Goal: Task Accomplishment & Management: Manage account settings

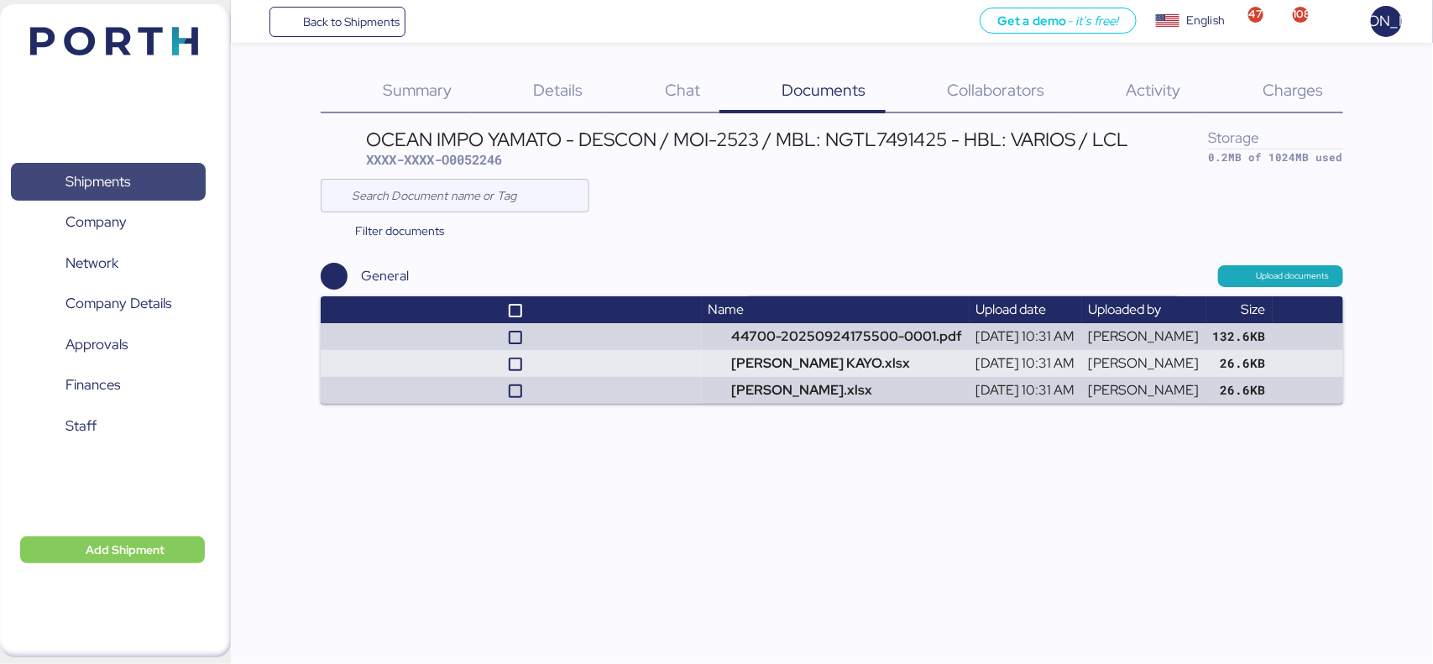
click at [107, 181] on span "Shipments" at bounding box center [97, 182] width 65 height 24
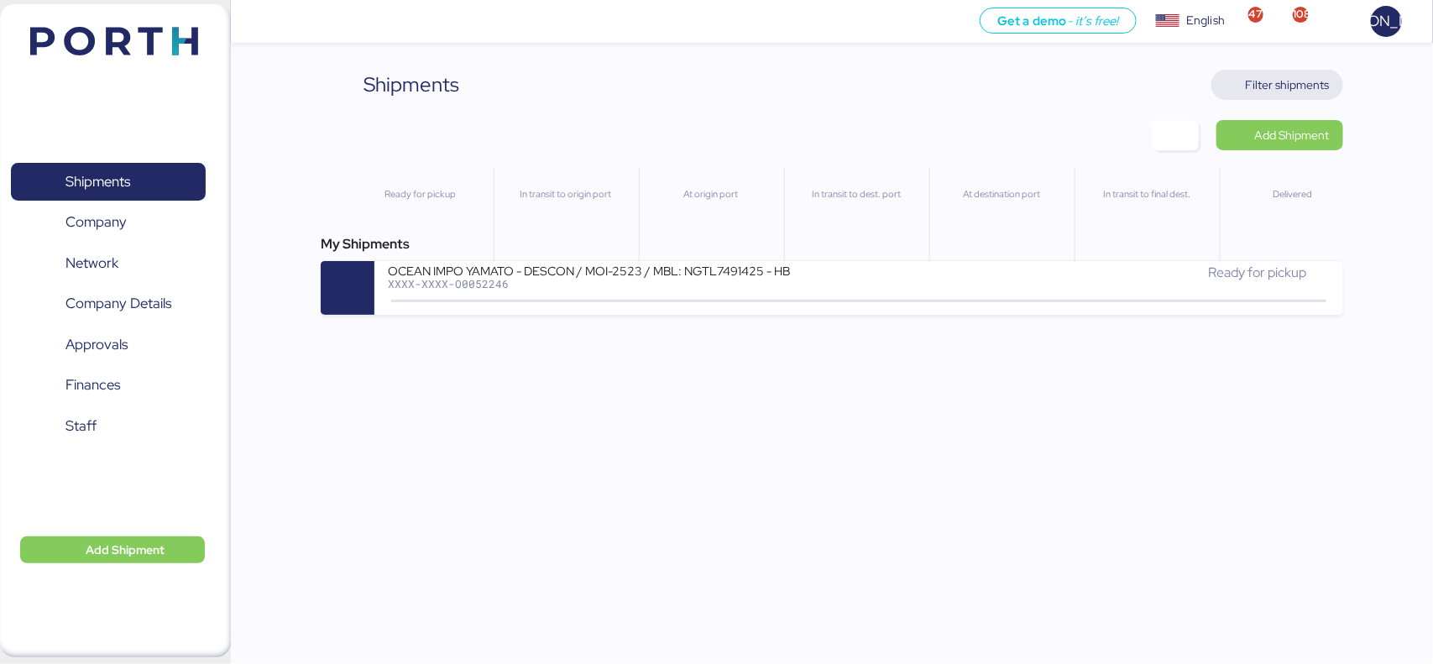
click at [1279, 73] on span "Filter shipments" at bounding box center [1277, 85] width 105 height 24
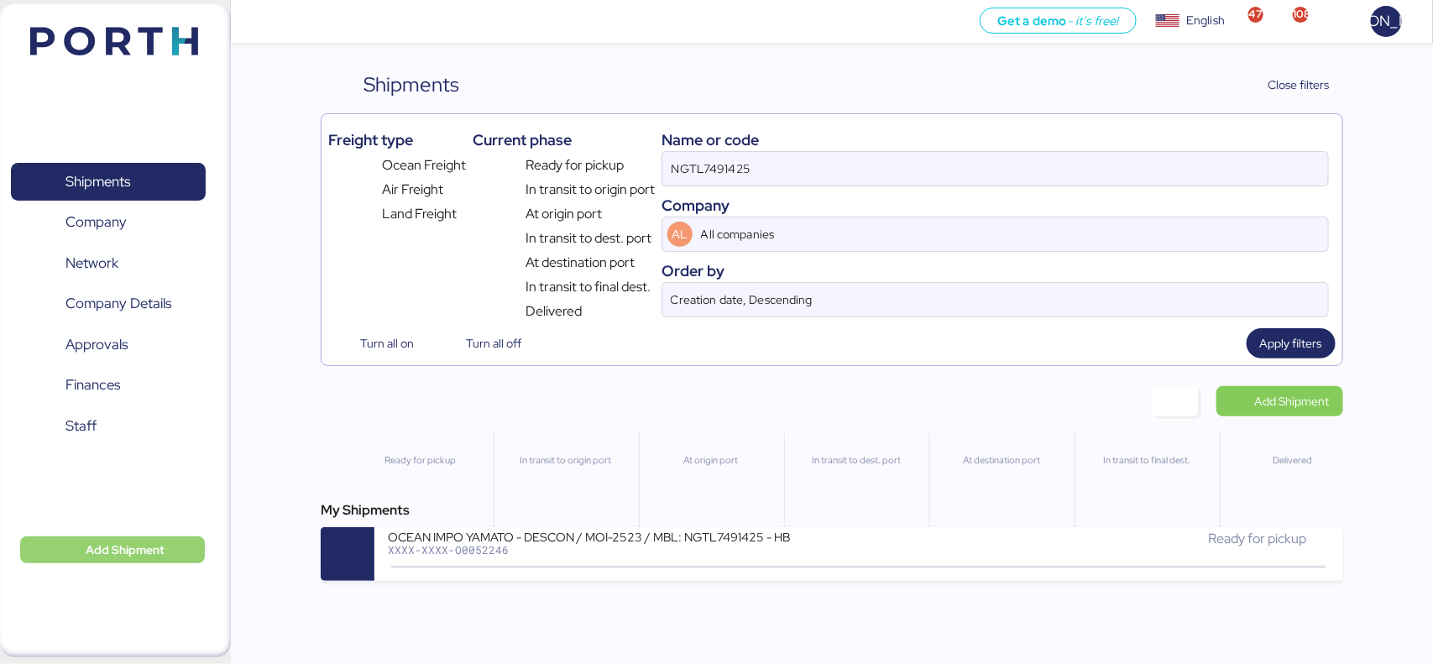
click at [90, 551] on span "Add Shipment" at bounding box center [125, 550] width 79 height 20
click at [1336, 399] on span "Add Shipment" at bounding box center [1280, 401] width 127 height 30
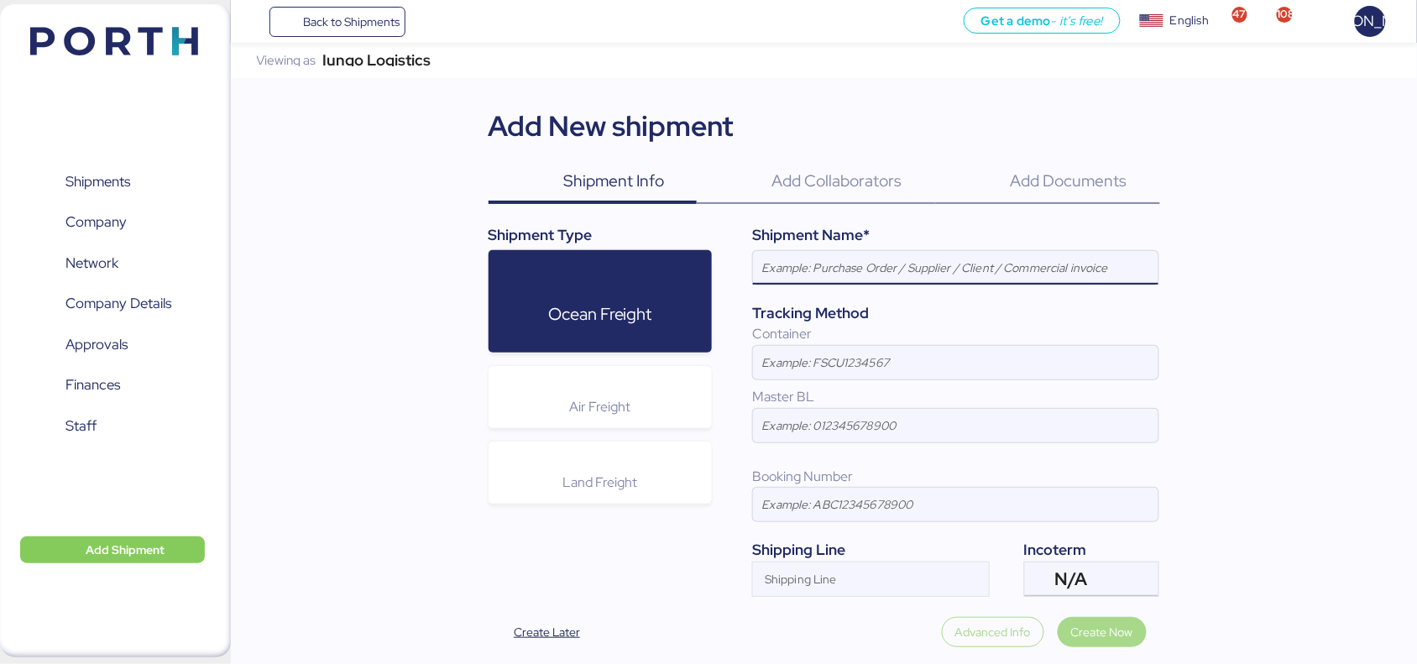
click at [798, 270] on input at bounding box center [956, 268] width 406 height 34
paste input "258878902 // FCL DDU INQUIRY // [GEOGRAPHIC_DATA] - [GEOGRAPHIC_DATA] // GL - I…"
type input "258878902 // FCL DDU INQUIRY // [GEOGRAPHIC_DATA] - [GEOGRAPHIC_DATA] // GL - I…"
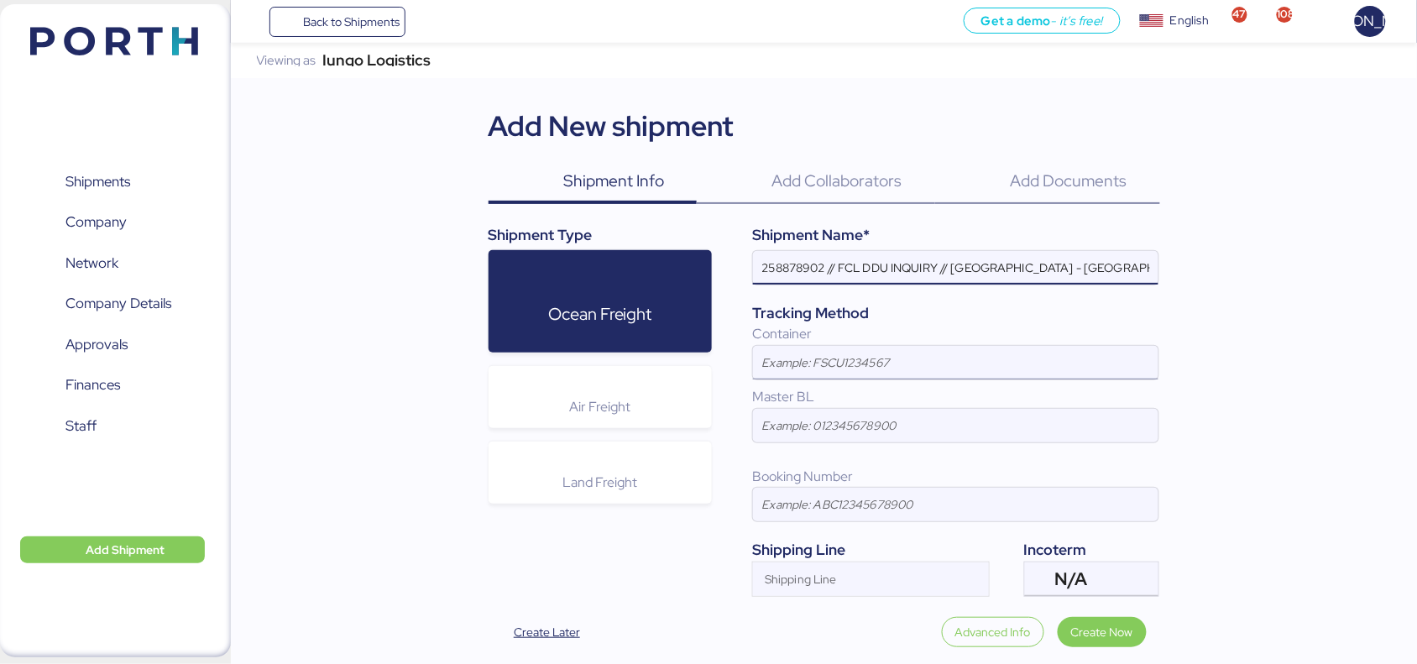
click at [859, 363] on input at bounding box center [956, 363] width 406 height 34
click at [850, 437] on input at bounding box center [956, 426] width 406 height 34
click at [857, 372] on input at bounding box center [956, 363] width 406 height 34
paste input "MRSU6491530"
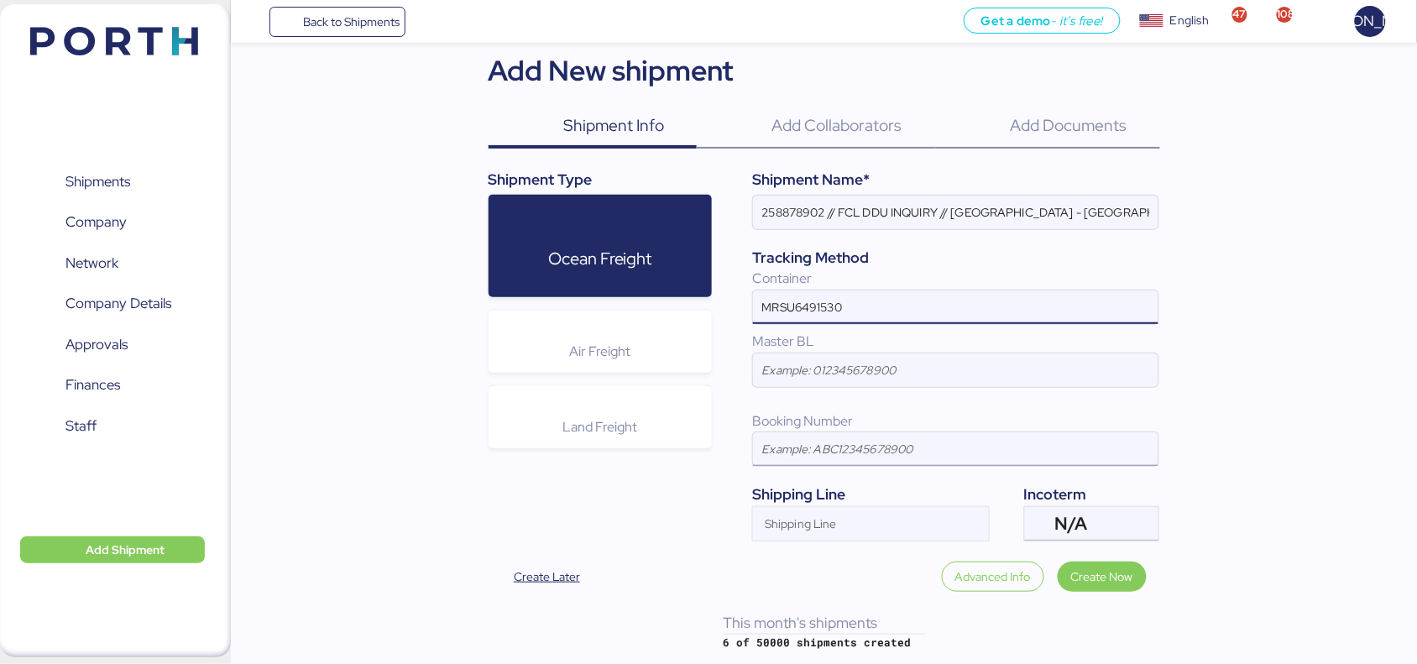
type input "MRSU6491530"
click at [831, 447] on input at bounding box center [956, 449] width 406 height 34
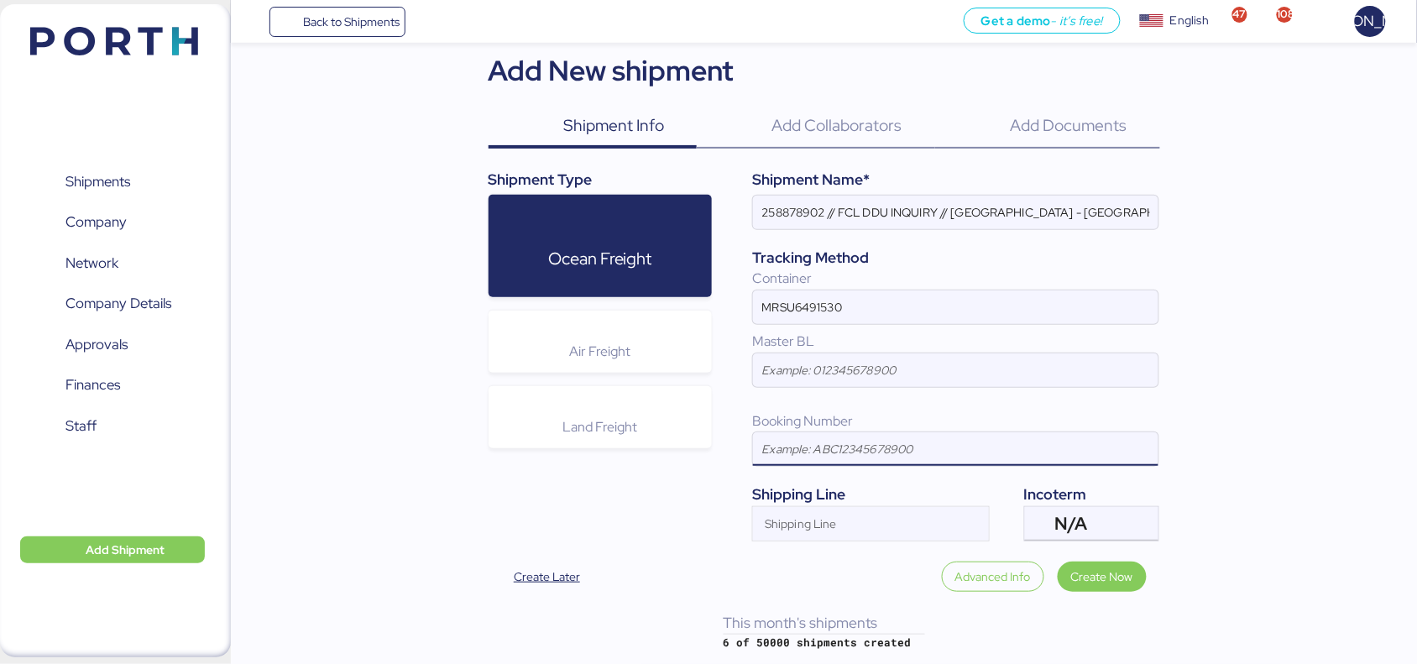
paste input "258878902"
type input "258878902"
click at [856, 510] on div "Shipping Line" at bounding box center [856, 524] width 206 height 34
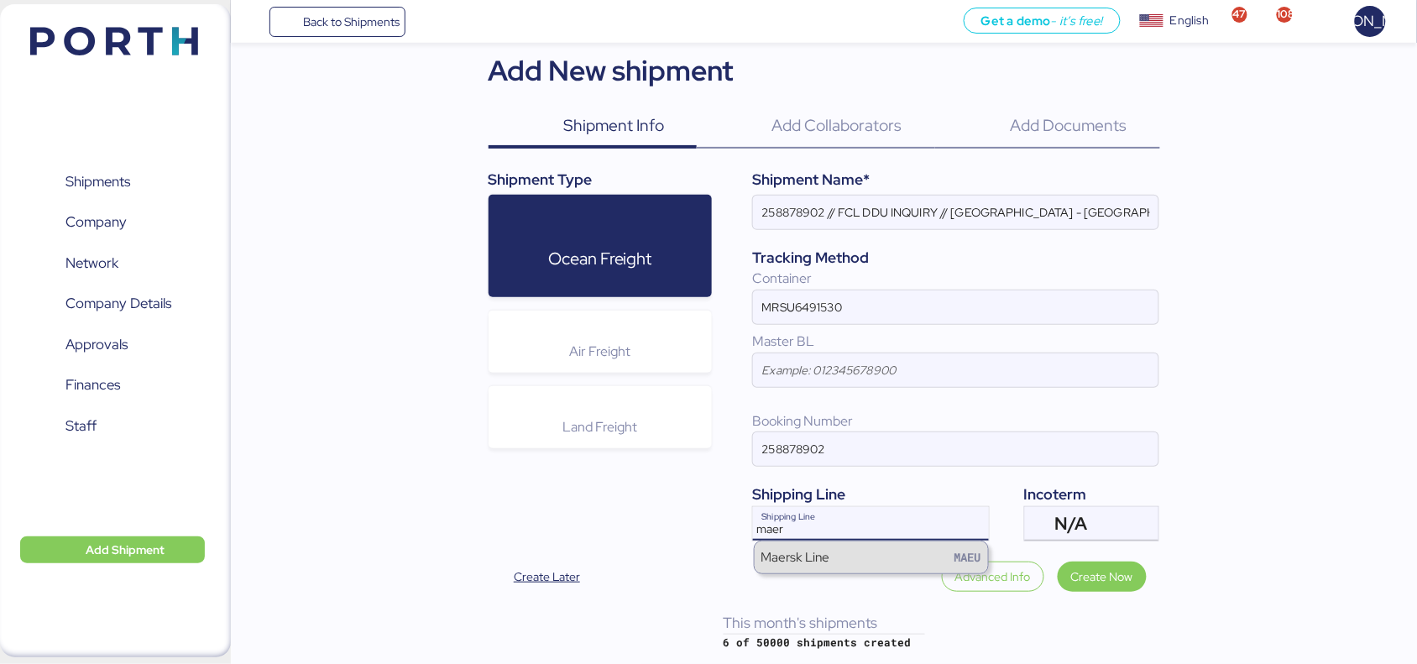
type input "maer"
click at [838, 558] on div "Maersk Line MAEU" at bounding box center [872, 558] width 234 height 32
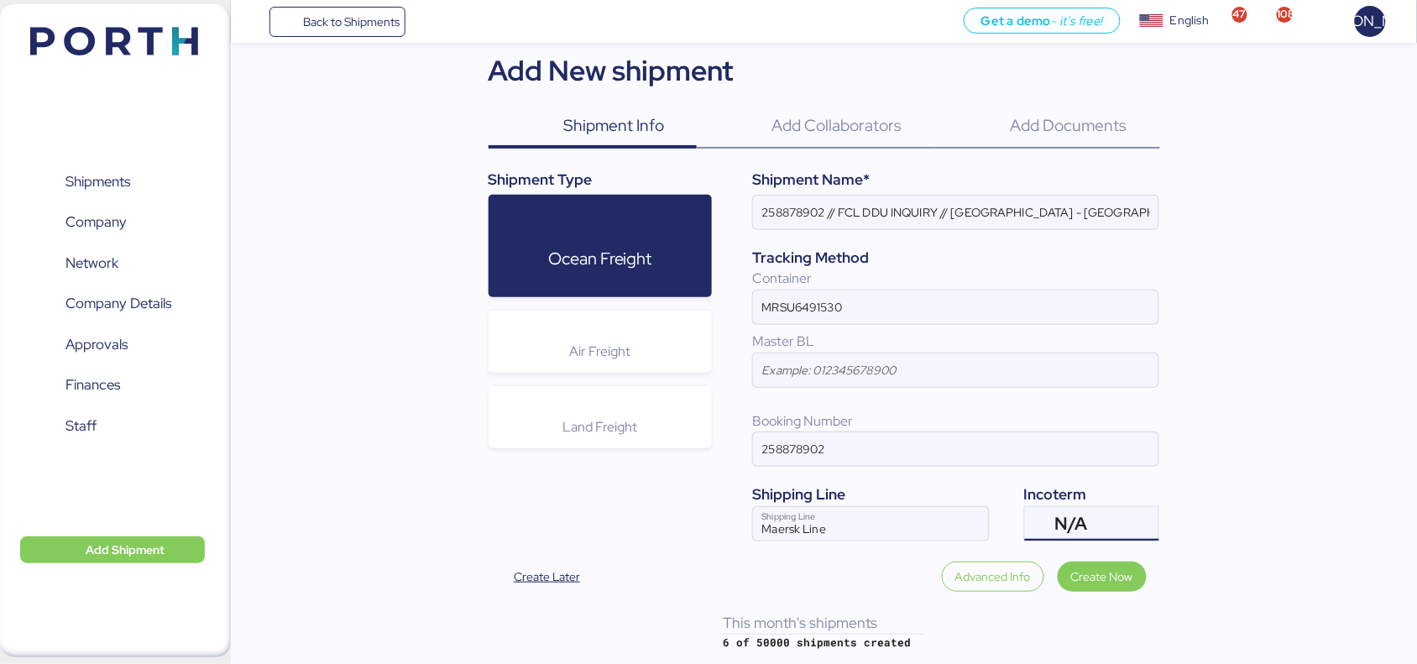
click at [1055, 521] on span "N/A" at bounding box center [1071, 523] width 33 height 15
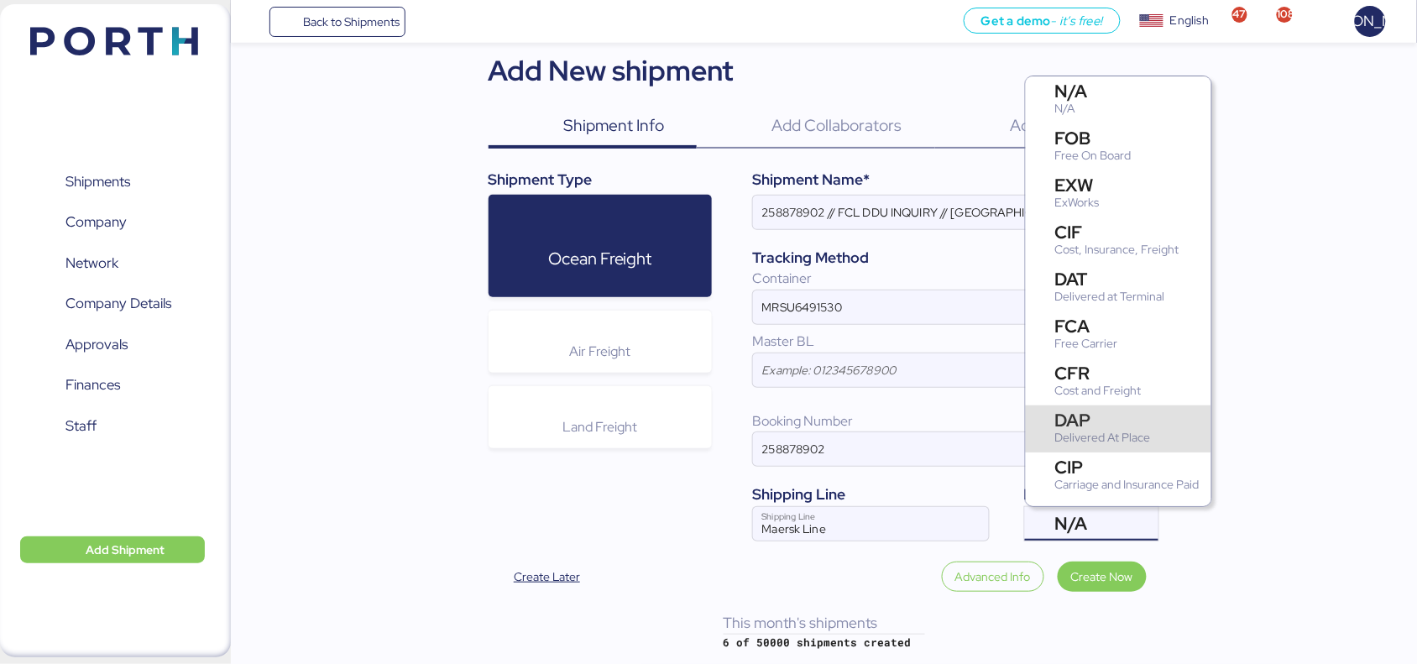
click at [1140, 417] on div "DAP" at bounding box center [1103, 420] width 96 height 18
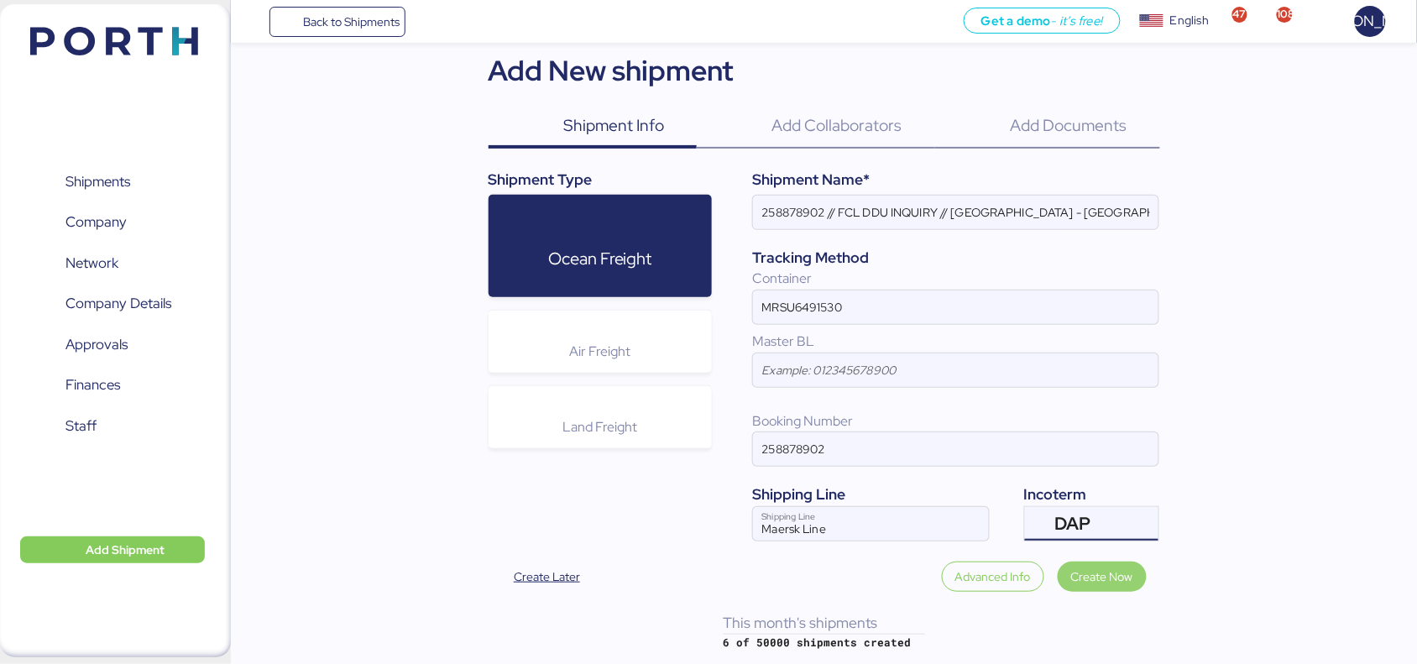
click at [1107, 584] on span "Create Now" at bounding box center [1102, 577] width 62 height 20
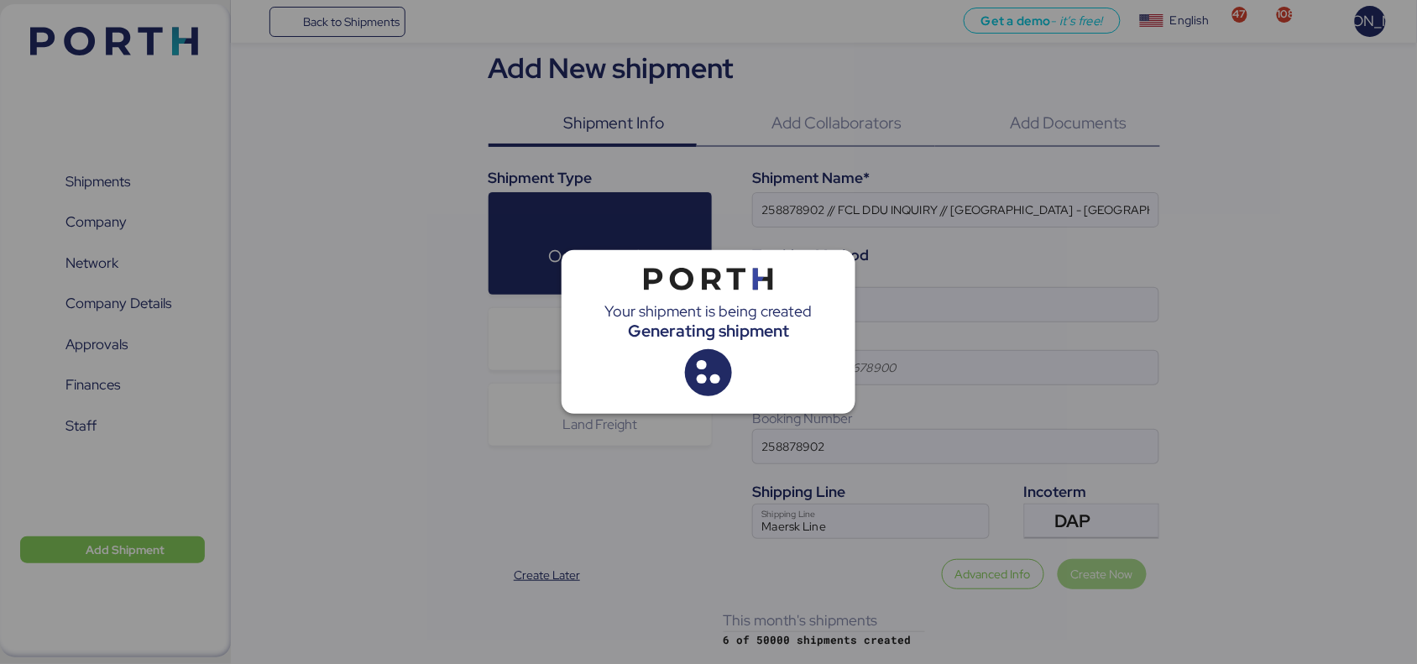
scroll to position [0, 0]
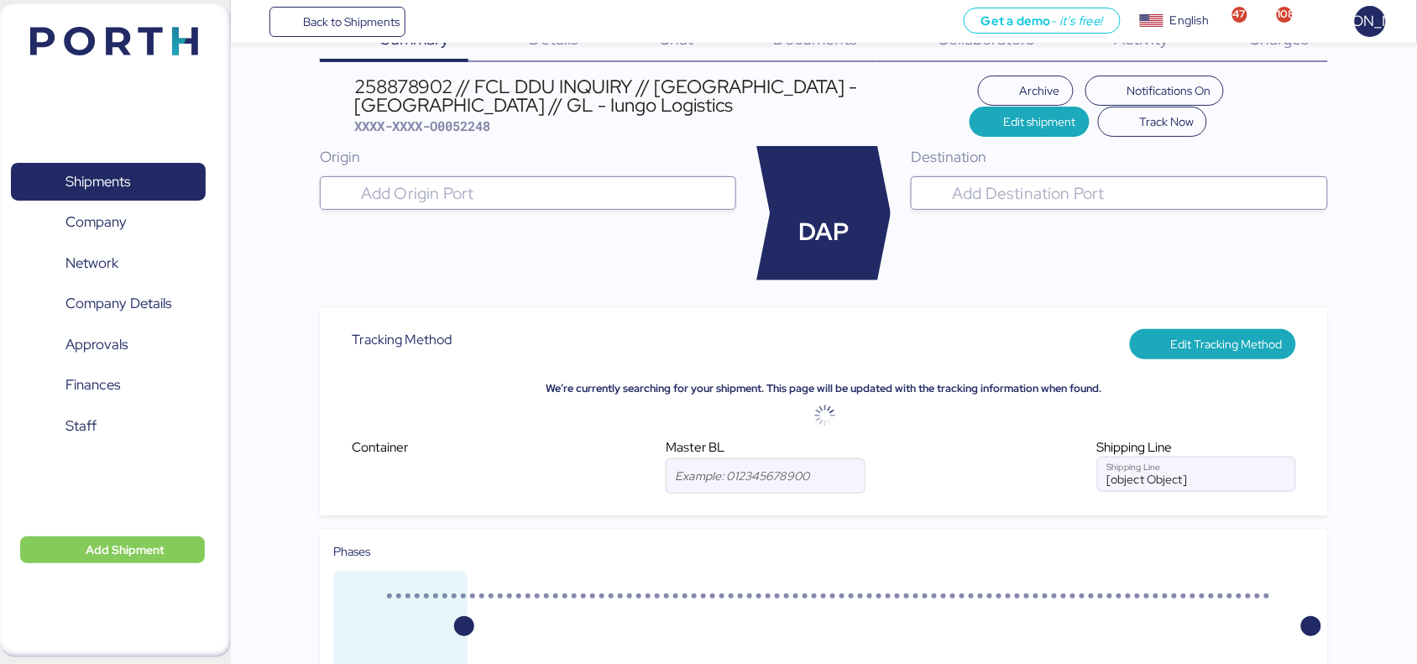
scroll to position [50, 0]
click at [743, 468] on input at bounding box center [766, 477] width 198 height 34
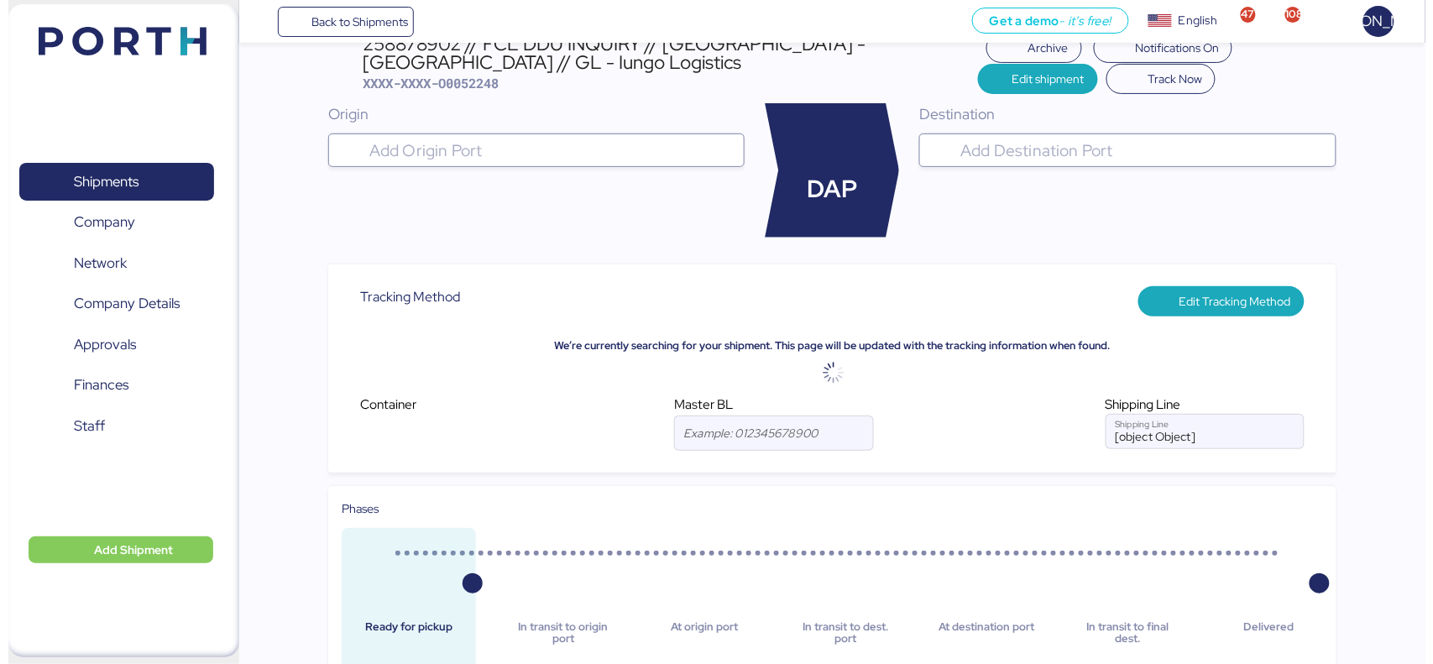
scroll to position [0, 0]
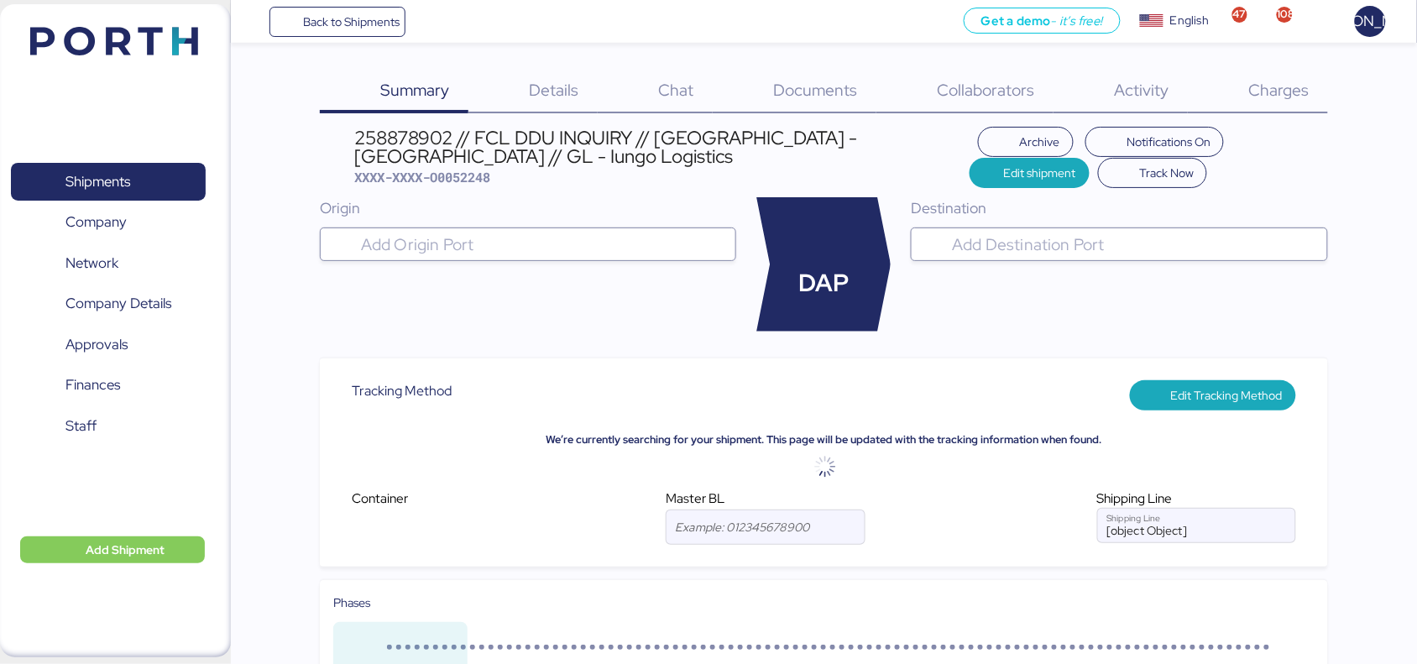
click at [1243, 81] on div "Charges 0" at bounding box center [1258, 92] width 140 height 44
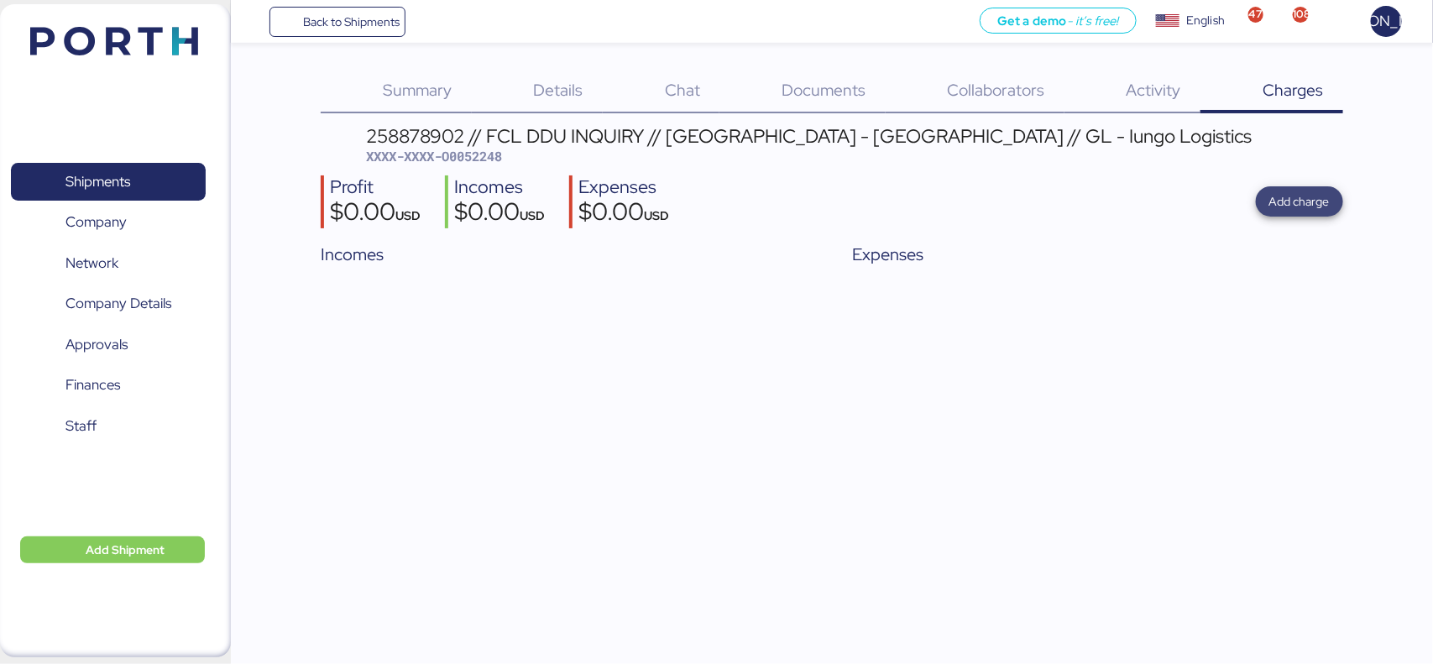
click at [1315, 195] on span "Add charge" at bounding box center [1300, 201] width 60 height 20
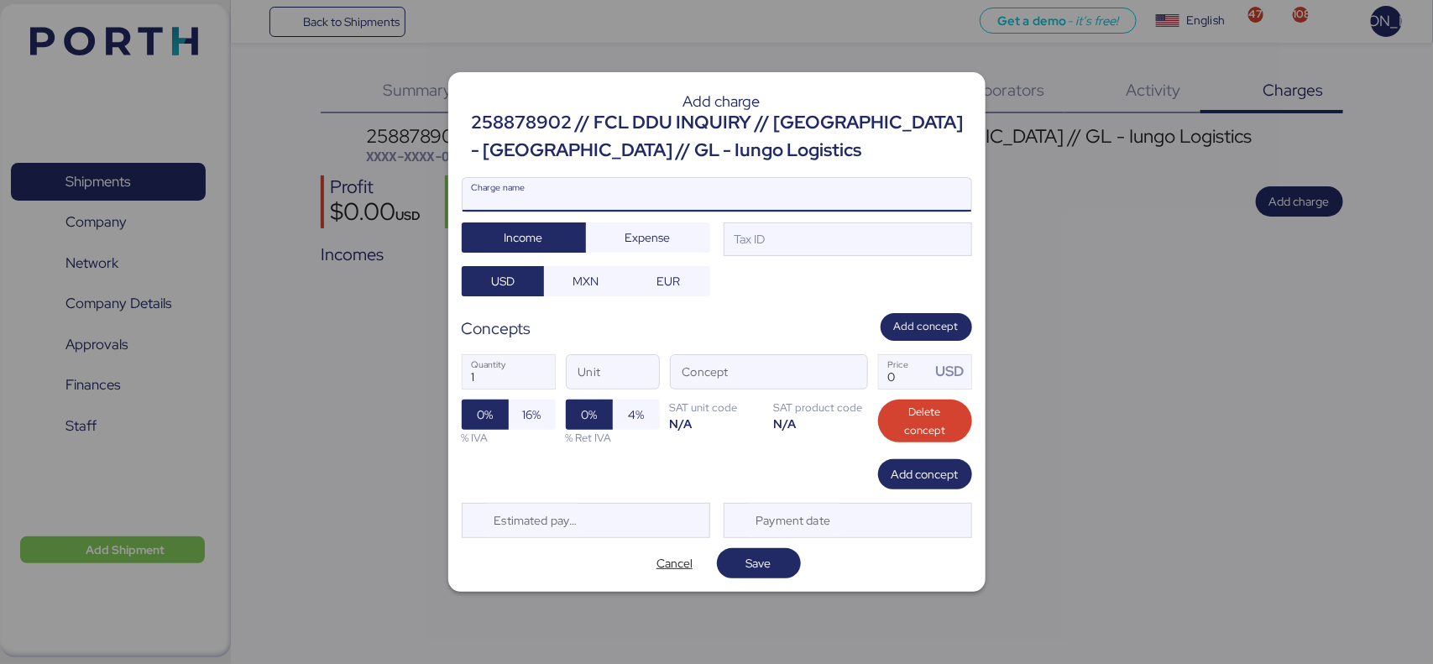
click at [615, 200] on input "Charge name" at bounding box center [717, 195] width 509 height 34
type input "RELEASE"
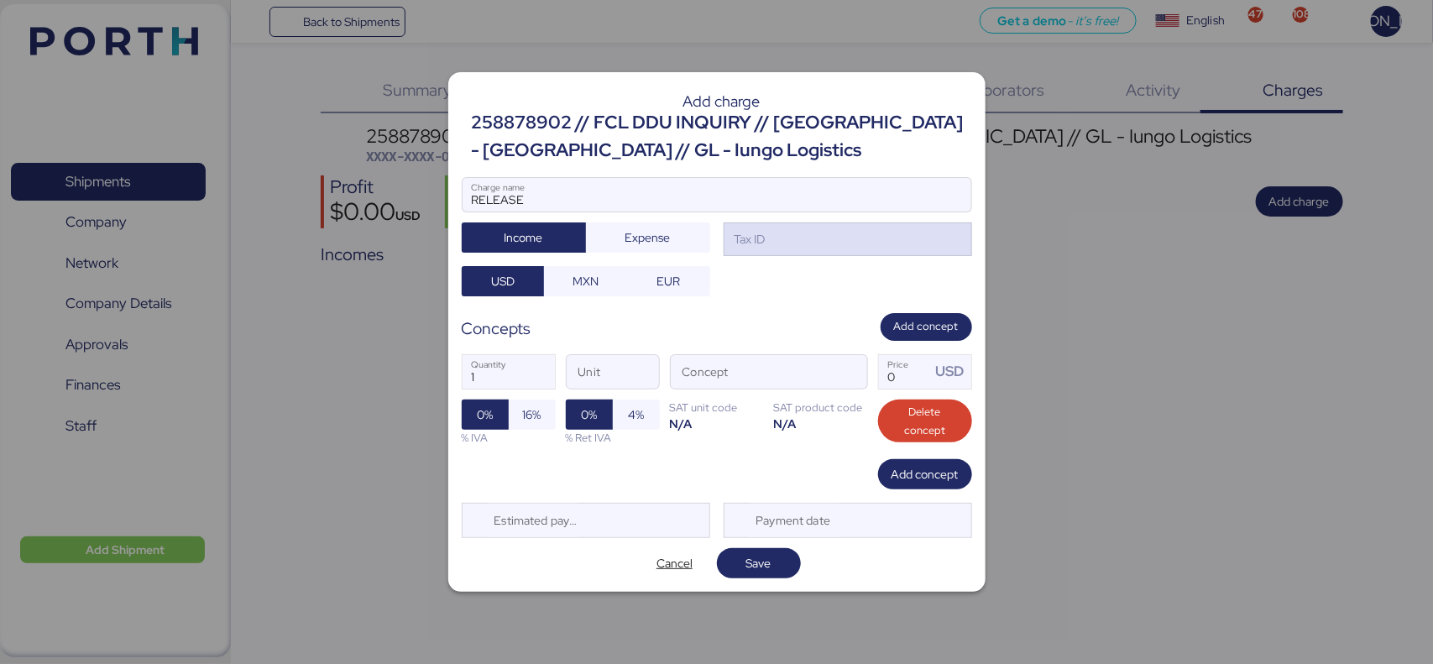
click at [770, 229] on div "Tax ID" at bounding box center [848, 240] width 249 height 34
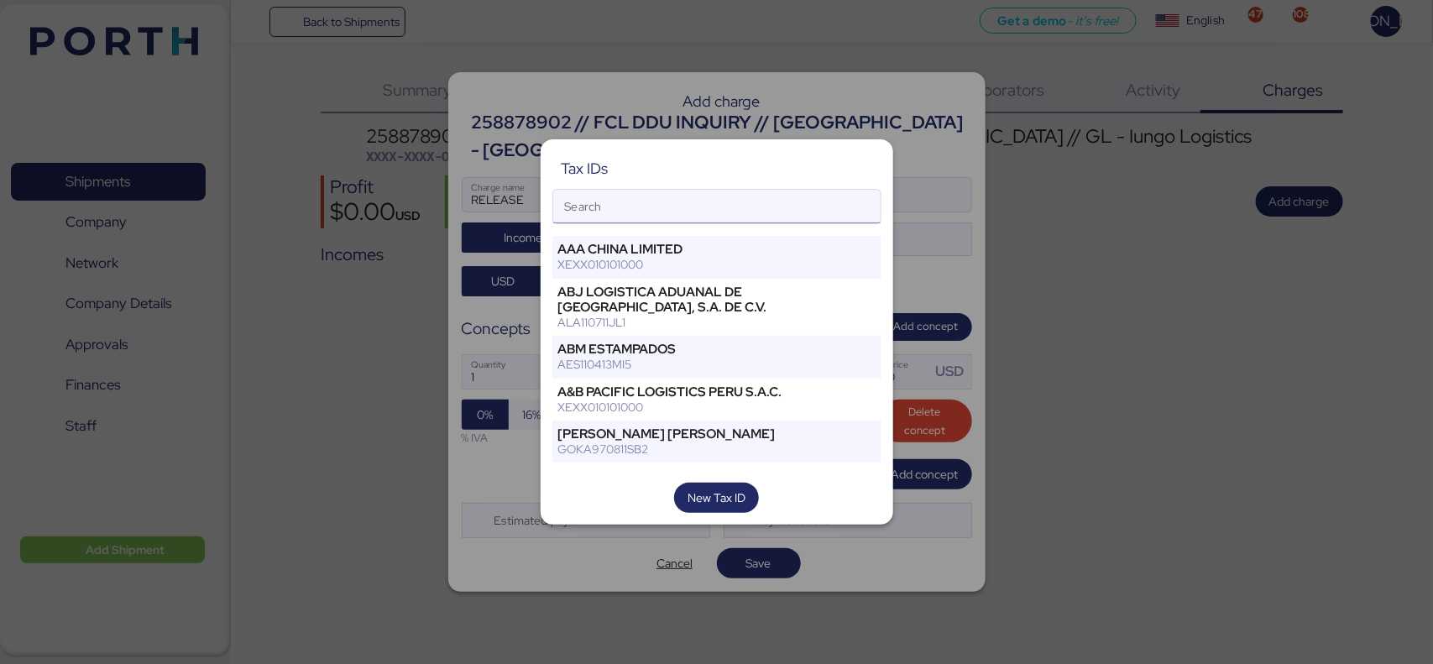
click at [749, 219] on input "Search" at bounding box center [716, 207] width 327 height 34
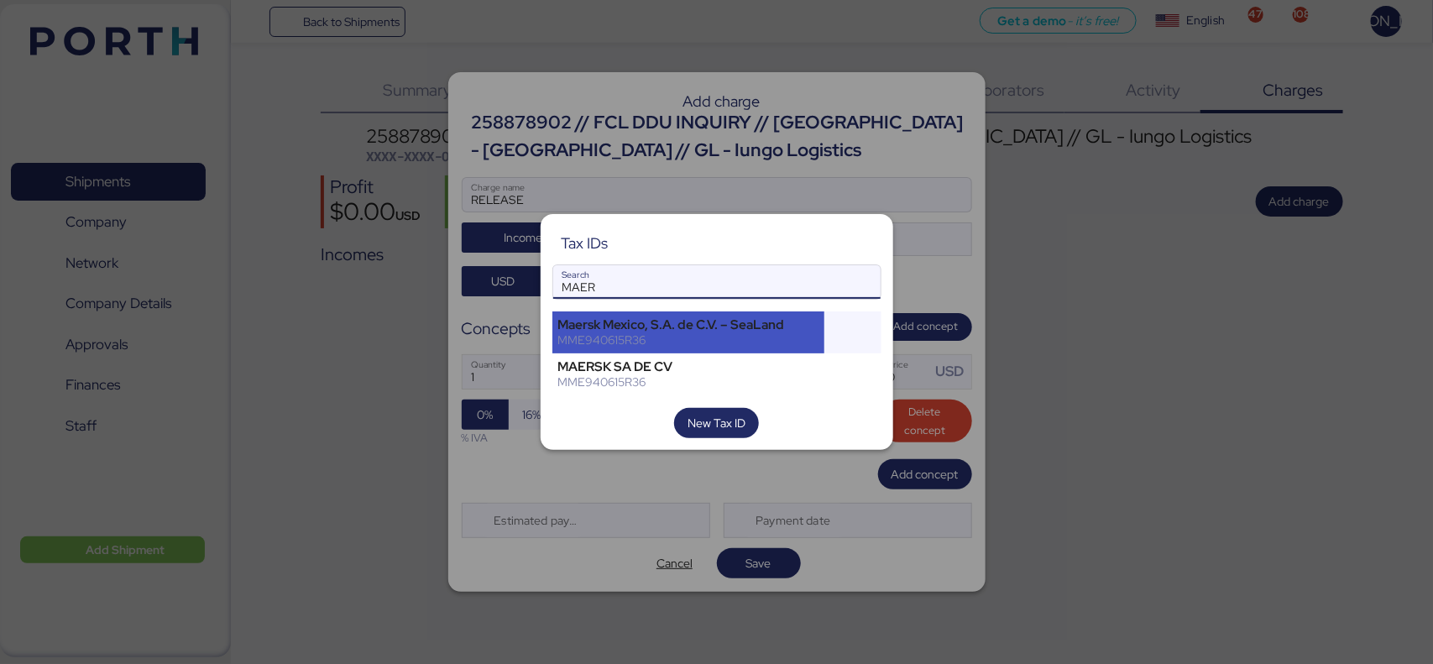
type input "MAER"
click at [756, 332] on div "Maersk Mexico, S.A. de C.V. – SeaLand" at bounding box center [688, 324] width 261 height 15
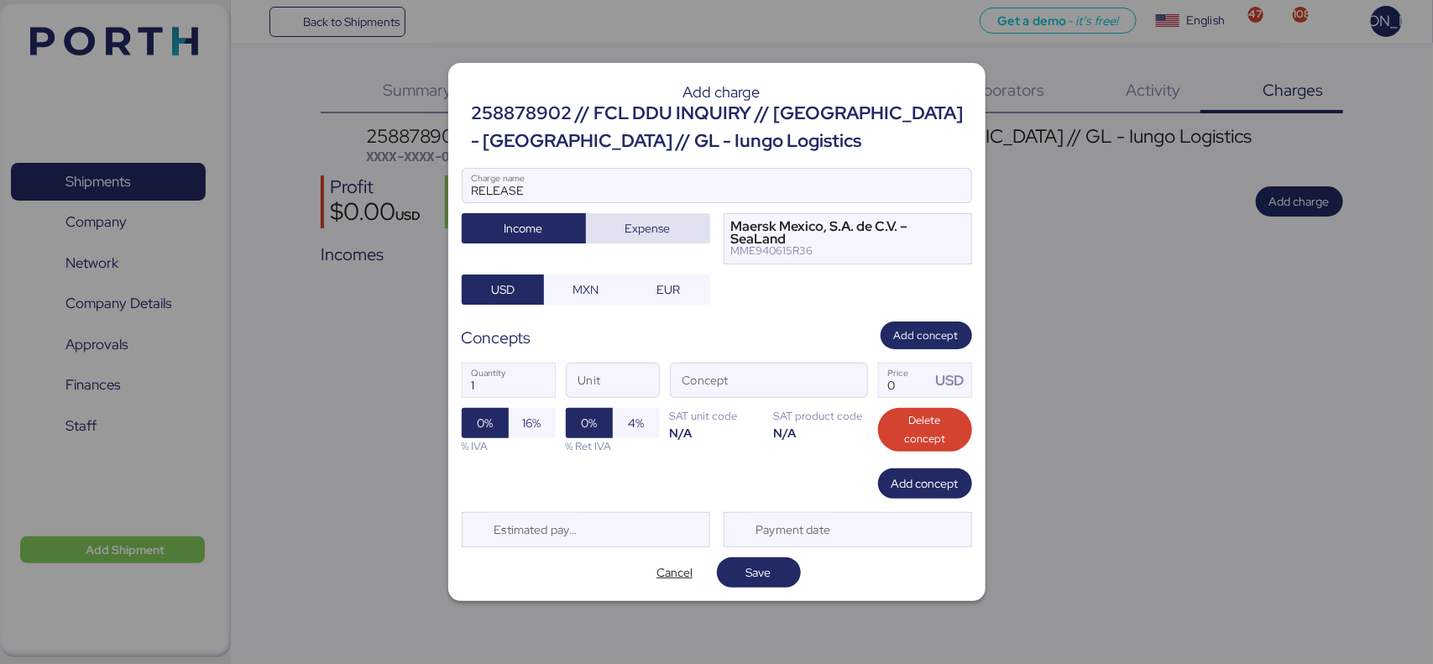
click at [626, 232] on span "Expense" at bounding box center [648, 228] width 45 height 20
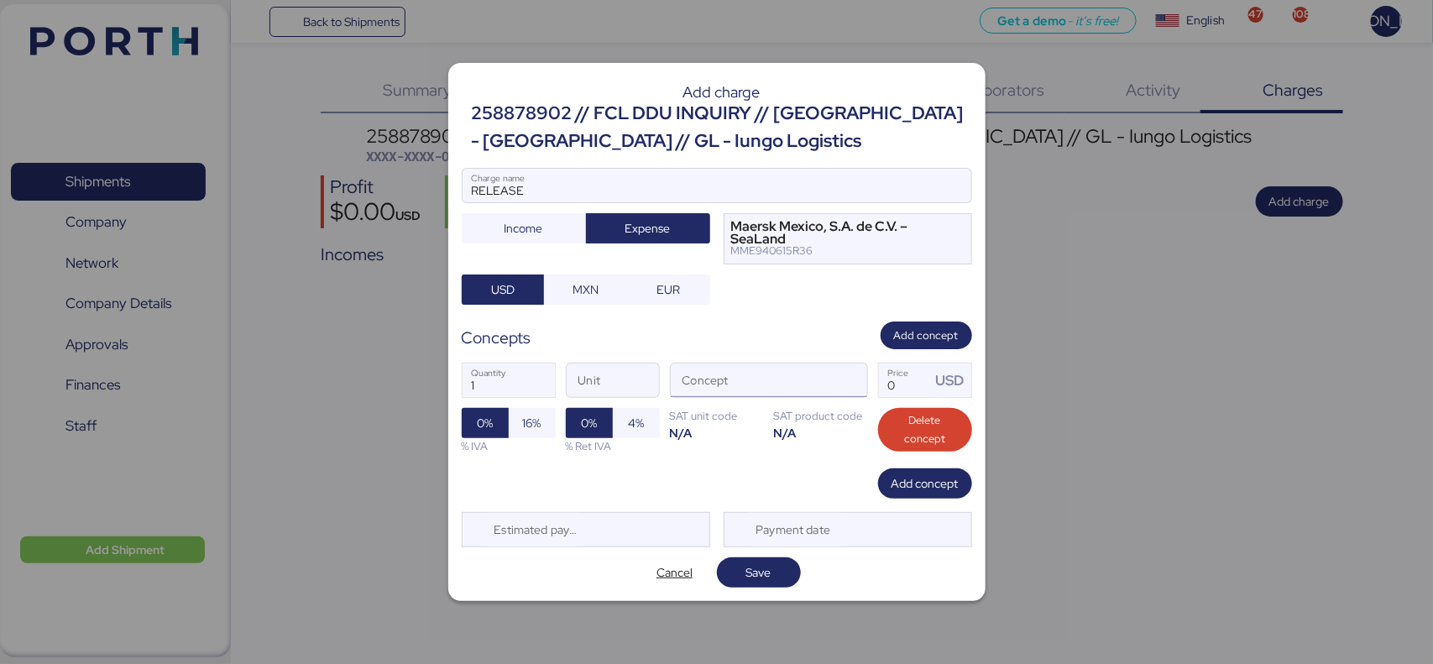
click at [739, 391] on input "Concept" at bounding box center [749, 381] width 156 height 34
type input "235"
click at [858, 384] on span "button" at bounding box center [849, 385] width 35 height 35
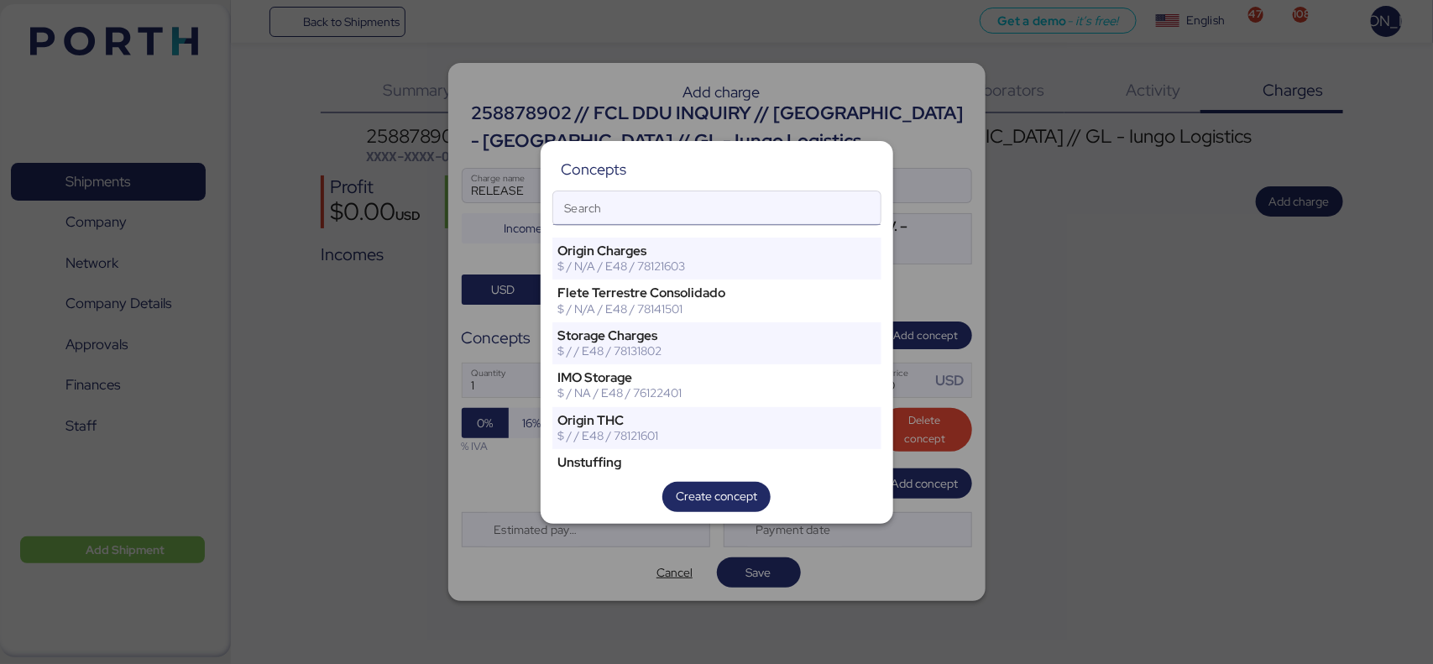
click at [659, 218] on input "Search" at bounding box center [716, 208] width 327 height 34
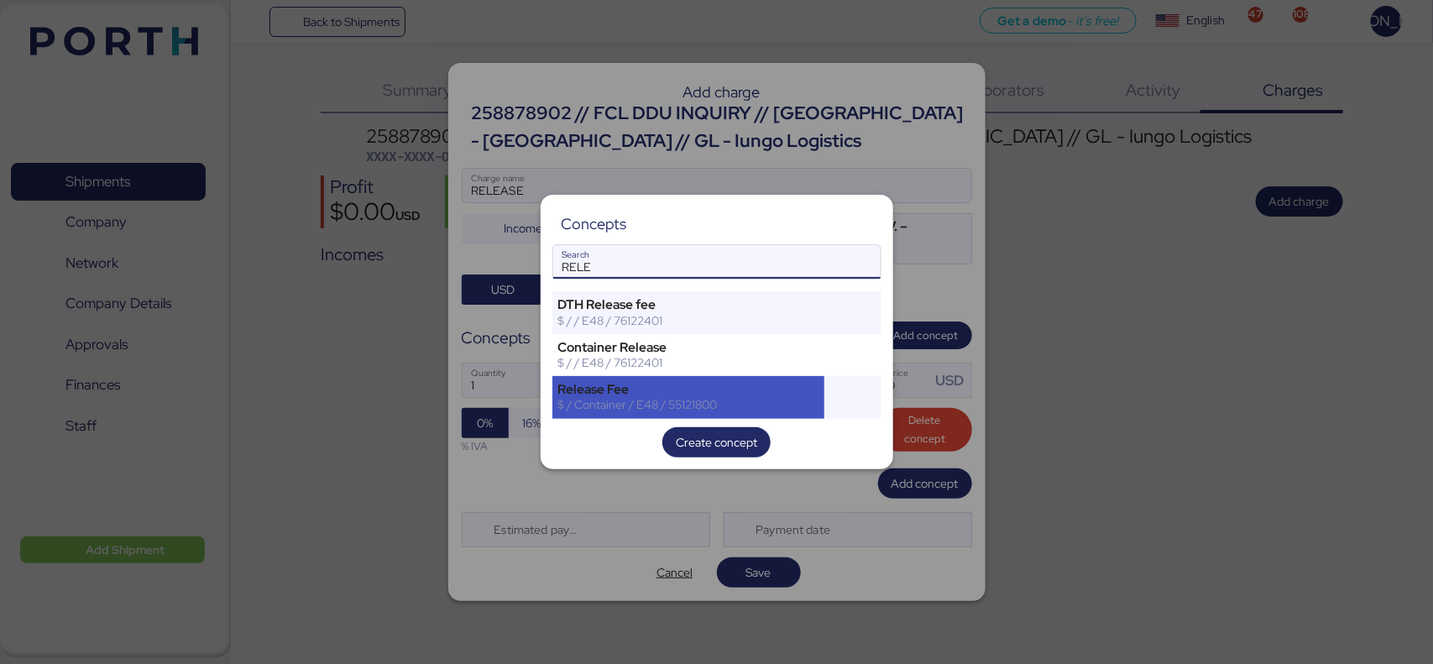
type input "RELE"
click at [720, 392] on div "Release Fee" at bounding box center [688, 389] width 261 height 15
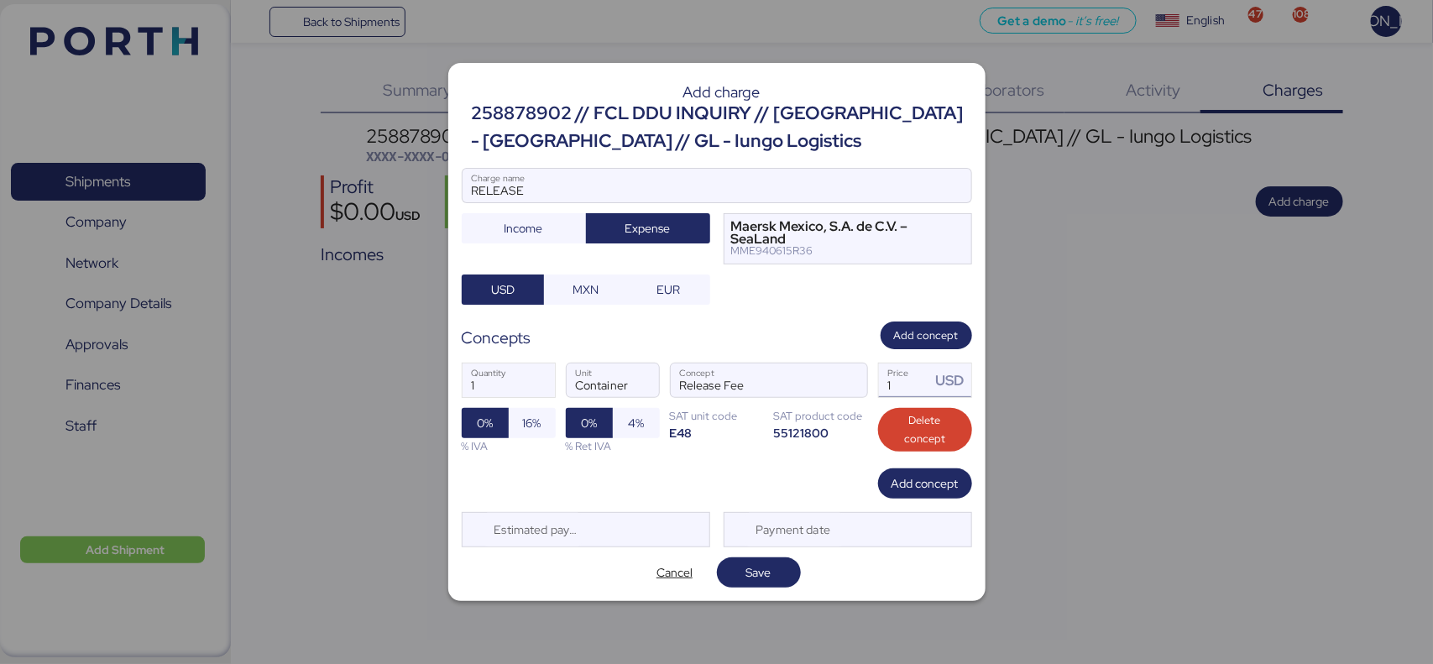
click at [907, 383] on input "1" at bounding box center [905, 381] width 52 height 34
type input "1"
type input "235"
click at [657, 485] on div "Add concept" at bounding box center [717, 484] width 510 height 30
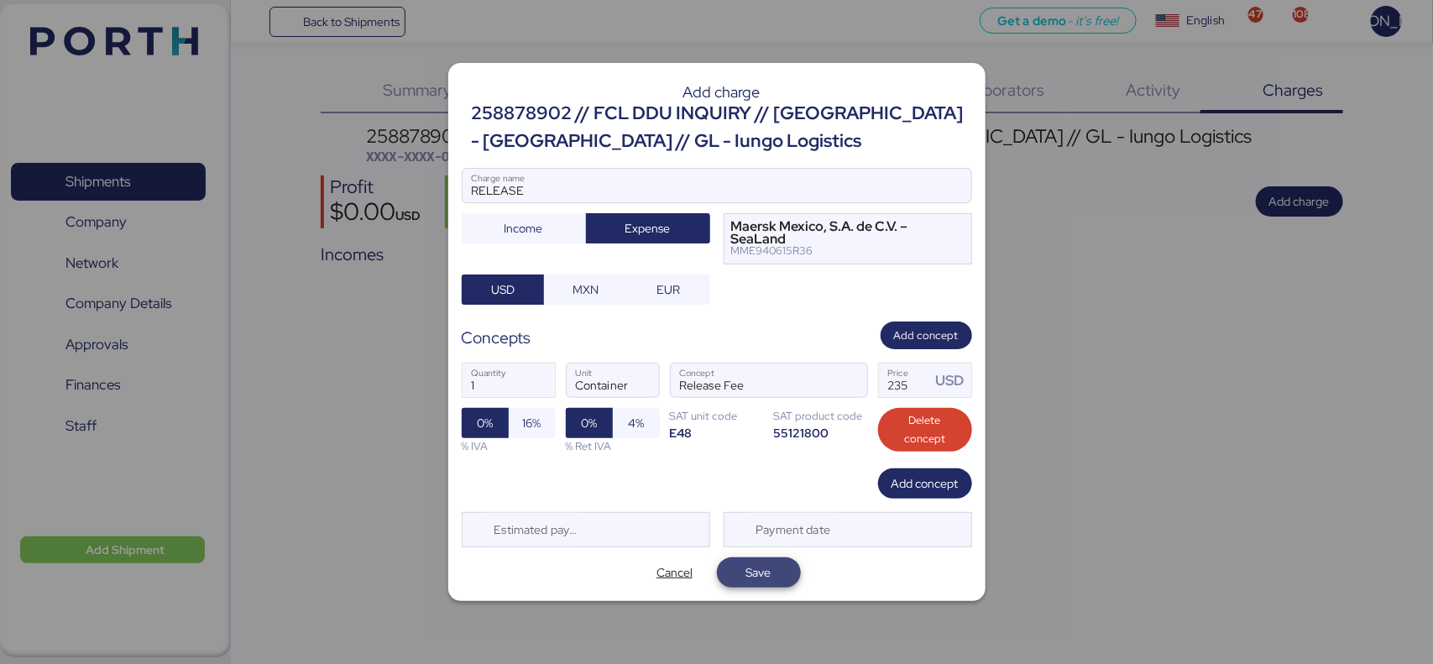
click at [757, 564] on span "Save" at bounding box center [758, 573] width 25 height 20
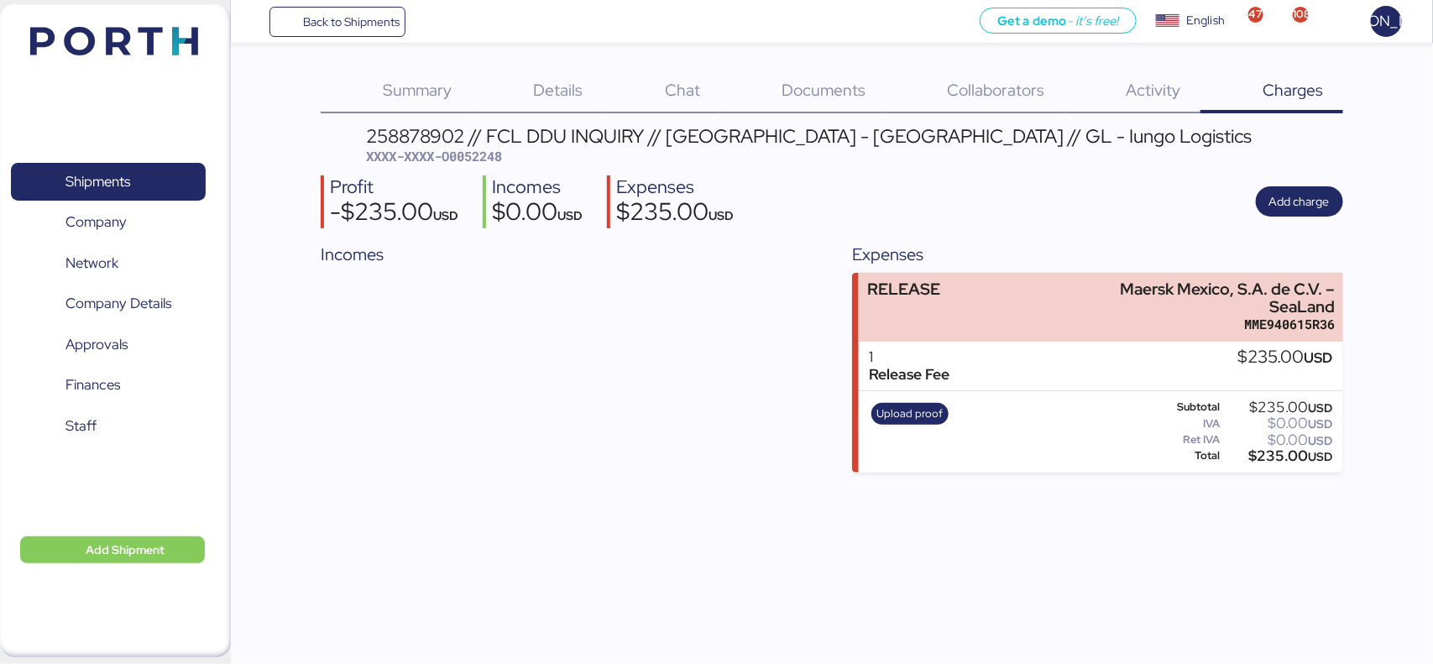
click at [548, 463] on div "Incomes" at bounding box center [566, 358] width 490 height 232
click at [456, 153] on span "XXXX-XXXX-O0052248" at bounding box center [434, 156] width 136 height 17
copy span "O0052248"
click at [1283, 193] on span "Add charge" at bounding box center [1300, 201] width 60 height 20
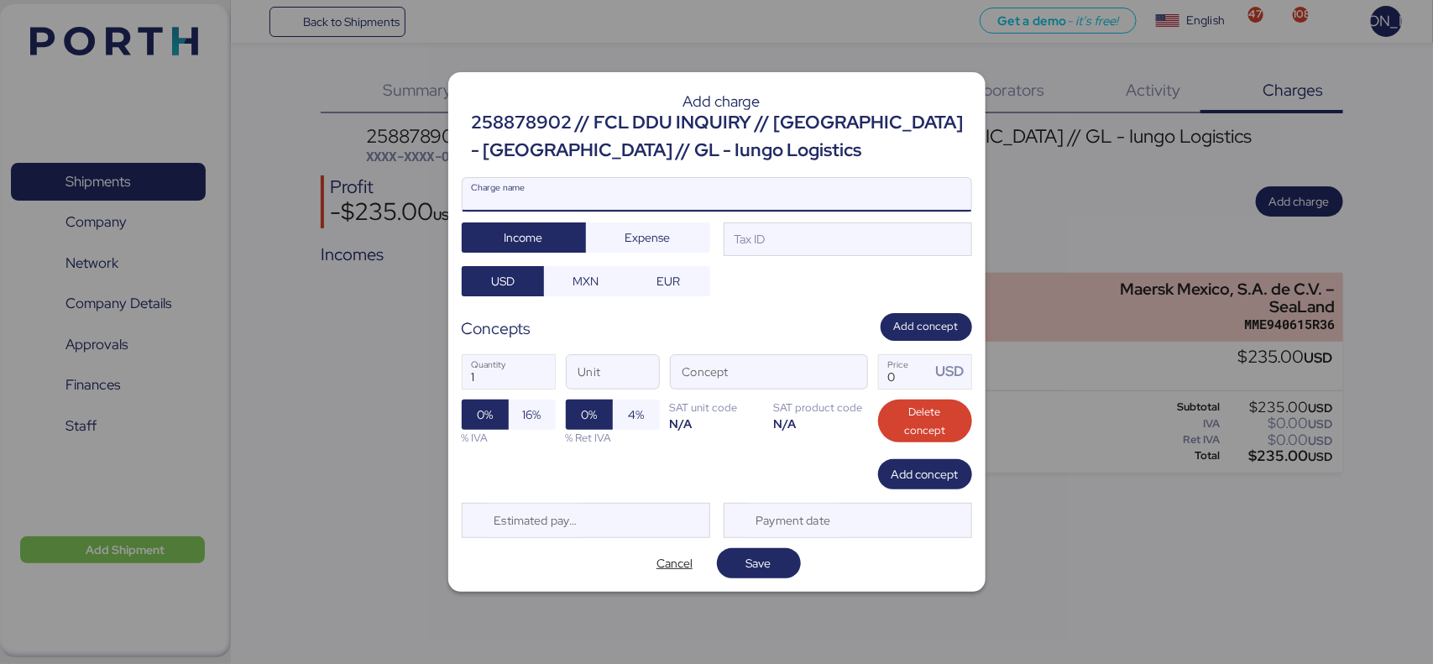
click at [590, 196] on input "Charge name" at bounding box center [717, 195] width 509 height 34
type input "r"
type input "R"
type input "HANDLING"
click at [766, 243] on div "Tax ID" at bounding box center [748, 239] width 34 height 18
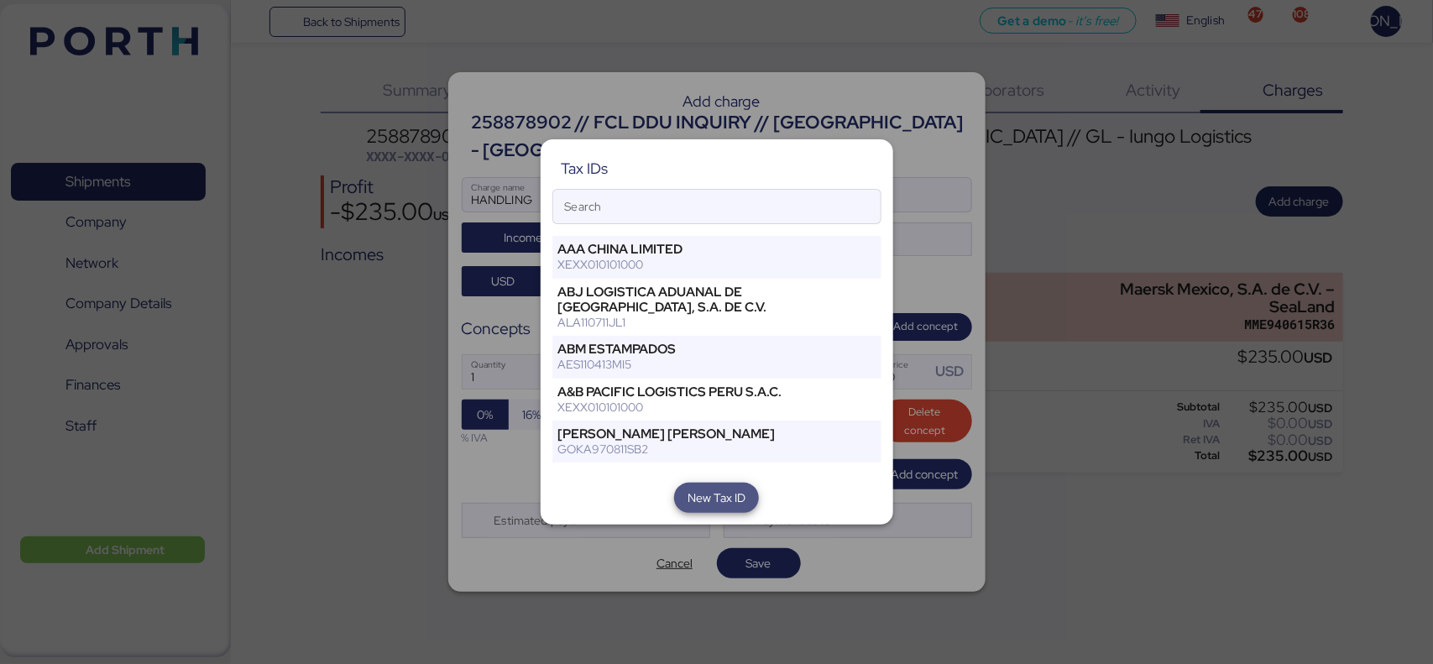
click at [709, 501] on span "New Tax ID" at bounding box center [717, 498] width 58 height 20
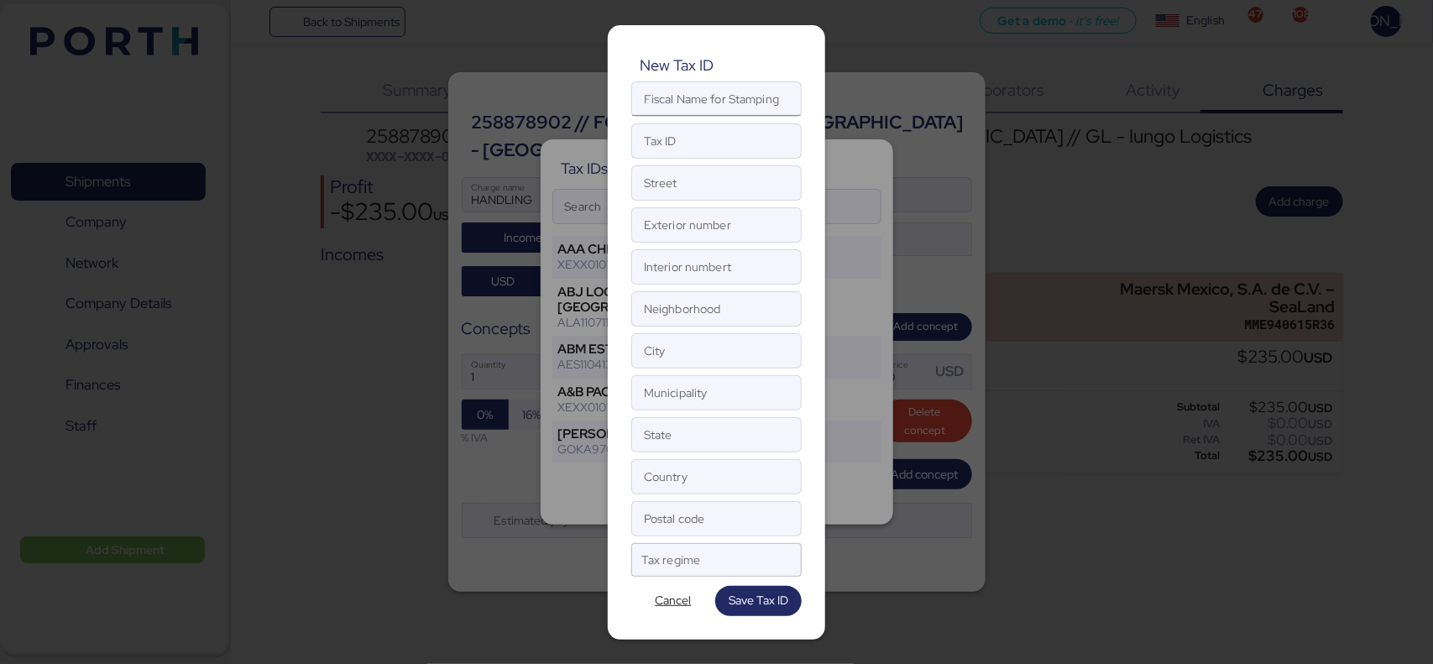
click at [741, 88] on input "Fiscal Name for Stamping" at bounding box center [716, 99] width 169 height 34
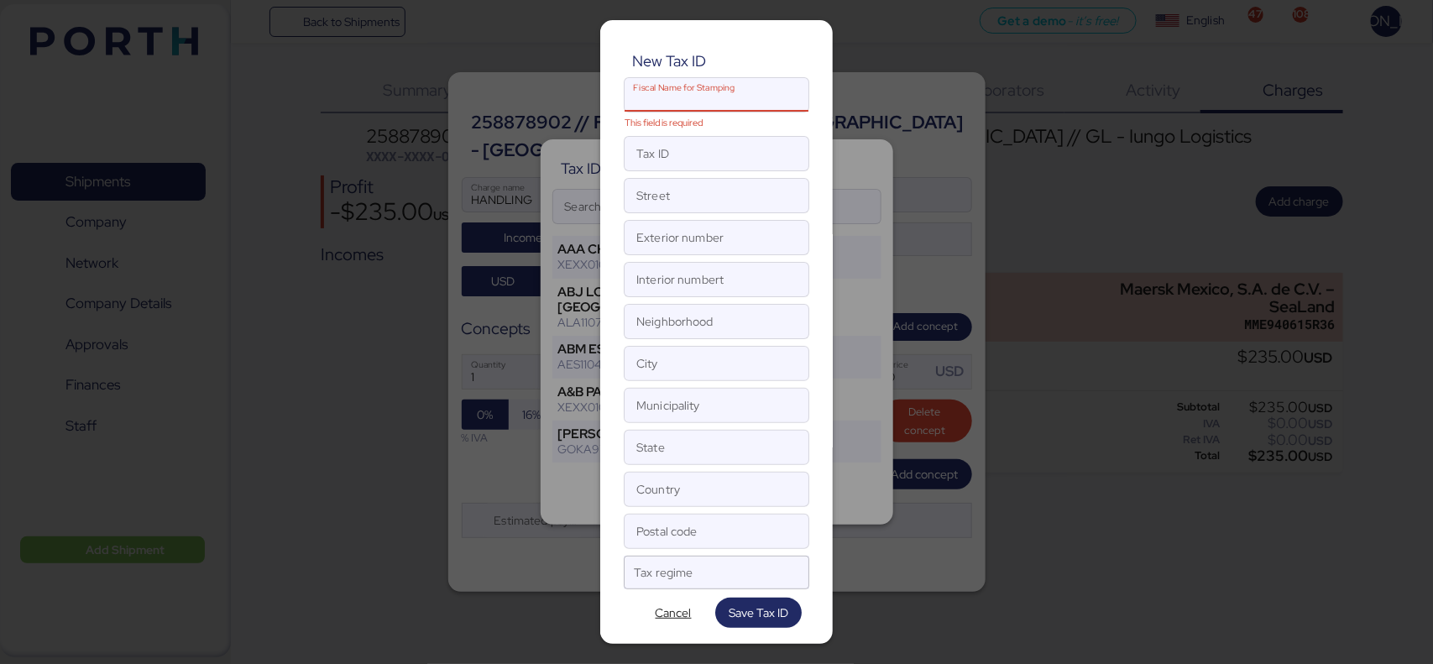
paste input "QINGDAO TRUSTWAY INTERNATIONAL LOGISTICS CO., LTD"
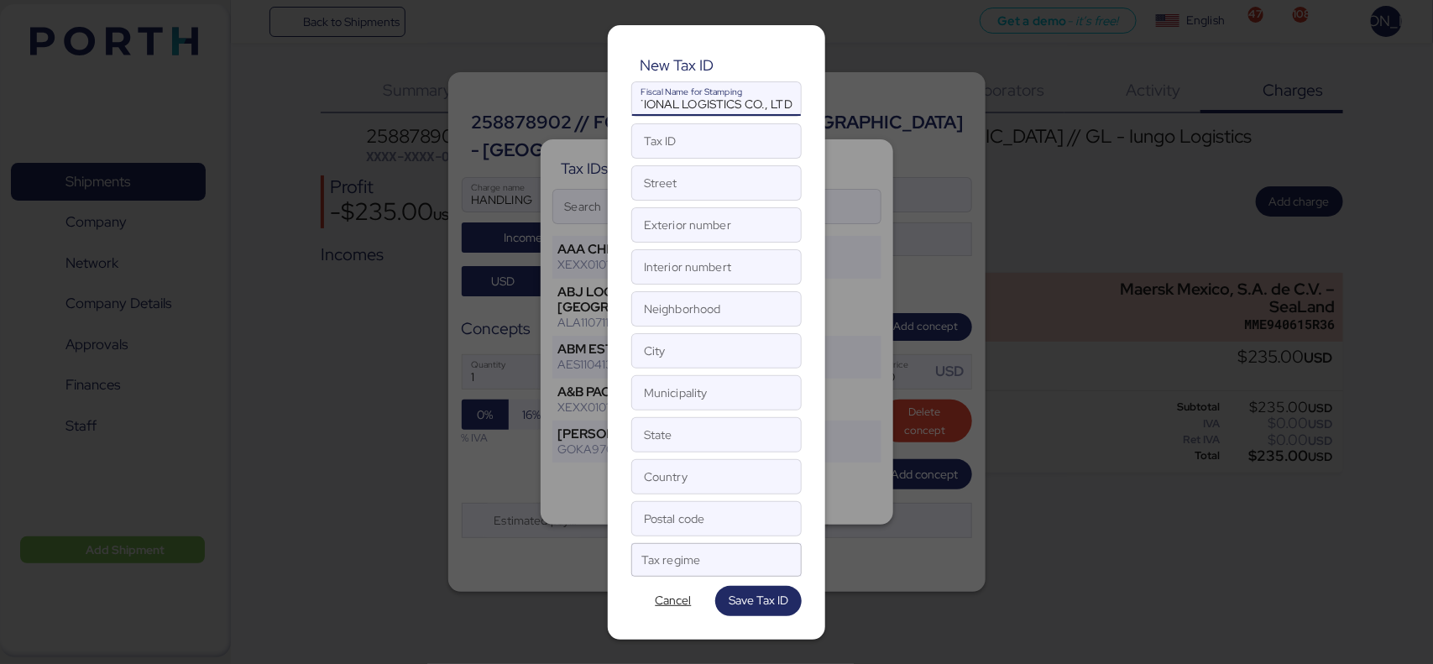
scroll to position [0, 164]
type input "QINGDAO TRUSTWAY INTERNATIONAL LOGISTICS CO., LTD"
click at [708, 137] on input "Tax ID" at bounding box center [716, 141] width 169 height 34
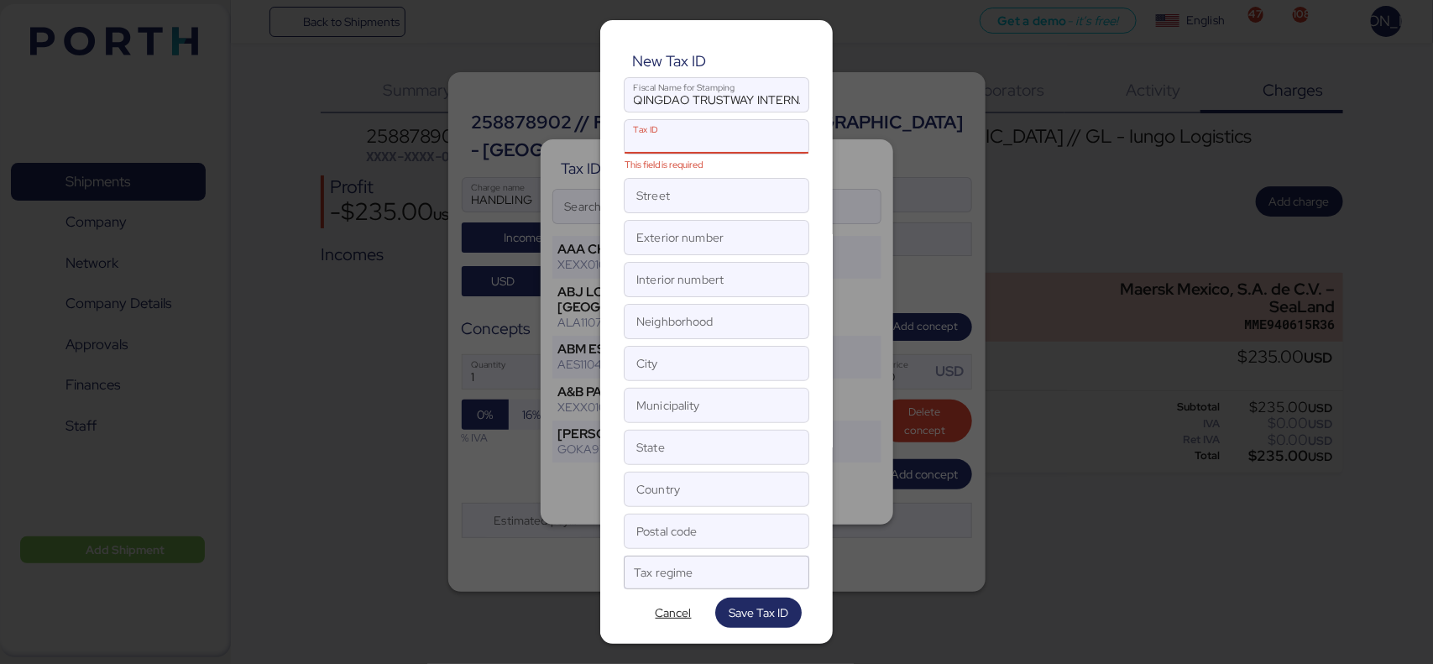
paste input "XAXX010101000"
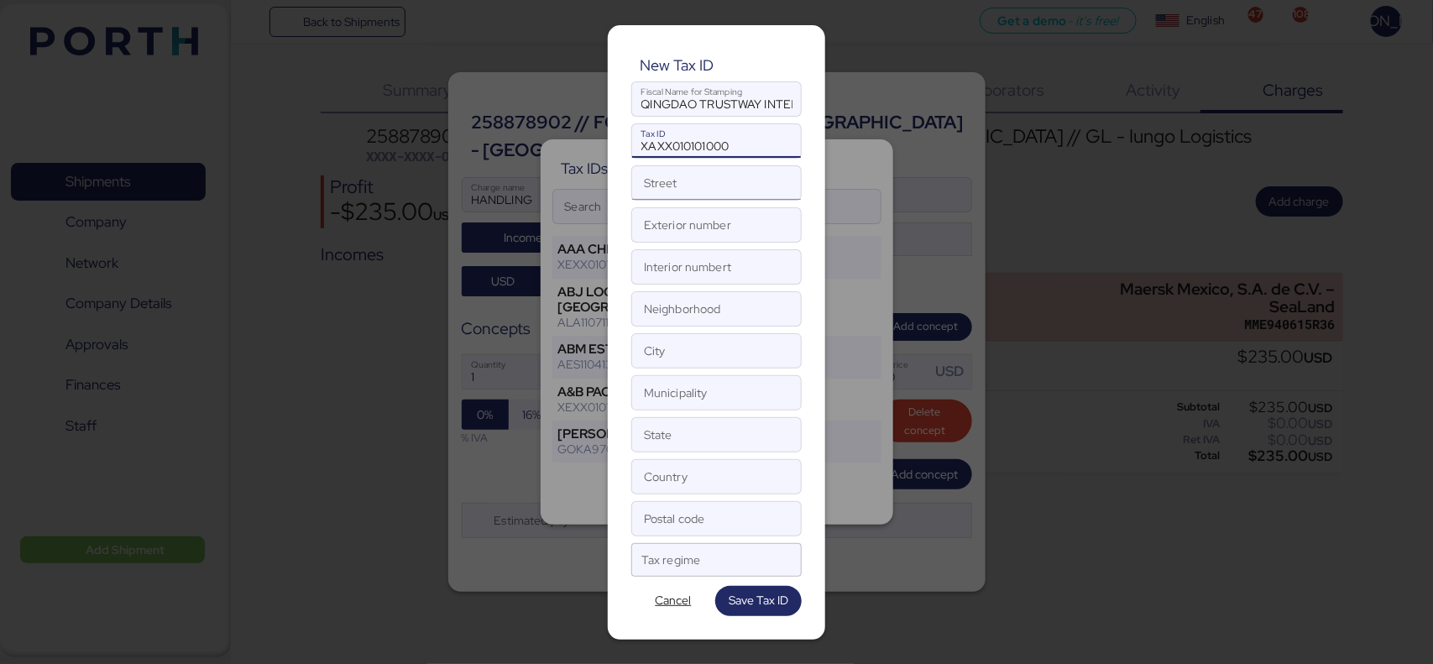
type input "XAXX010101000"
click at [694, 185] on input "Street" at bounding box center [716, 183] width 169 height 34
click at [673, 231] on input "Exterior number" at bounding box center [716, 225] width 169 height 34
type input "100"
click at [647, 351] on input "City" at bounding box center [716, 351] width 169 height 34
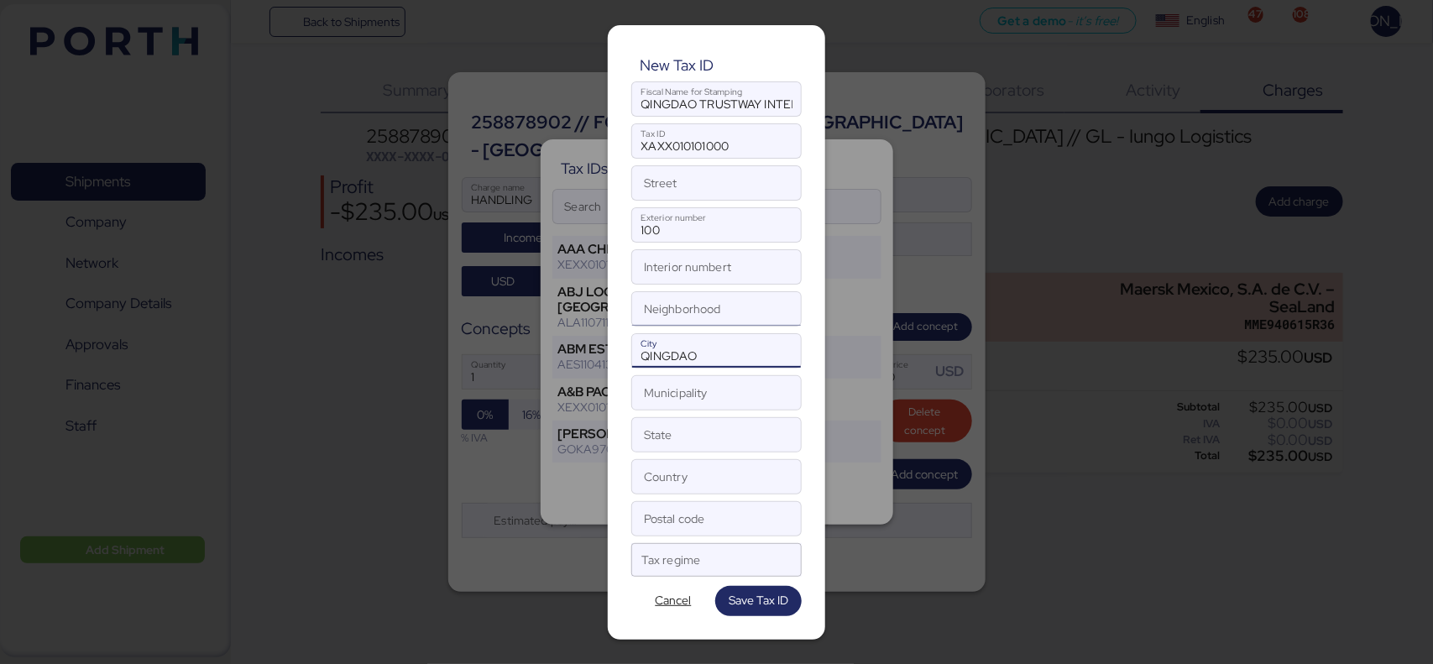
type input "QINGDAO"
click at [688, 312] on input "Neighborhood" at bounding box center [716, 309] width 169 height 34
type input "SHINAN"
click at [695, 386] on input "Municipality" at bounding box center [716, 393] width 169 height 34
click at [669, 438] on input "State" at bounding box center [716, 435] width 169 height 34
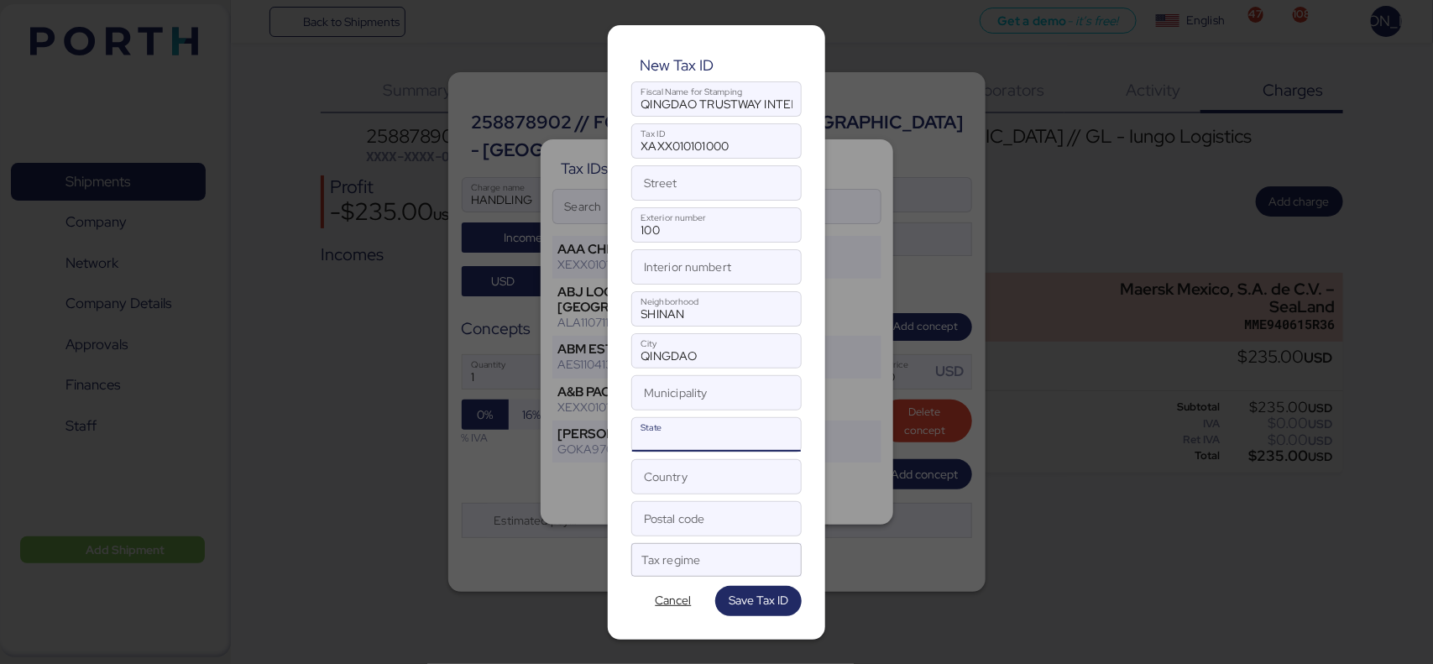
type input "S"
click at [683, 474] on input "Country" at bounding box center [716, 477] width 169 height 34
type input "[GEOGRAPHIC_DATA]"
click at [690, 515] on input "Postal code" at bounding box center [716, 519] width 169 height 34
type input "266071"
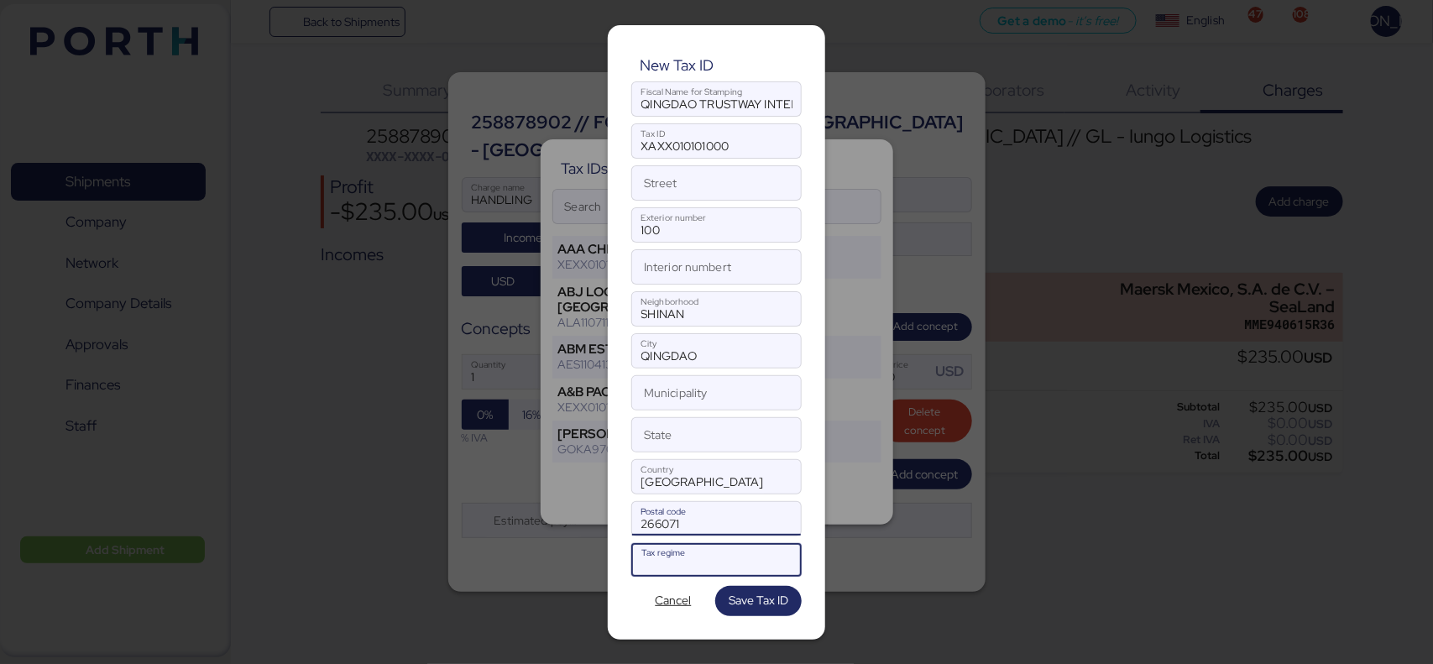
click at [720, 568] on div at bounding box center [701, 566] width 120 height 22
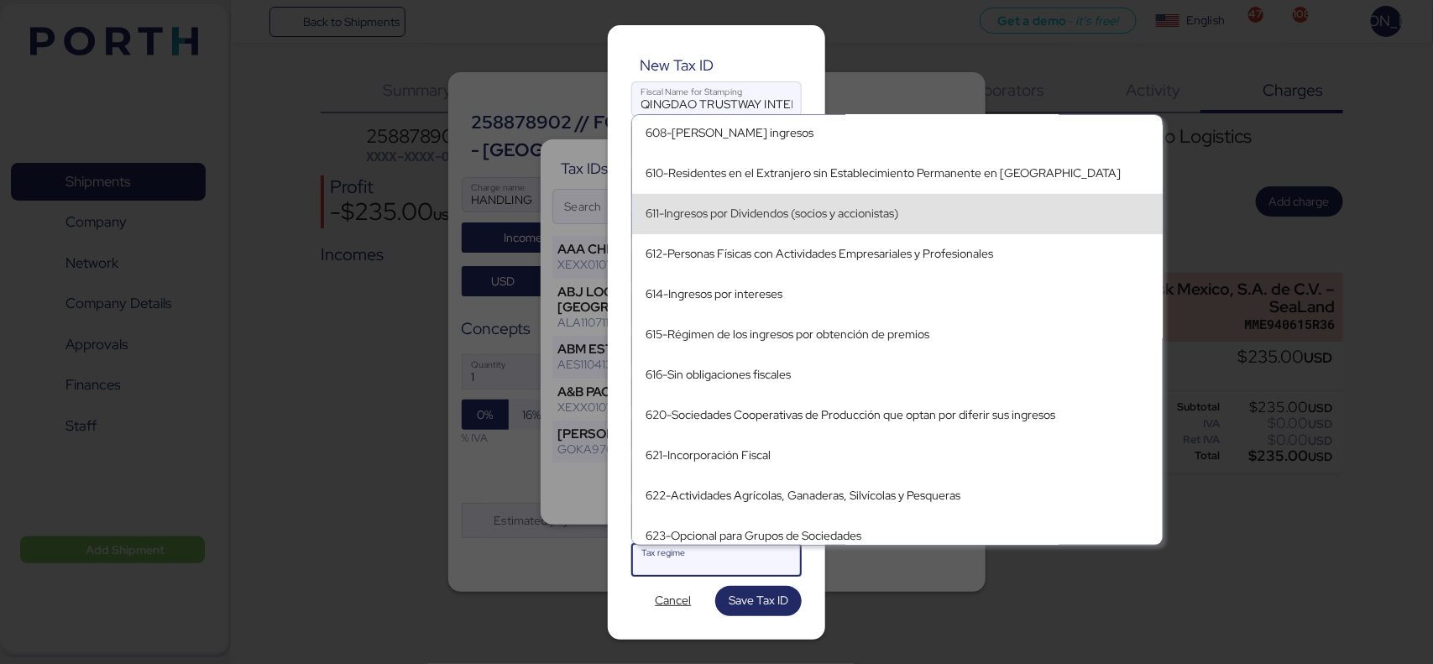
scroll to position [206, 0]
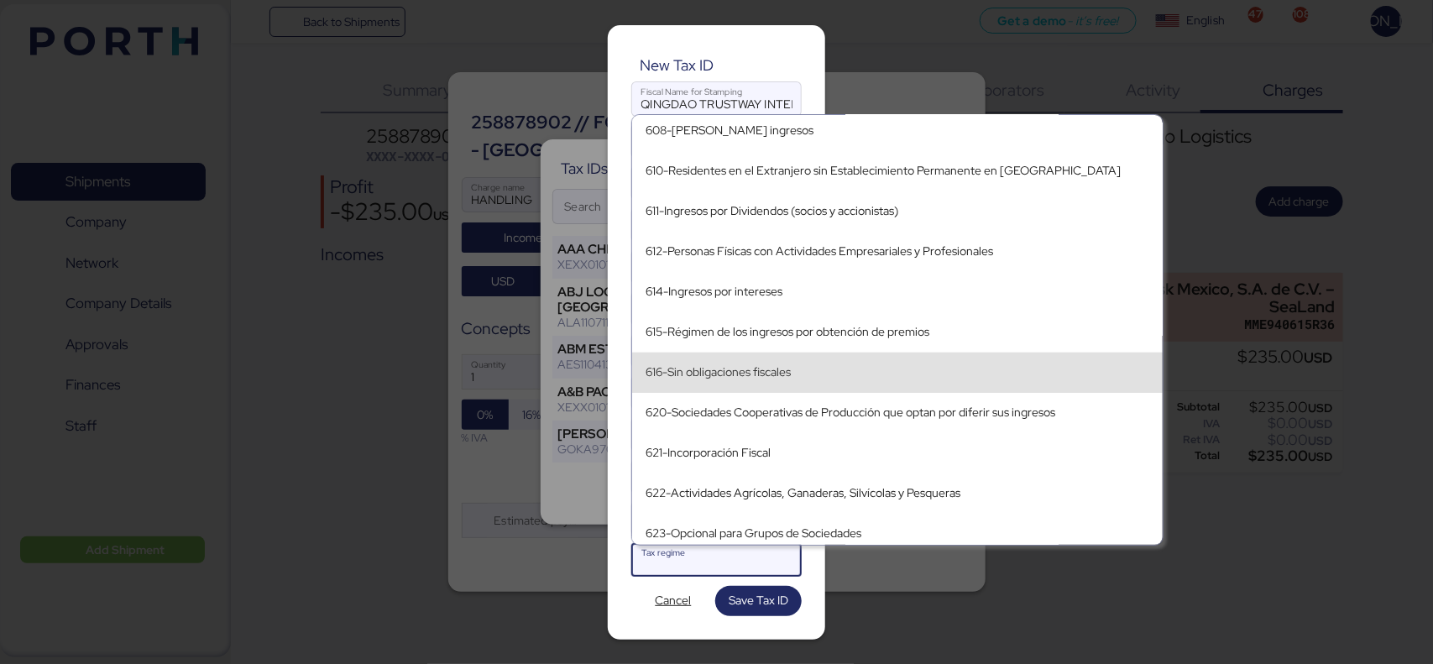
click at [771, 379] on div "616-Sin obligaciones fiscales" at bounding box center [898, 372] width 504 height 14
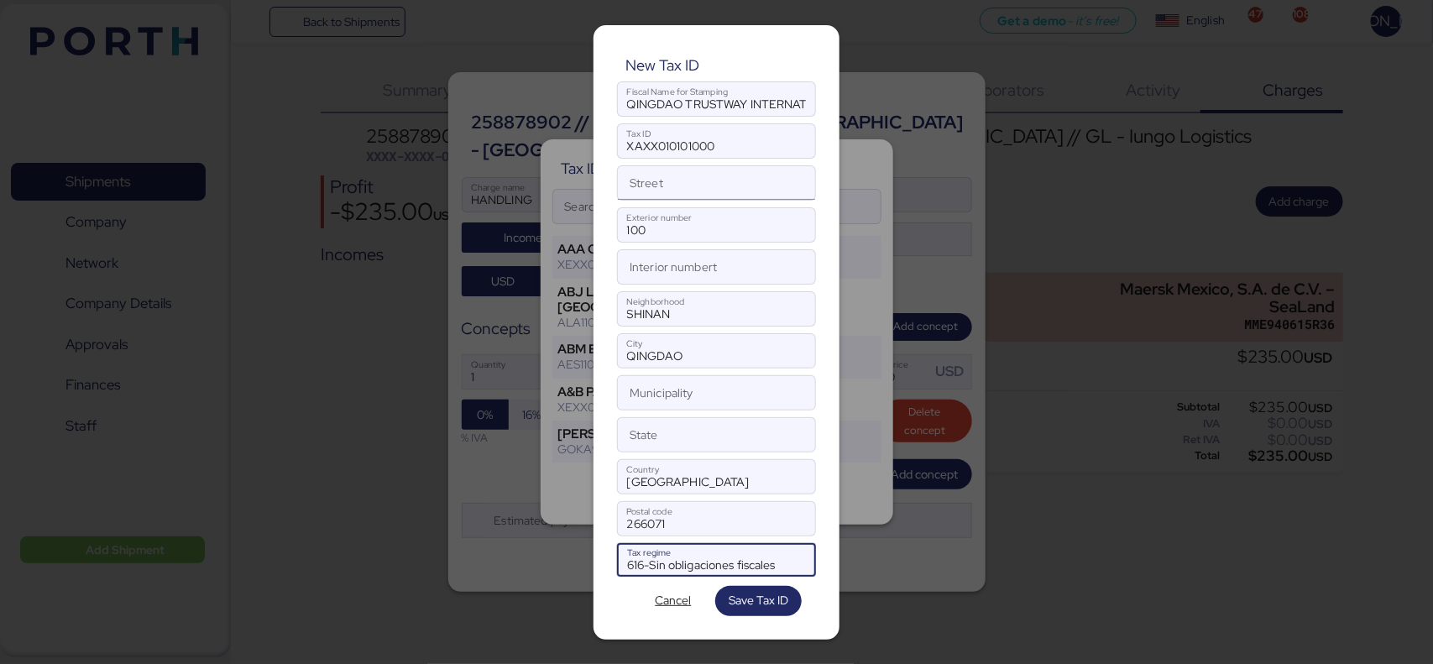
click at [670, 181] on input "Street" at bounding box center [716, 183] width 197 height 34
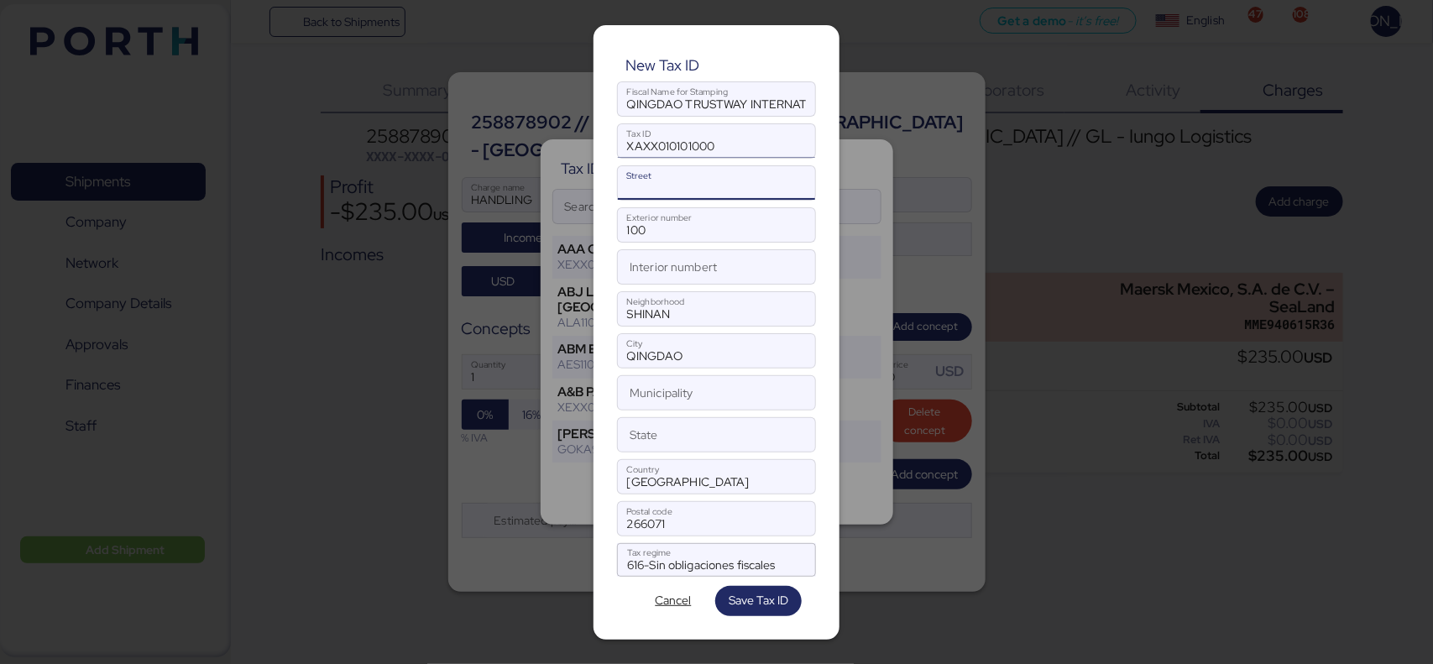
paste input "[STREET_ADDRESS],"
drag, startPoint x: 758, startPoint y: 175, endPoint x: 526, endPoint y: 202, distance: 233.3
click at [526, 202] on div "New Tax ID QINGDAO TRUSTWAY INTERNATIONAL LOGISTICS CO., LTD Fiscal Name for St…" at bounding box center [716, 332] width 1433 height 664
click at [698, 187] on input "[STREET_ADDRESS]," at bounding box center [716, 183] width 197 height 34
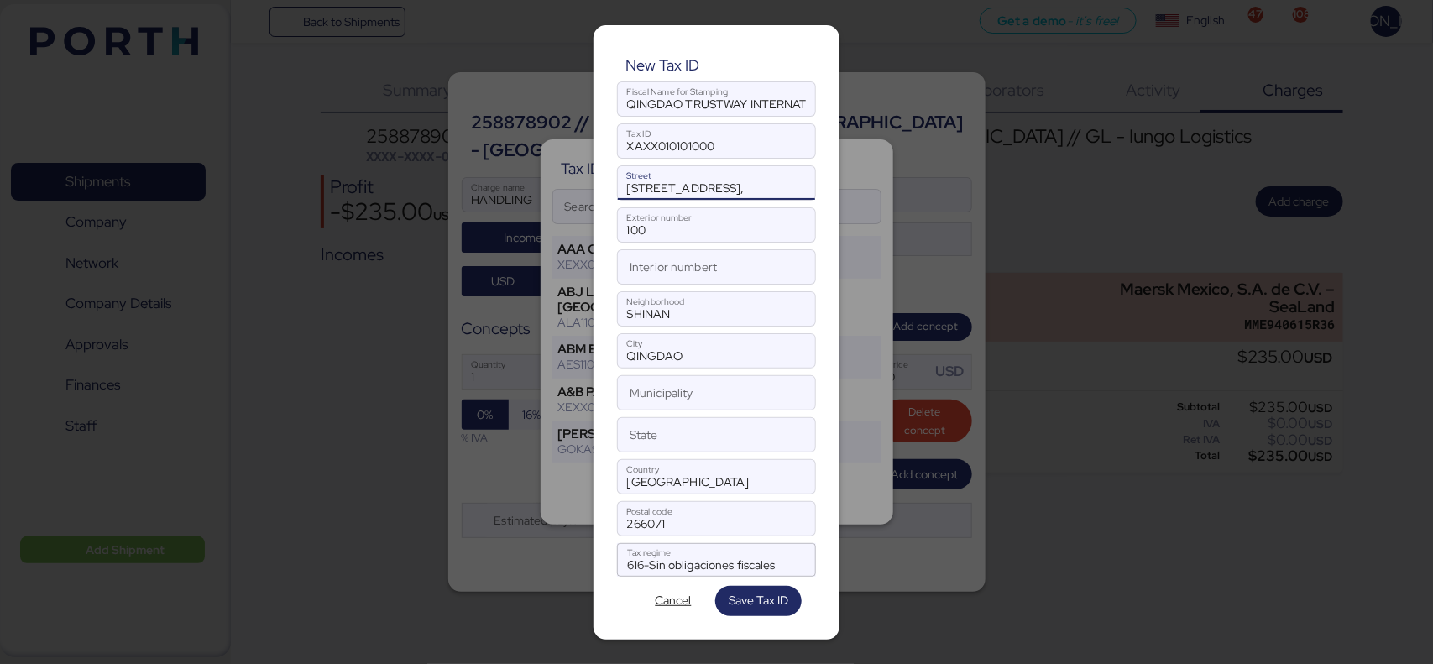
scroll to position [0, 133]
type input "[STREET_ADDRESS],"
click at [769, 609] on span "Save Tax ID" at bounding box center [759, 600] width 60 height 20
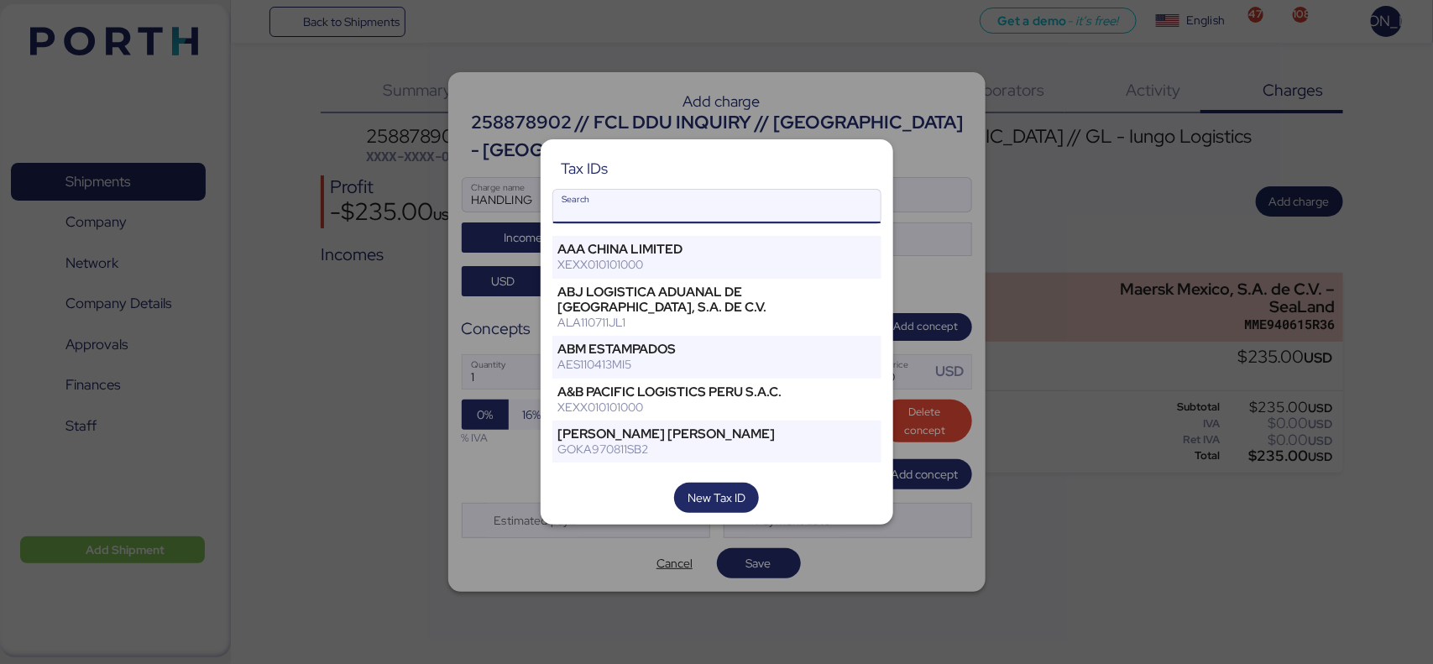
click at [751, 211] on input "Search" at bounding box center [716, 207] width 327 height 34
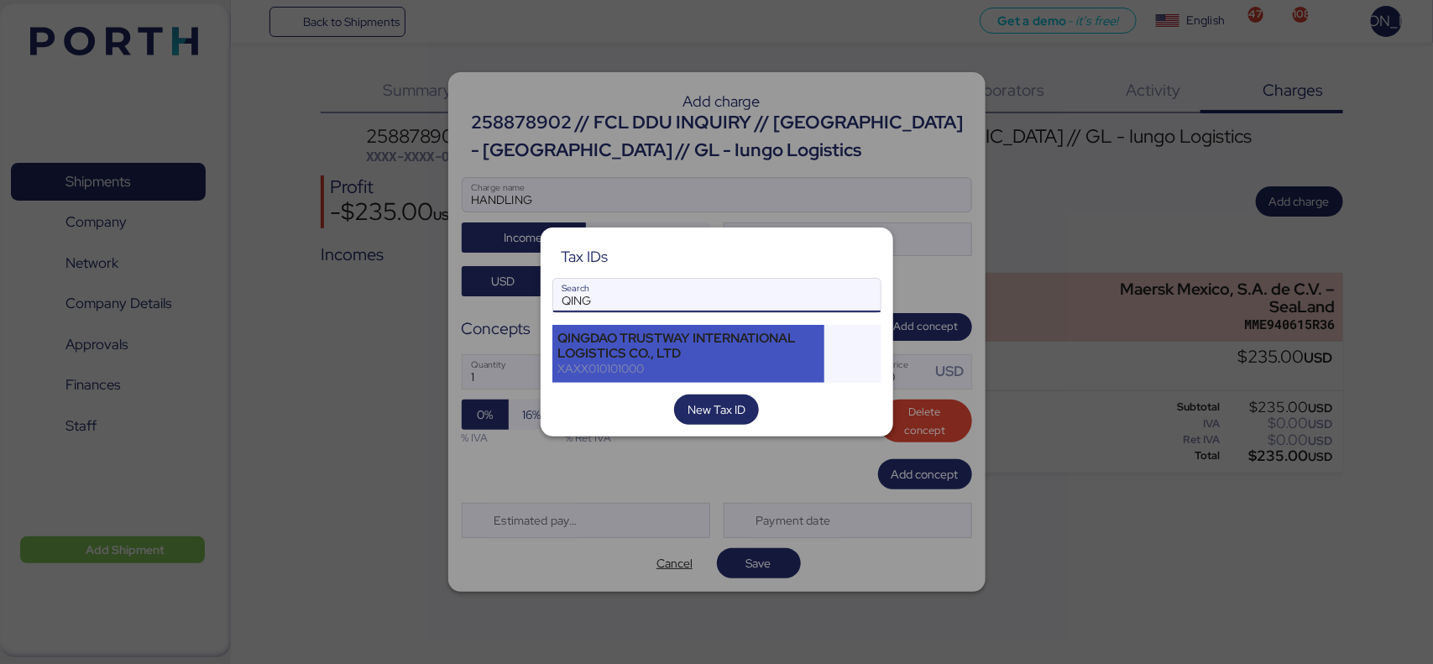
type input "QING"
click at [764, 359] on div "QINGDAO TRUSTWAY INTERNATIONAL LOGISTICS CO., LTD" at bounding box center [688, 346] width 261 height 30
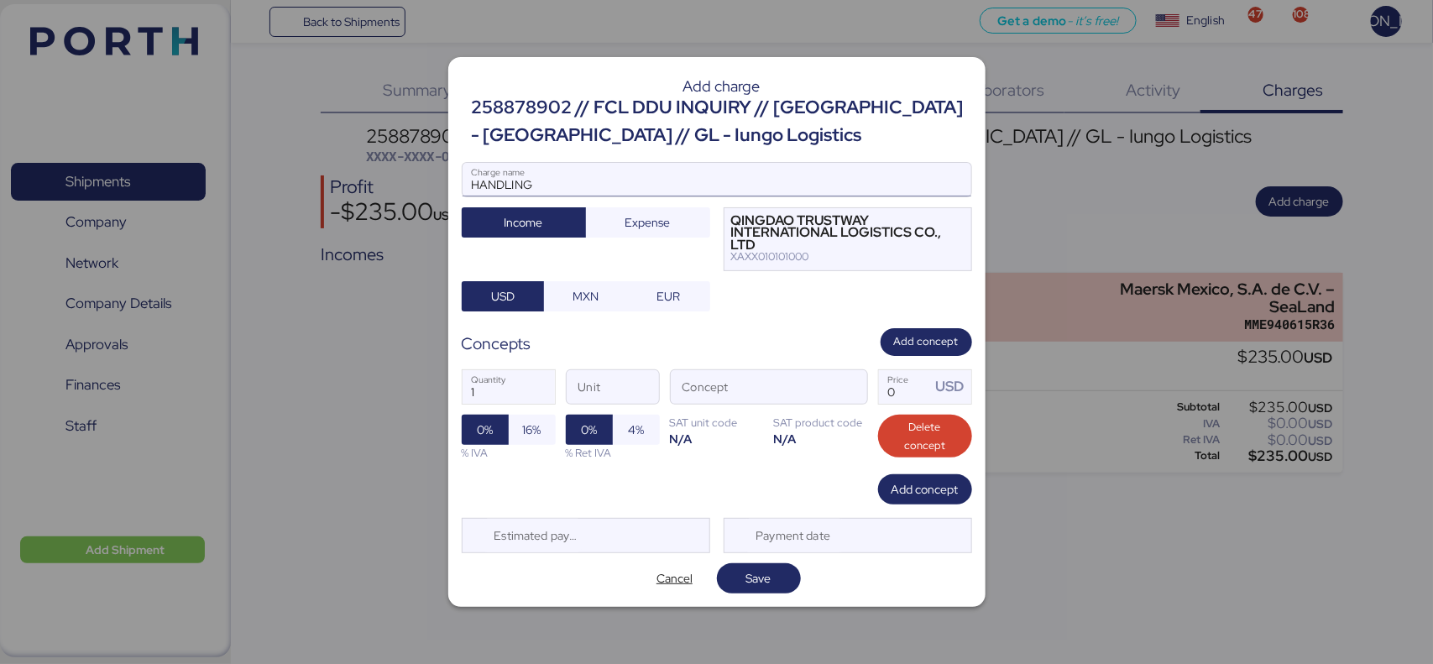
click at [580, 181] on input "HANDLING" at bounding box center [717, 180] width 509 height 34
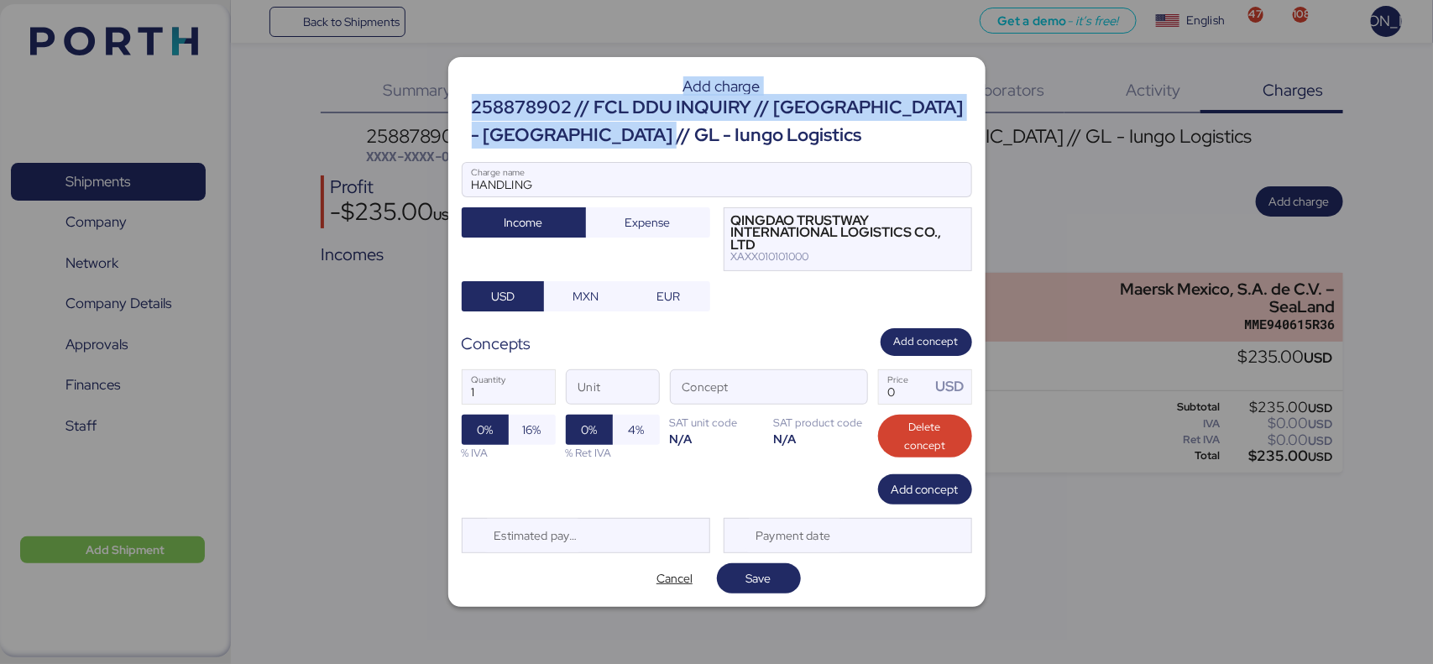
drag, startPoint x: 611, startPoint y: 143, endPoint x: 448, endPoint y: 118, distance: 165.5
click at [448, 118] on div "Add charge 258878902 // FCL DDU INQUIRY // [GEOGRAPHIC_DATA] - [GEOGRAPHIC_DATA…" at bounding box center [716, 332] width 537 height 550
click at [470, 113] on div at bounding box center [467, 110] width 10 height 30
drag, startPoint x: 476, startPoint y: 111, endPoint x: 636, endPoint y: 144, distance: 163.7
click at [636, 144] on div "258878902 // FCL DDU INQUIRY // [GEOGRAPHIC_DATA] - [GEOGRAPHIC_DATA] // GL - I…" at bounding box center [722, 121] width 500 height 55
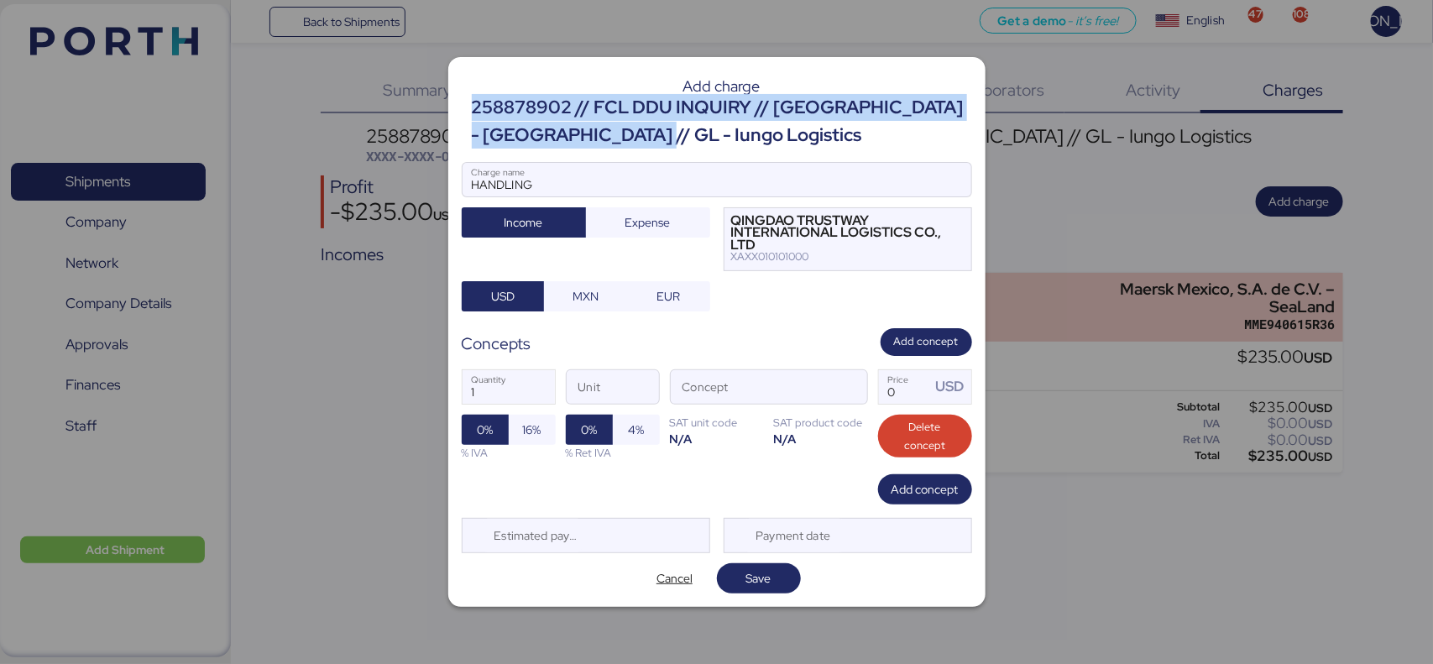
copy div "258878902 // FCL DDU INQUIRY // [GEOGRAPHIC_DATA] - [GEOGRAPHIC_DATA] // GL - I…"
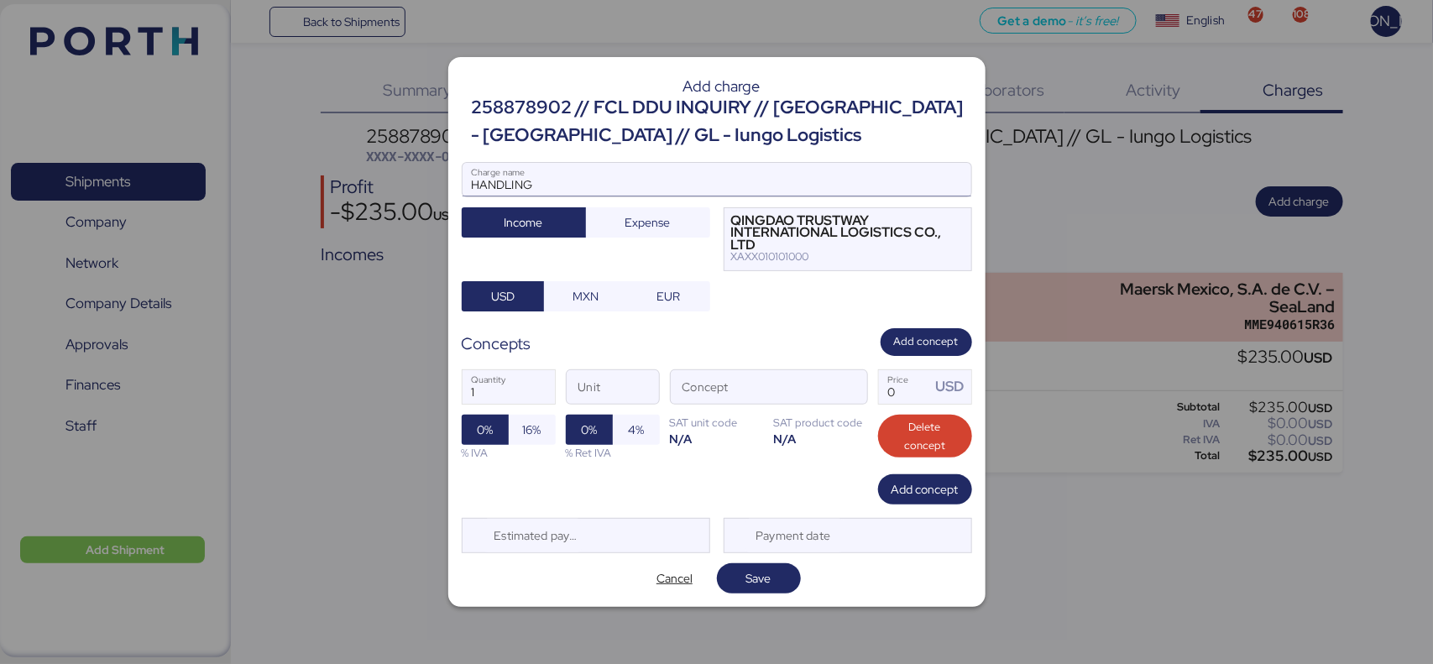
click at [575, 185] on input "HANDLING" at bounding box center [717, 180] width 509 height 34
paste input "258878902 // FCL DDU INQUIRY // [GEOGRAPHIC_DATA] - [GEOGRAPHIC_DATA] // GL - I…"
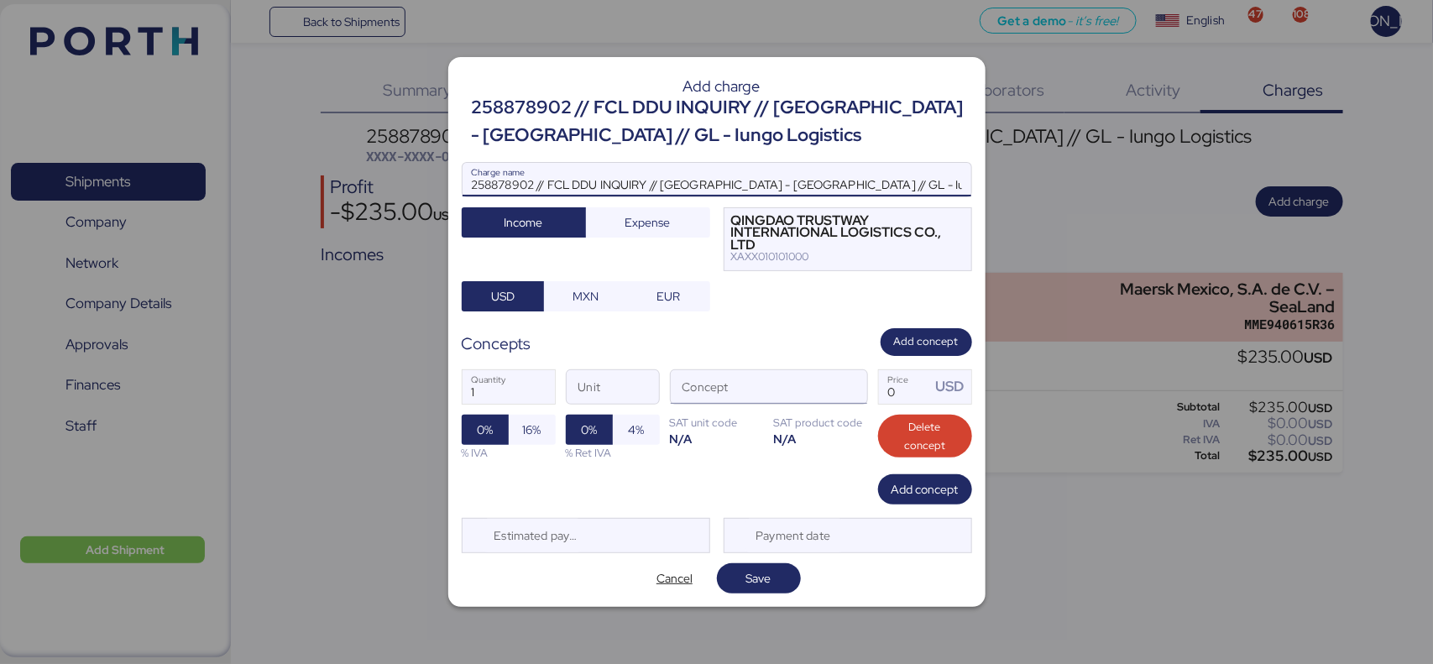
type input "258878902 // FCL DDU INQUIRY // [GEOGRAPHIC_DATA] - [GEOGRAPHIC_DATA] // GL - I…"
click at [715, 388] on input "Concept" at bounding box center [749, 387] width 156 height 34
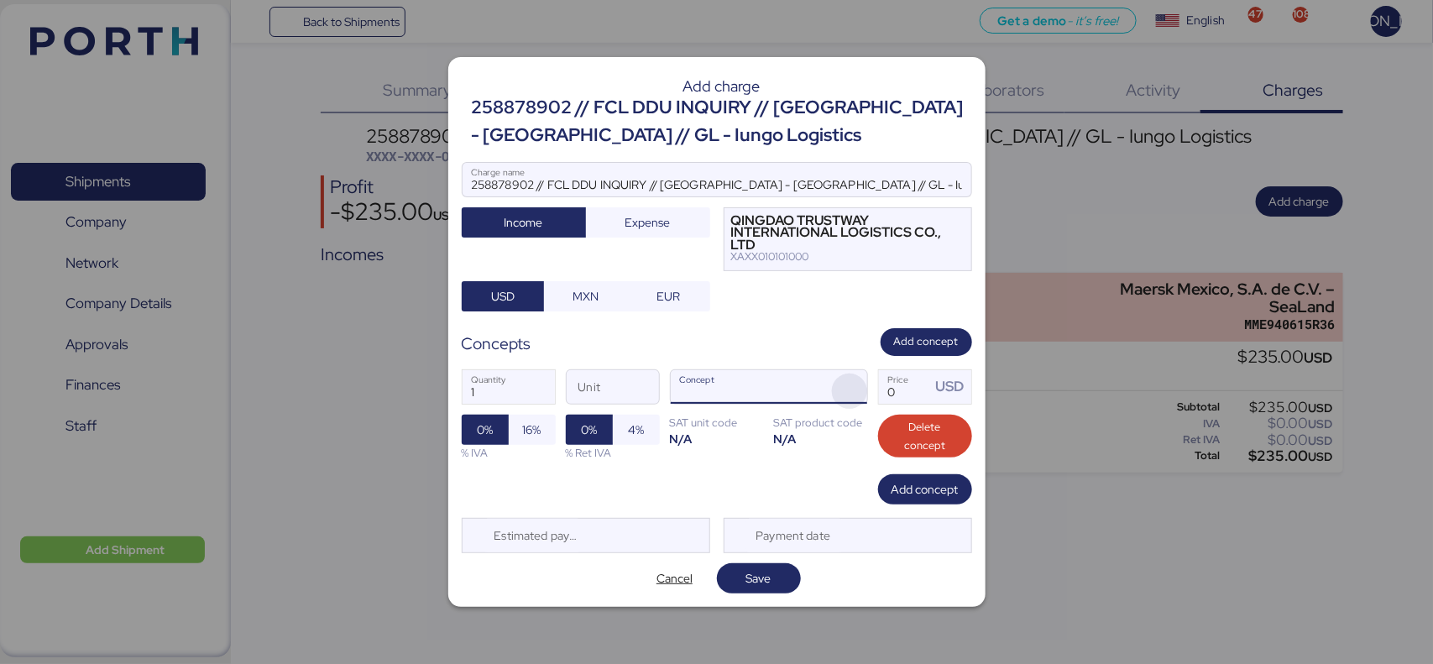
click at [846, 387] on span "button" at bounding box center [849, 391] width 35 height 35
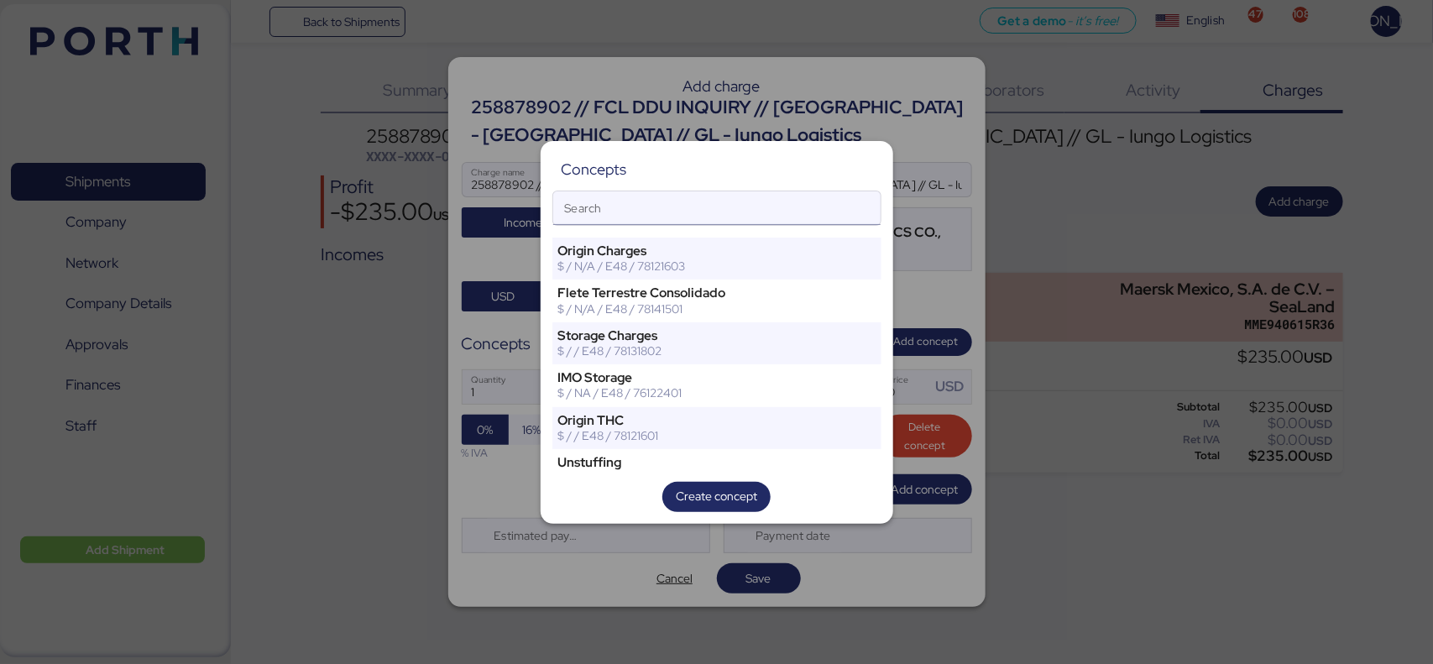
click at [686, 214] on input "Search" at bounding box center [716, 208] width 327 height 34
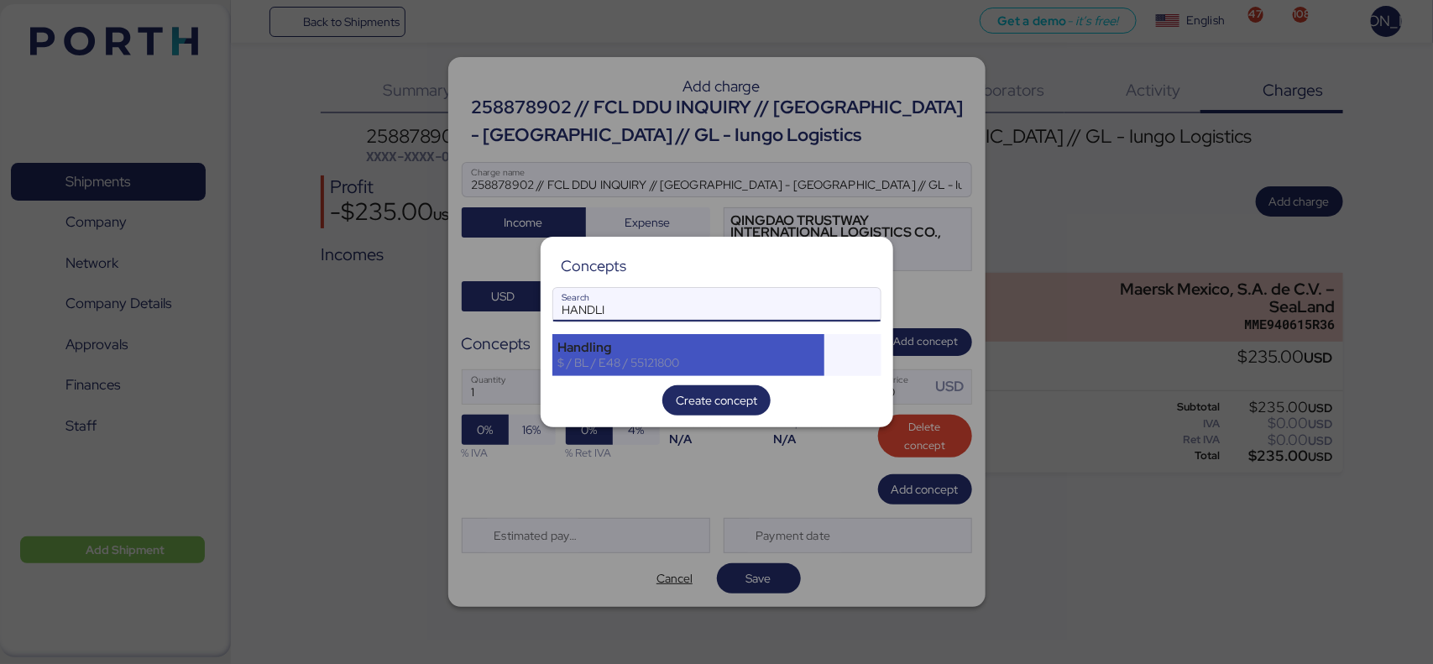
type input "HANDLI"
click at [677, 372] on div "Handling $ / BL / E48 / 55121800" at bounding box center [688, 355] width 273 height 42
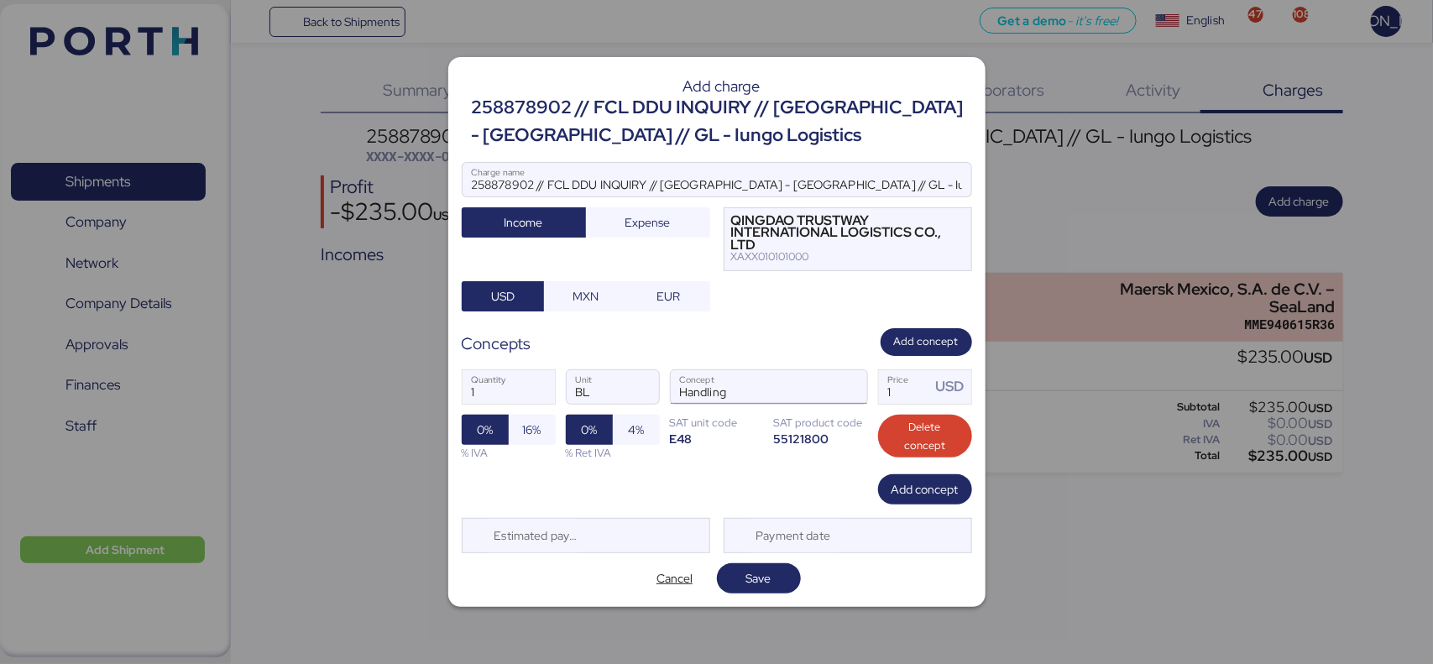
click at [694, 403] on input "Handling" at bounding box center [749, 387] width 156 height 34
click at [698, 397] on input "Handling" at bounding box center [749, 387] width 156 height 34
type input "DOC FEE"
click at [851, 395] on span "button" at bounding box center [849, 391] width 35 height 35
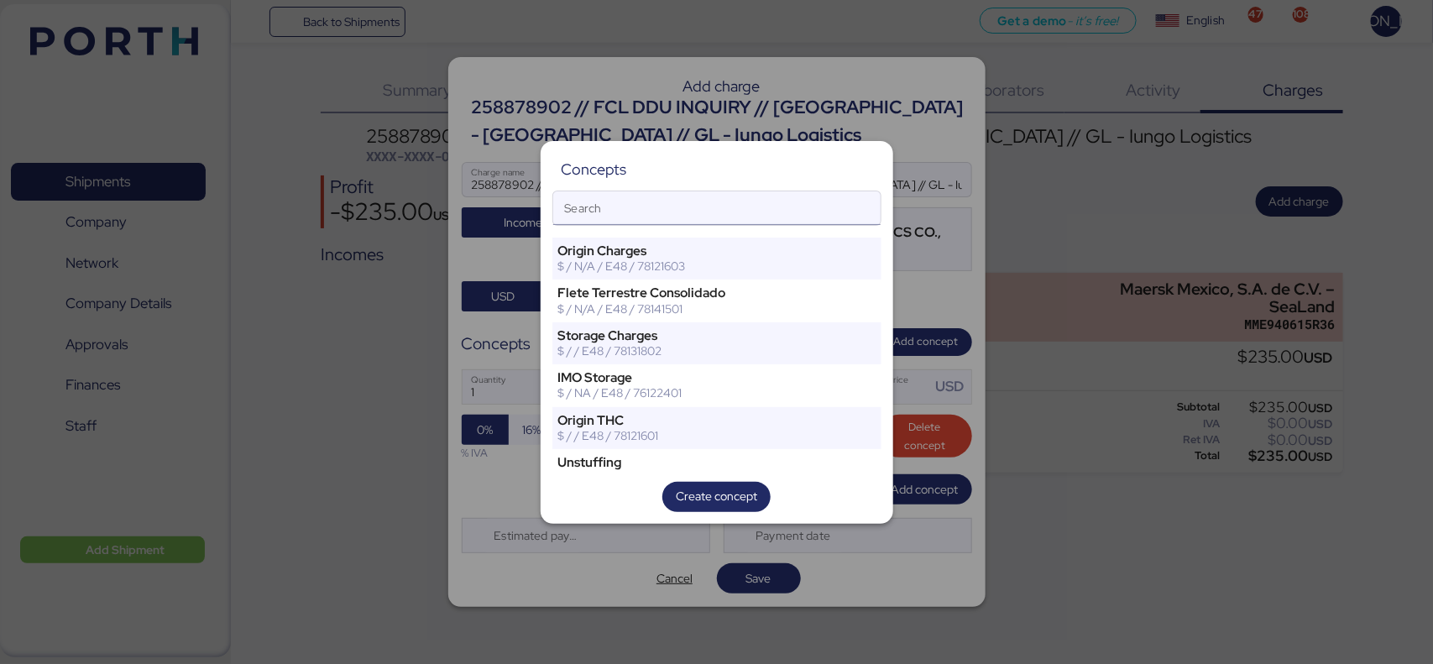
click at [745, 211] on input "Search" at bounding box center [716, 208] width 327 height 34
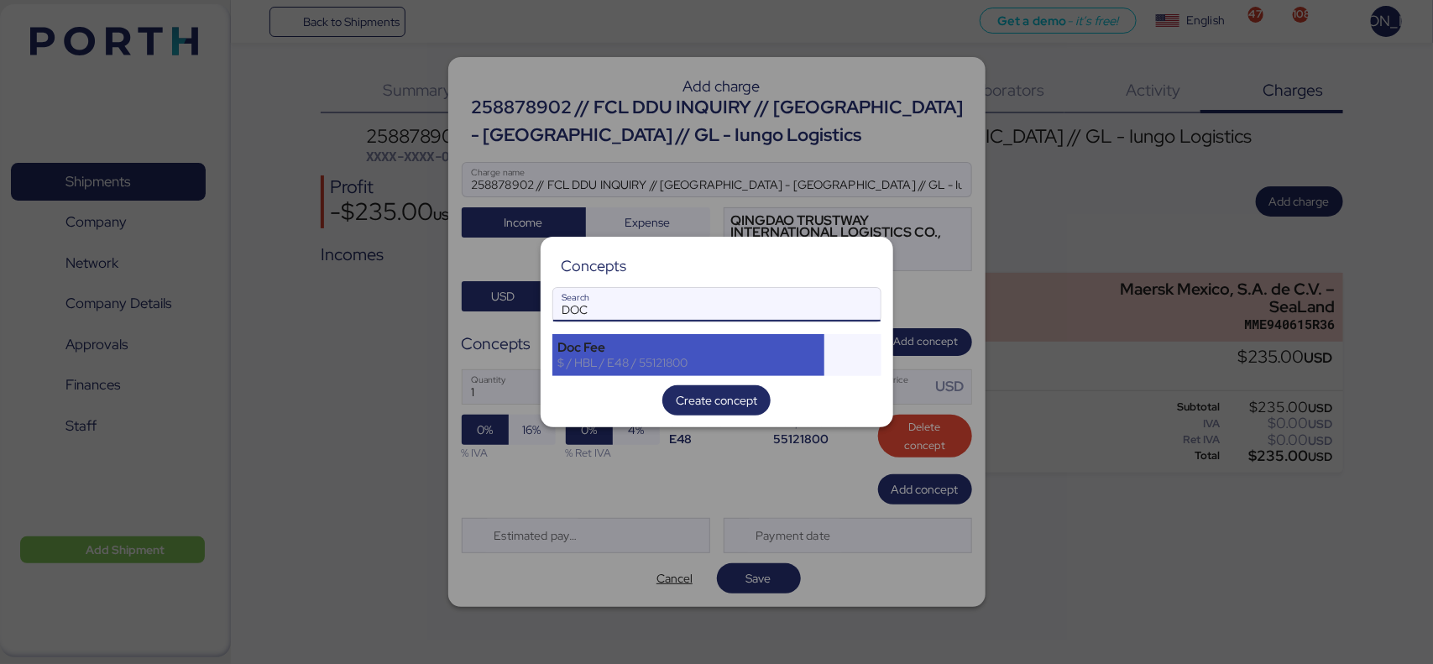
type input "DOC"
click at [731, 369] on div "$ / HBL / E48 / 55121800" at bounding box center [688, 362] width 261 height 15
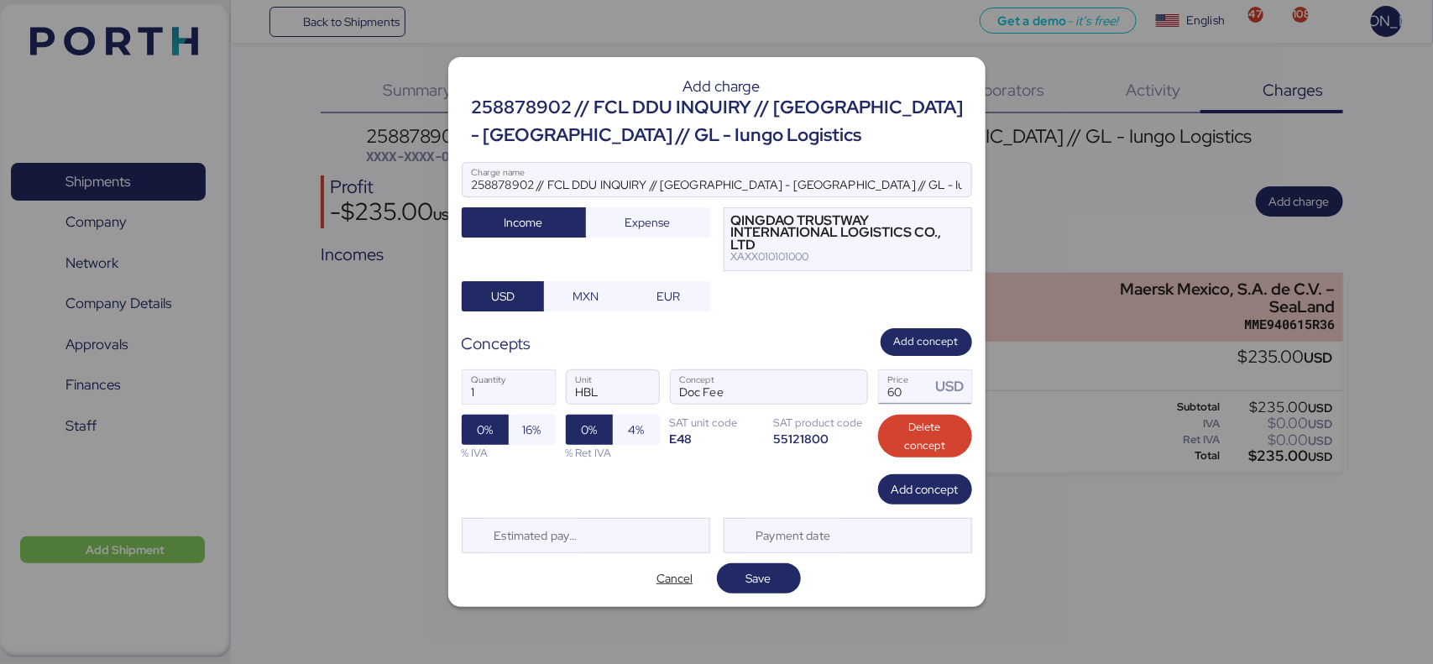
click at [920, 392] on input "60" at bounding box center [905, 387] width 52 height 34
click at [903, 484] on span "Add concept" at bounding box center [925, 489] width 67 height 20
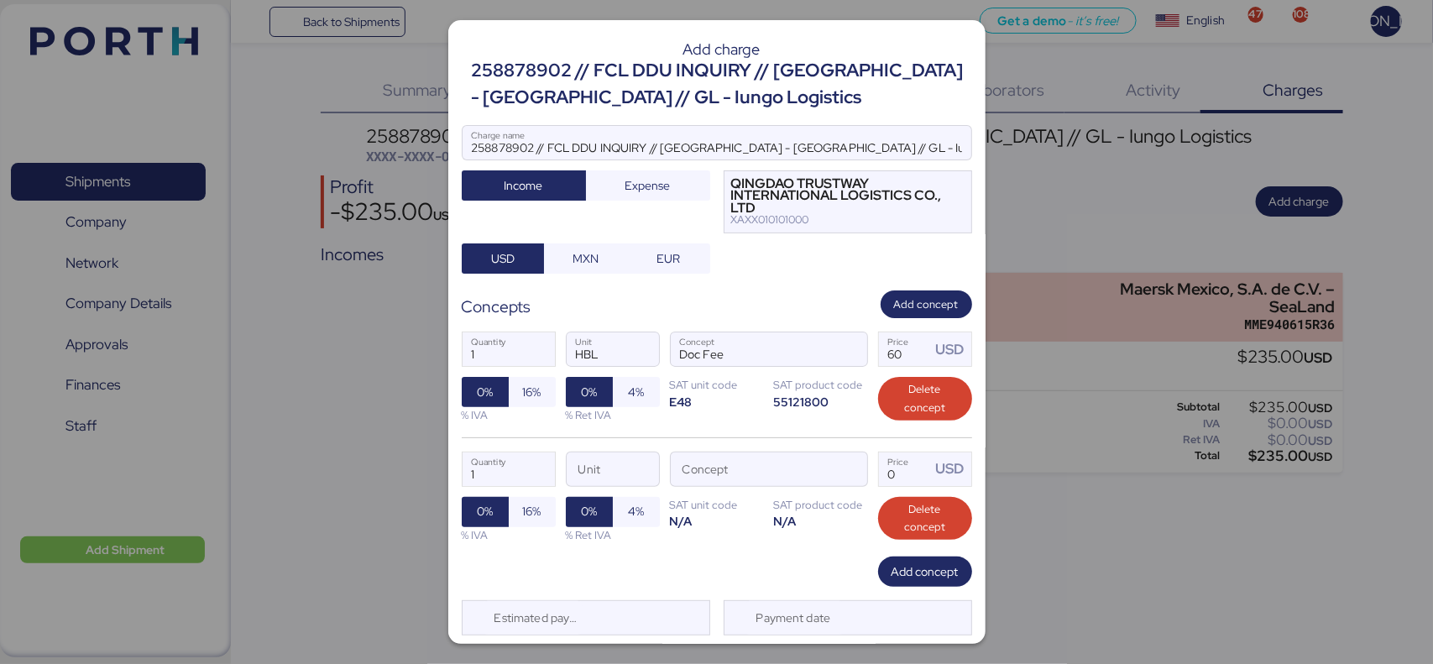
scroll to position [46, 0]
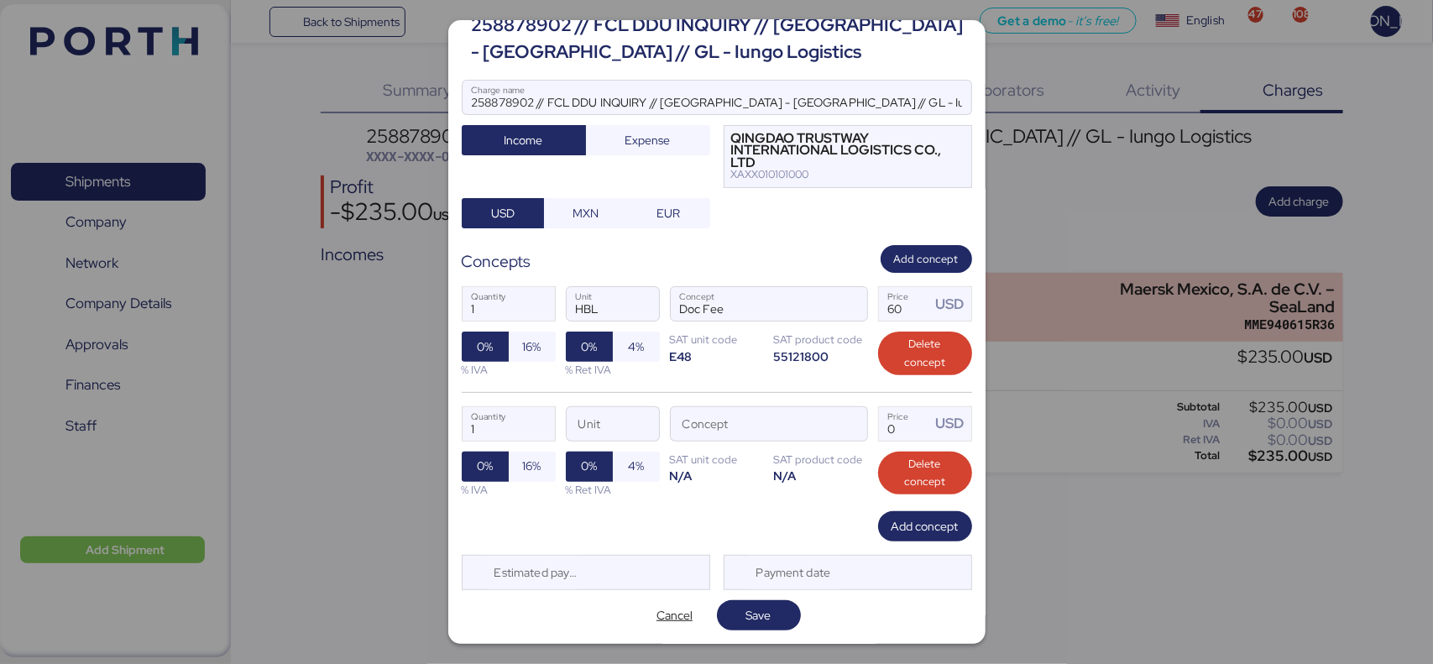
click at [720, 442] on div "Concept" at bounding box center [769, 423] width 198 height 35
click at [720, 441] on input "Concept" at bounding box center [749, 424] width 156 height 34
type input "AMS"
click at [836, 426] on span "button" at bounding box center [849, 428] width 35 height 35
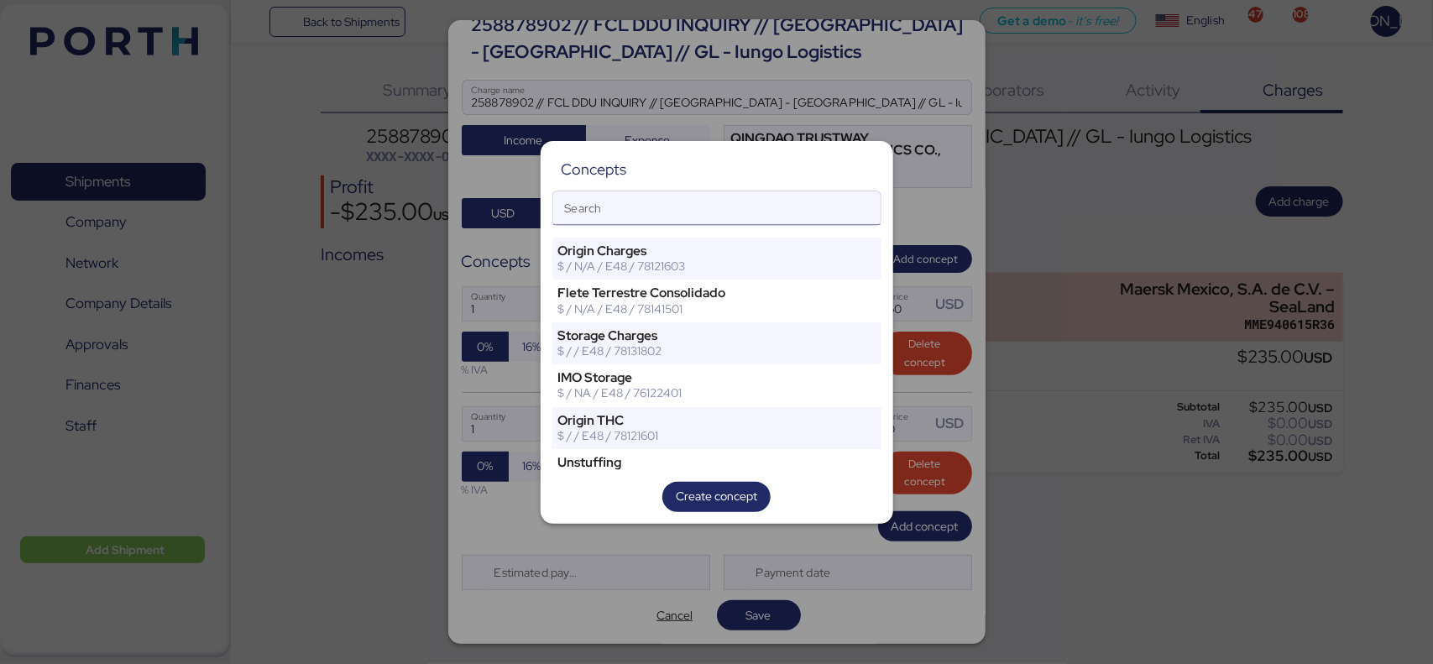
click at [736, 197] on input "Search" at bounding box center [716, 208] width 327 height 34
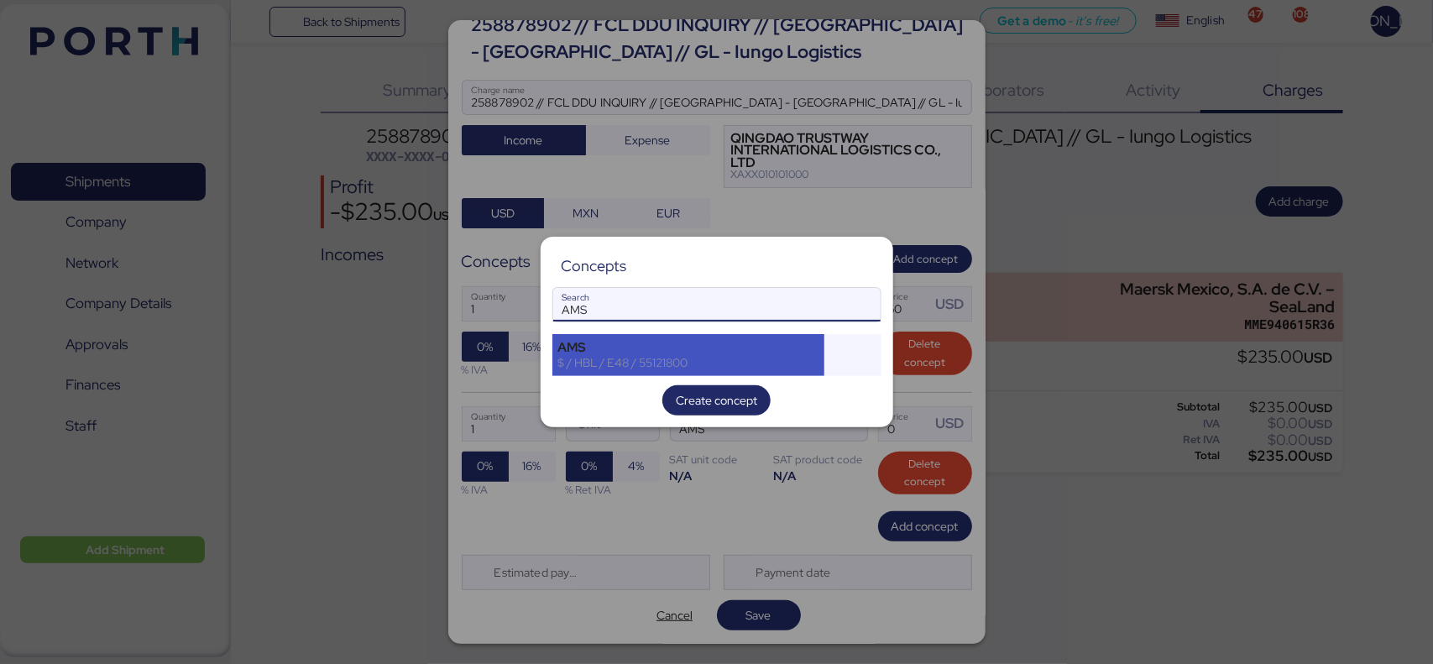
type input "AMS"
click at [584, 369] on div "$ / HBL / E48 / 55121800" at bounding box center [688, 362] width 261 height 15
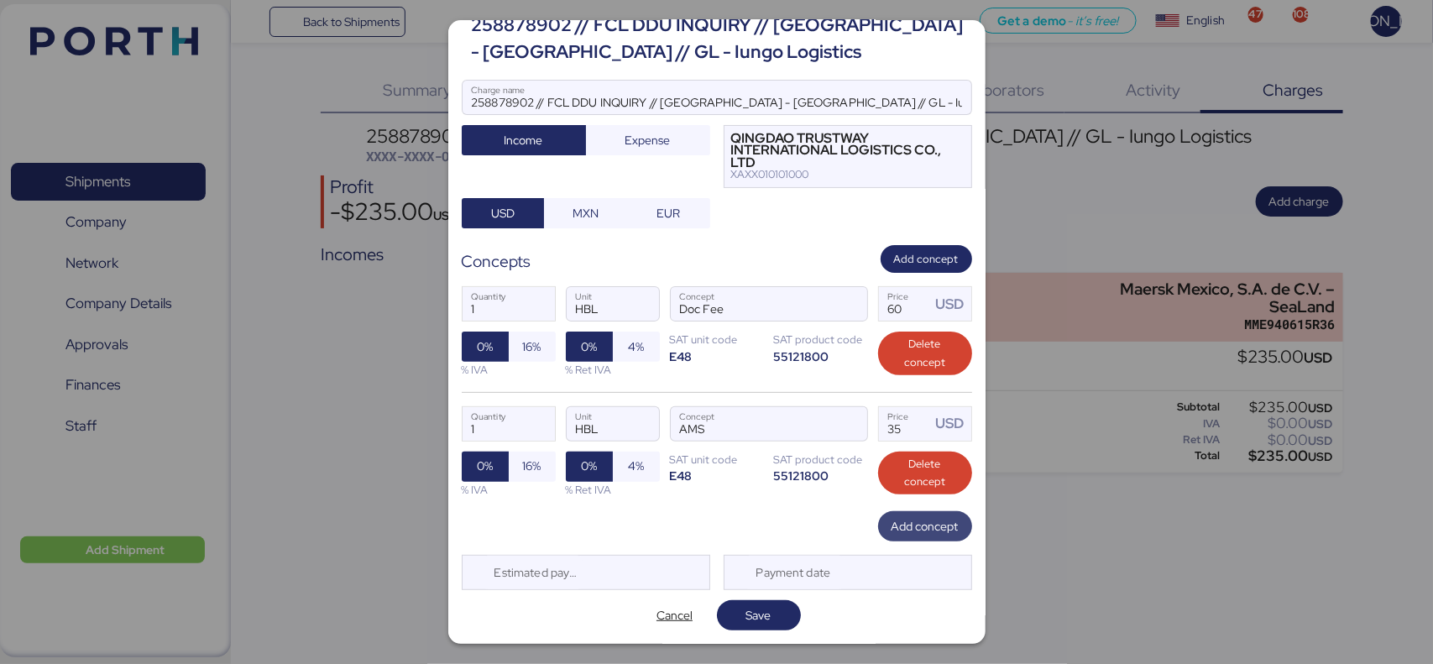
click at [894, 517] on span "Add concept" at bounding box center [925, 526] width 67 height 20
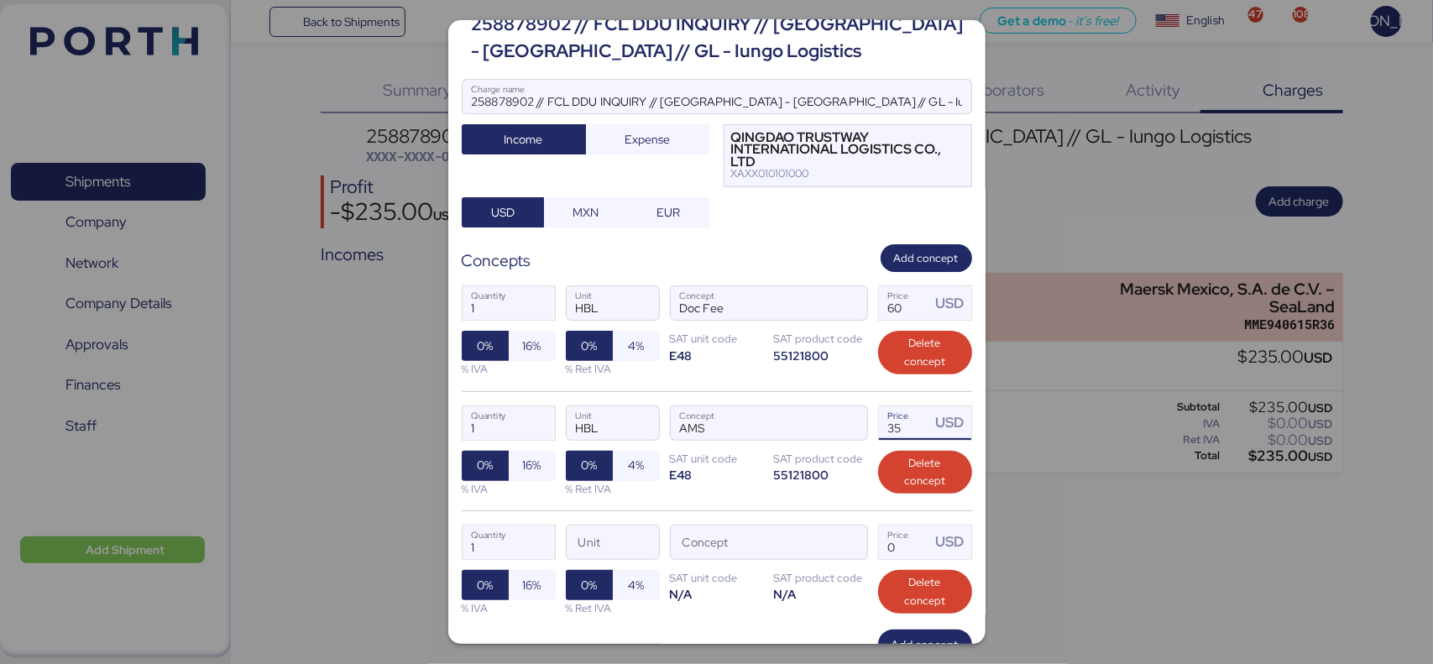
click at [891, 429] on input "35" at bounding box center [905, 423] width 52 height 34
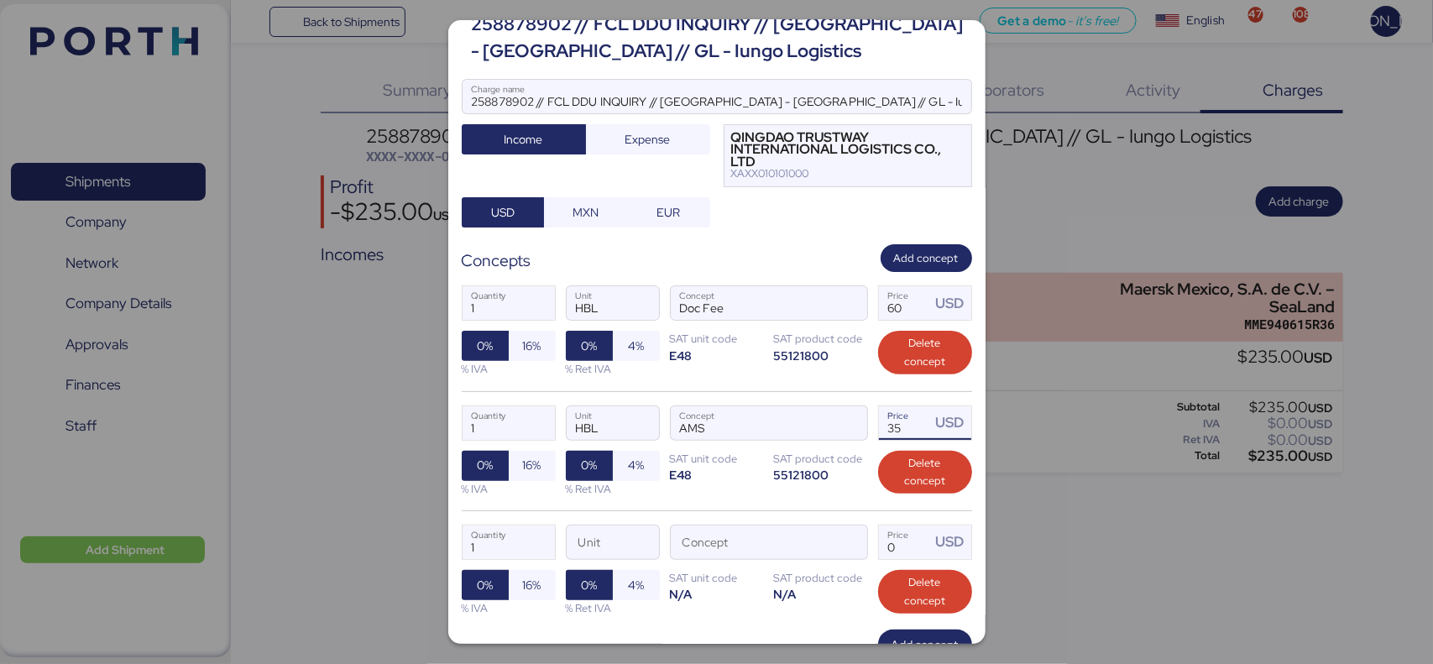
click at [891, 429] on input "35" at bounding box center [905, 423] width 52 height 34
type input "40"
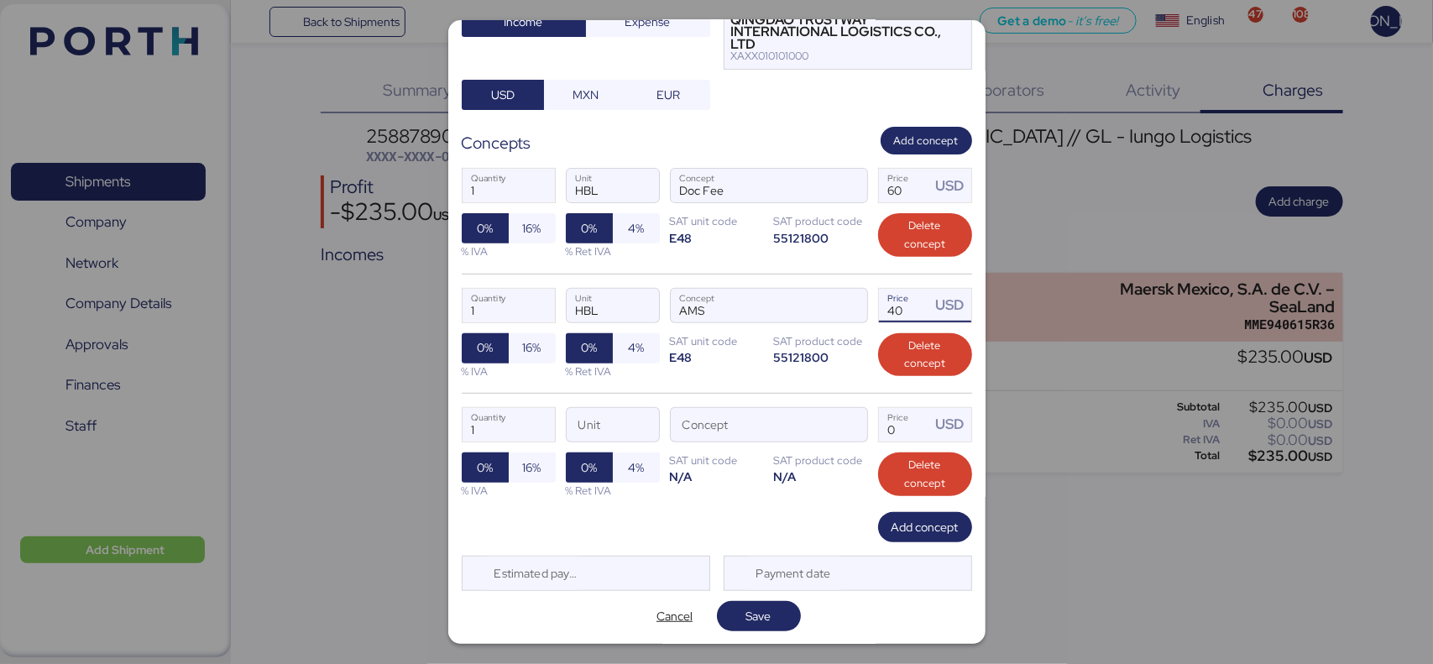
scroll to position [165, 0]
click at [707, 426] on input "Concept" at bounding box center [749, 424] width 156 height 34
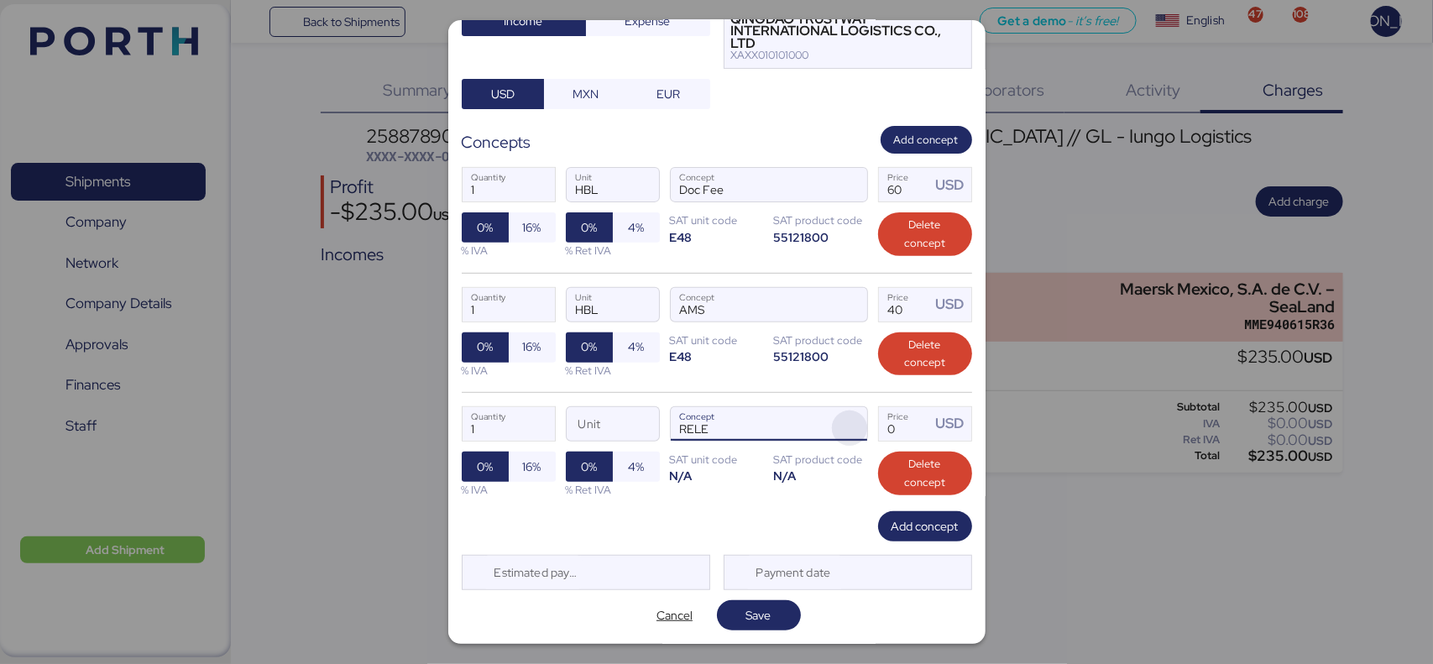
type input "RELE"
click at [852, 435] on span "button" at bounding box center [849, 428] width 35 height 35
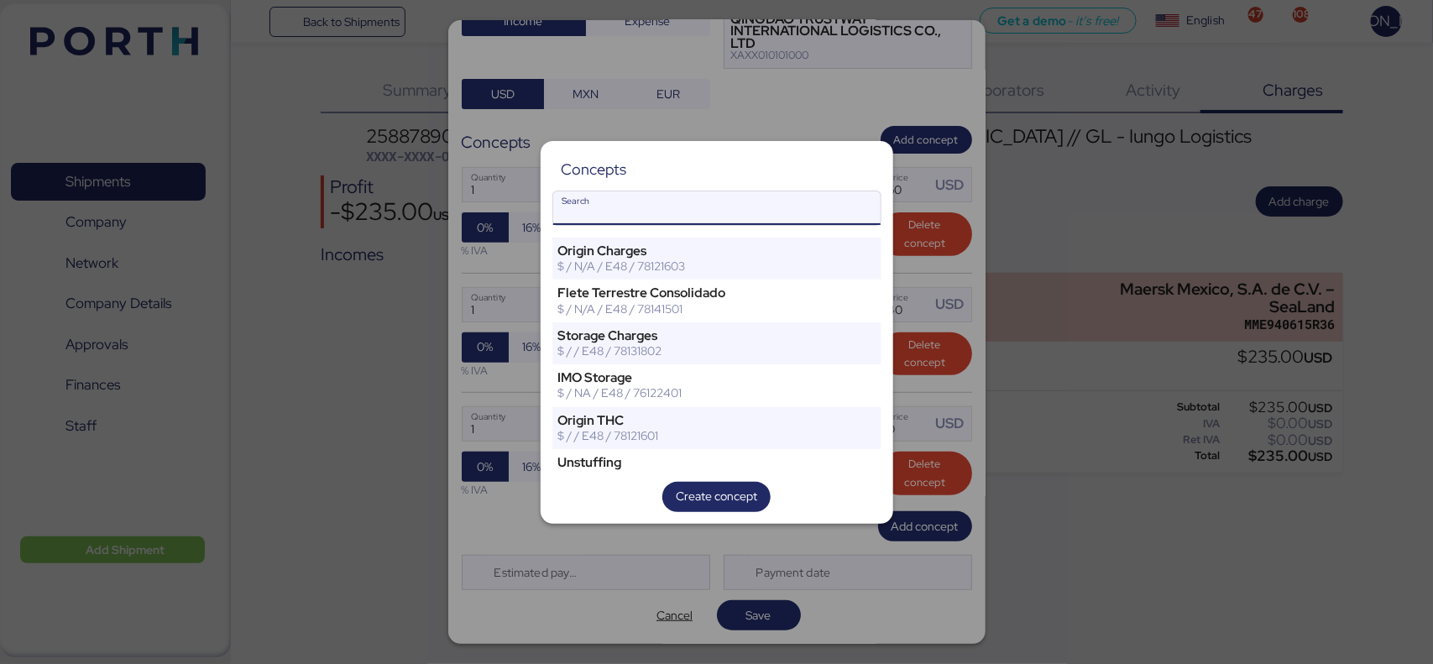
click at [725, 210] on input "Search" at bounding box center [716, 208] width 327 height 34
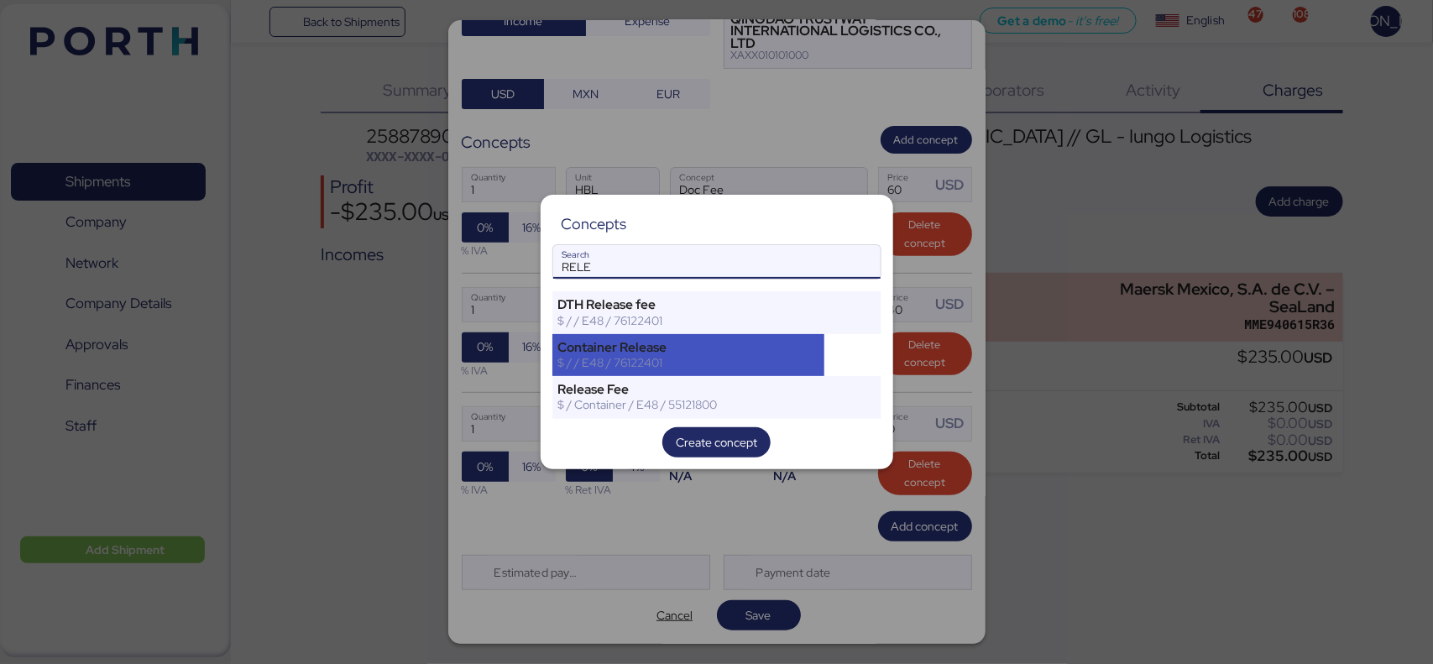
type input "RELE"
click at [727, 359] on div "$ / / E48 / 76122401" at bounding box center [688, 362] width 261 height 15
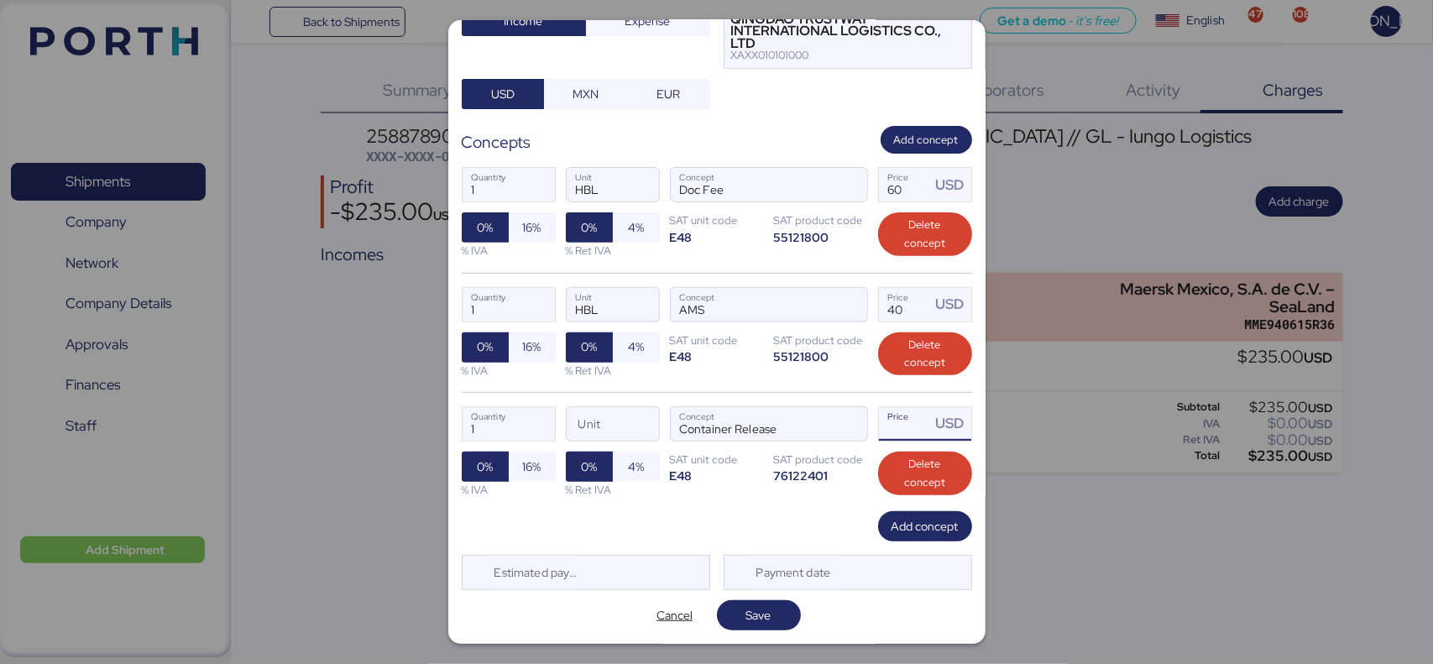
click at [884, 427] on input "Price USD" at bounding box center [905, 424] width 52 height 34
type input "315"
click at [904, 526] on span "Add concept" at bounding box center [925, 526] width 67 height 20
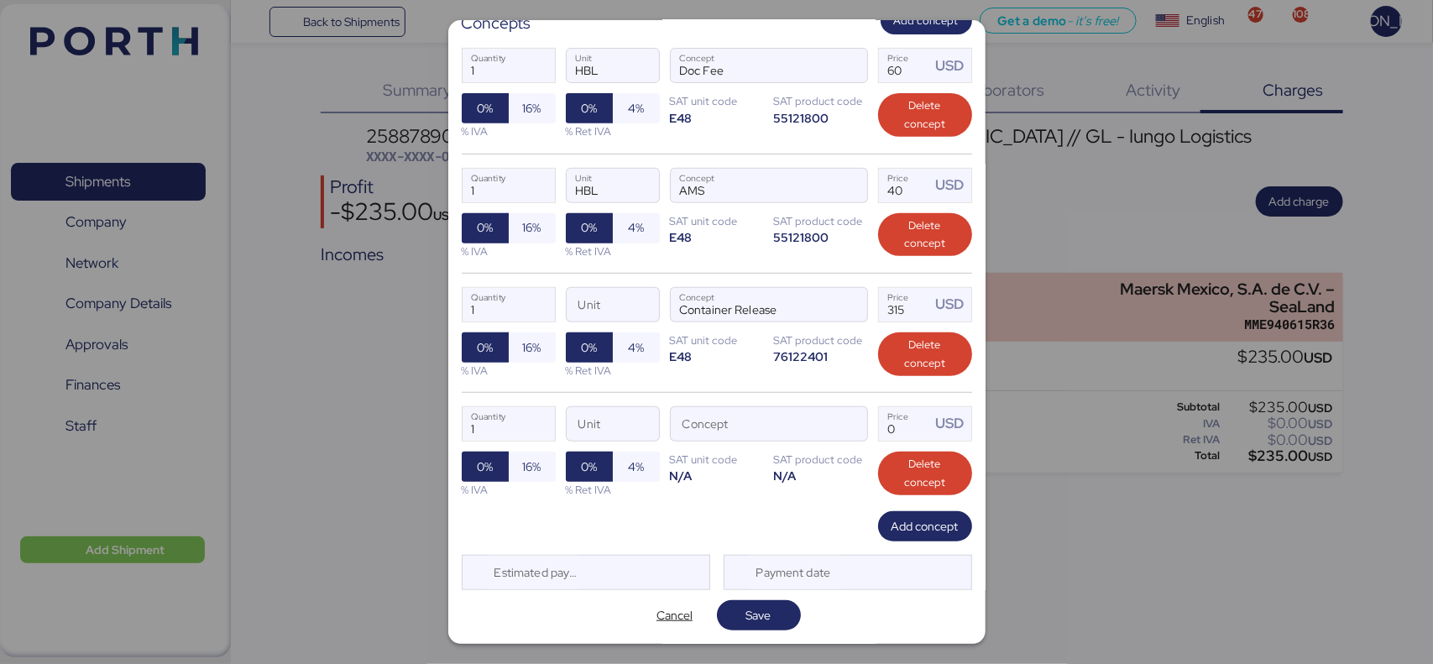
scroll to position [286, 0]
click at [725, 422] on input "Concept" at bounding box center [749, 424] width 156 height 34
type input "HANDLI"
click at [849, 431] on span "button" at bounding box center [849, 428] width 35 height 35
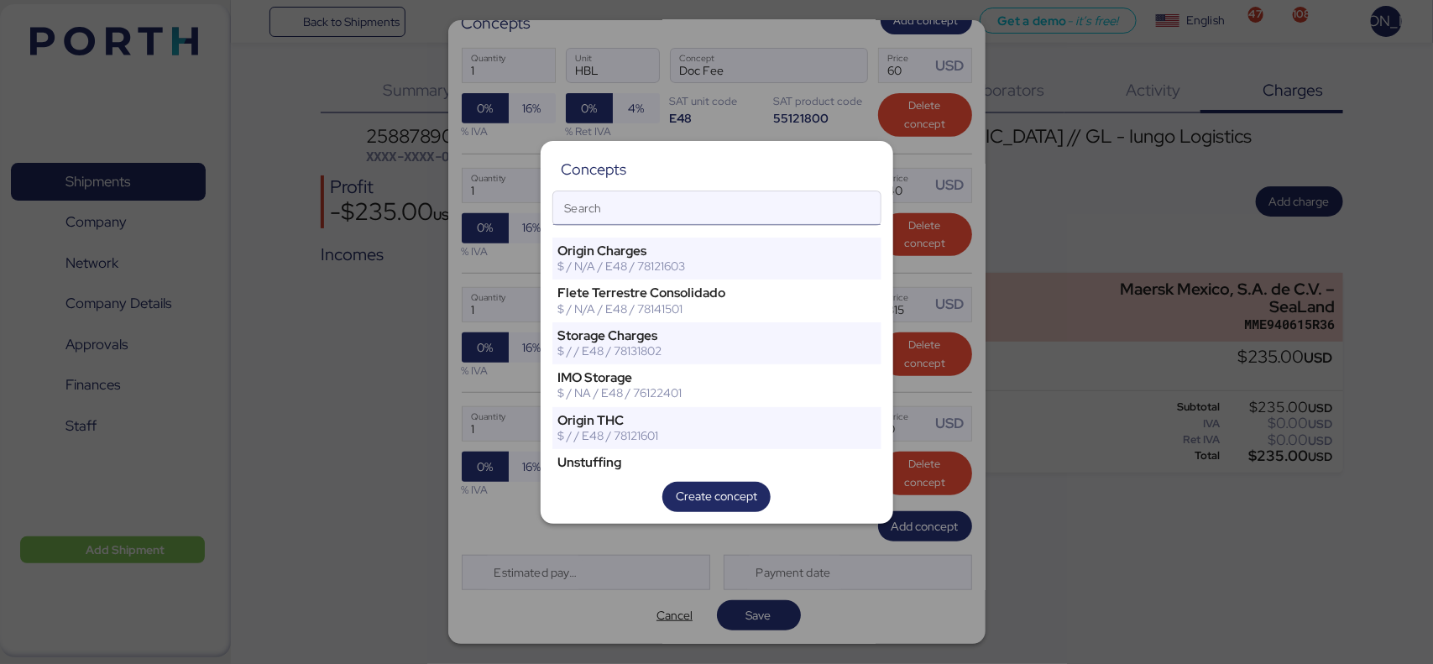
click at [746, 216] on input "Search" at bounding box center [716, 208] width 327 height 34
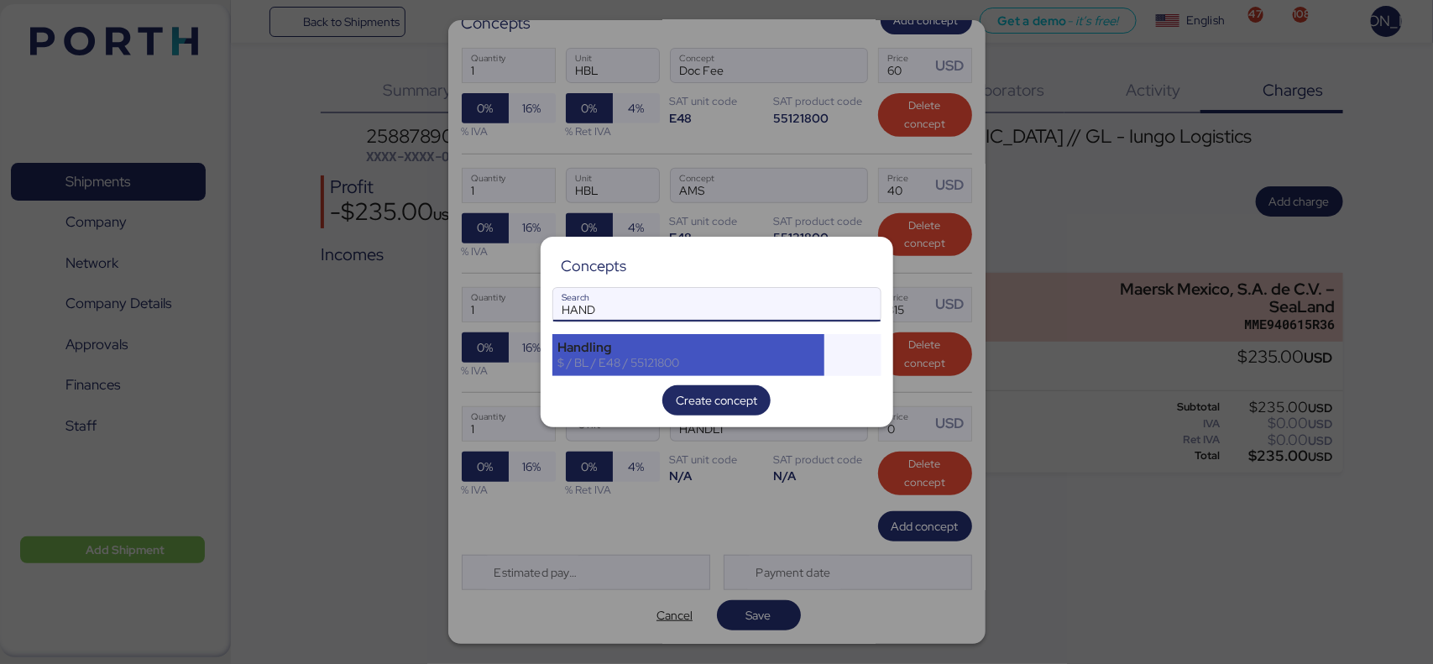
type input "HAND"
click at [736, 353] on div "Handling" at bounding box center [688, 347] width 261 height 15
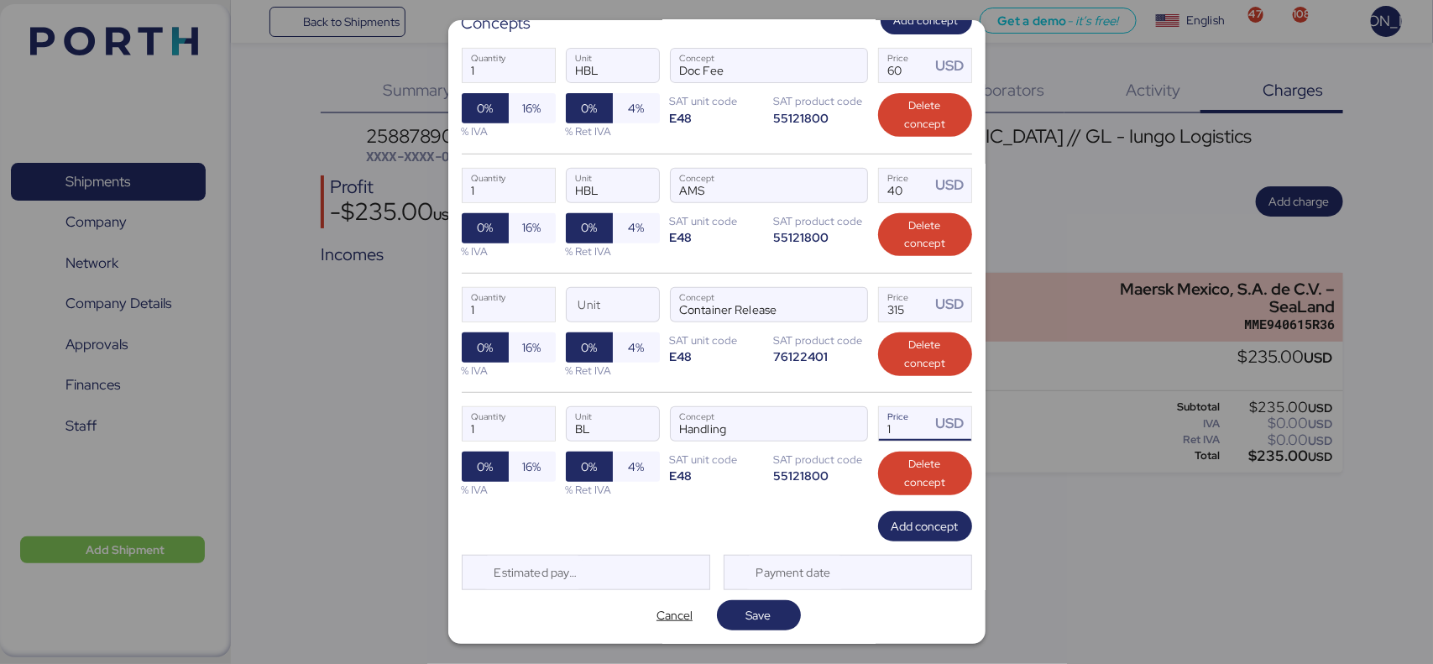
click at [883, 433] on input "1" at bounding box center [905, 424] width 52 height 34
type input "50"
click at [892, 523] on span "Add concept" at bounding box center [925, 526] width 67 height 20
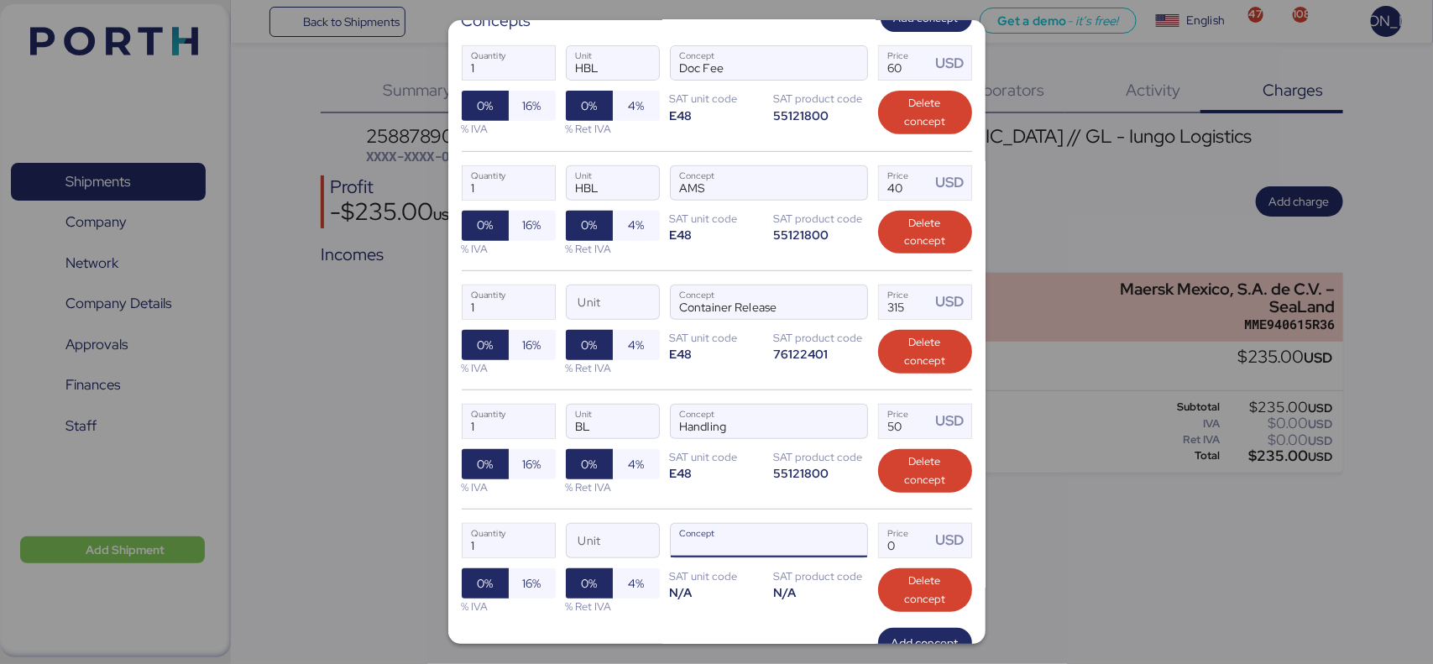
click at [699, 552] on input "Concept" at bounding box center [749, 541] width 156 height 34
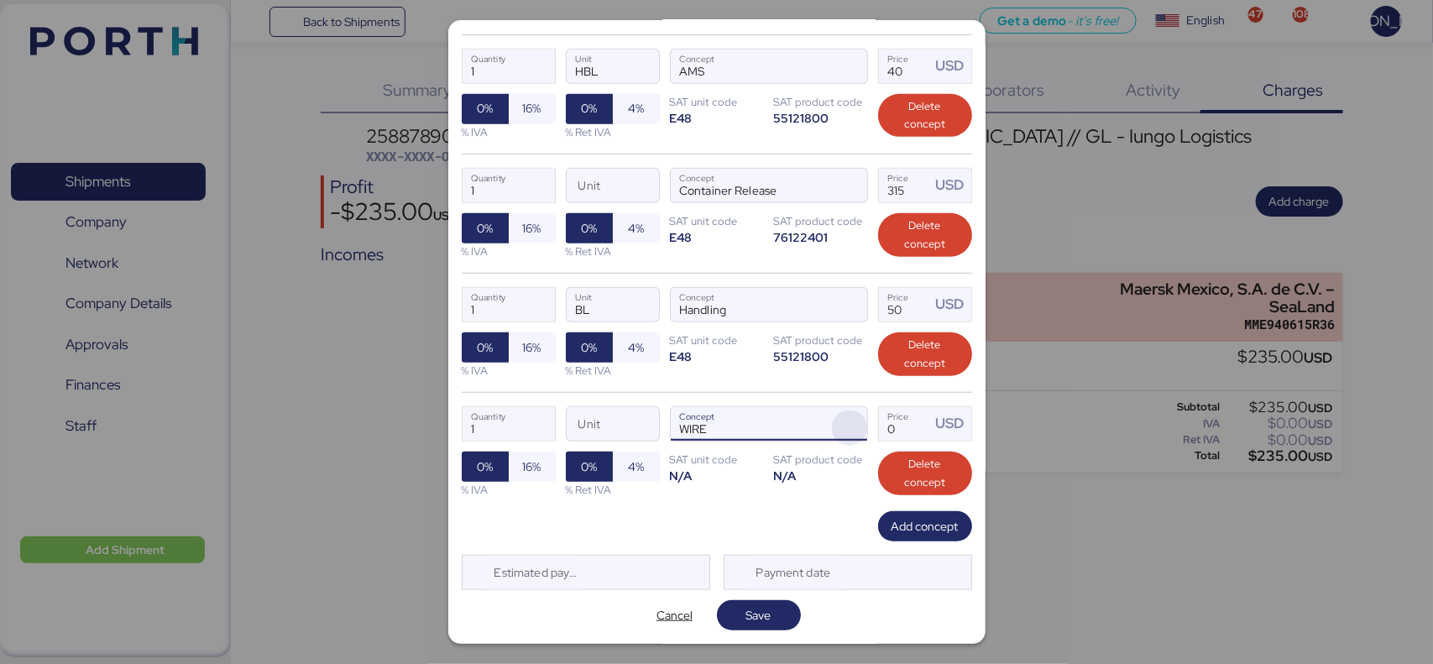
type input "WIRE"
click at [833, 425] on span "button" at bounding box center [849, 428] width 35 height 35
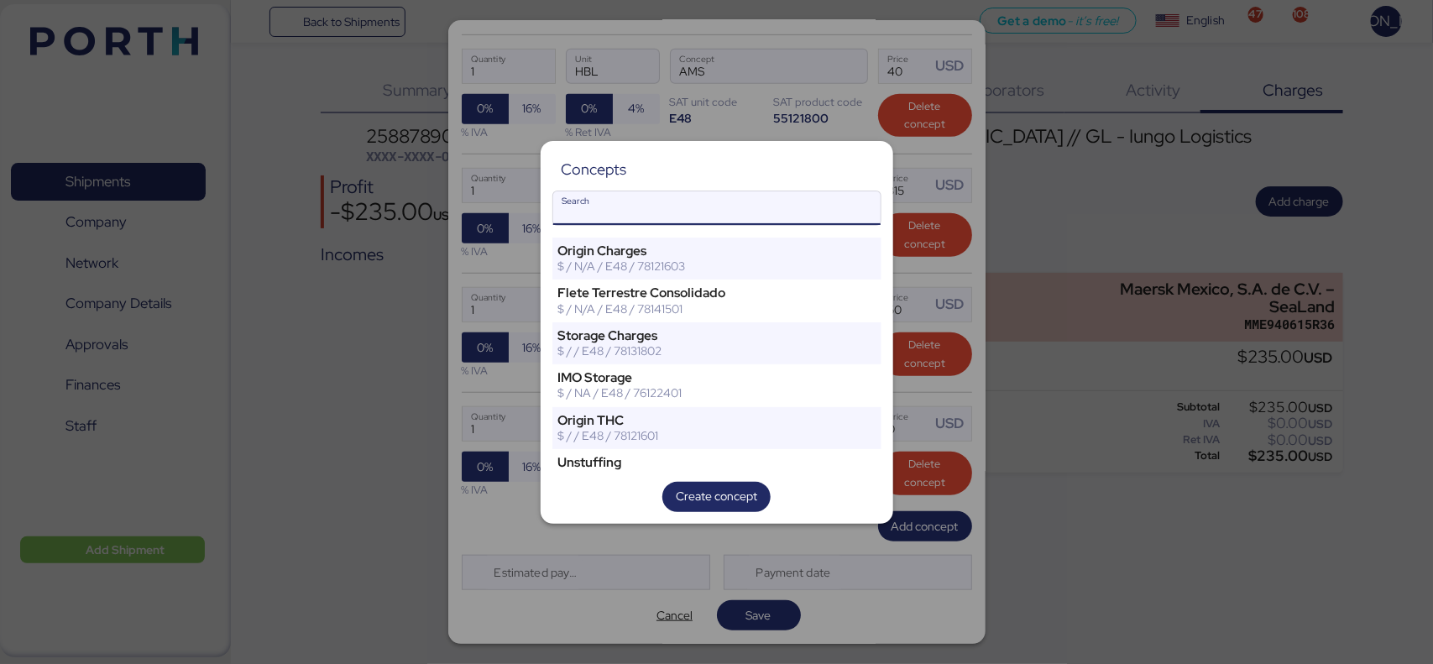
click at [699, 200] on input "Search" at bounding box center [716, 208] width 327 height 34
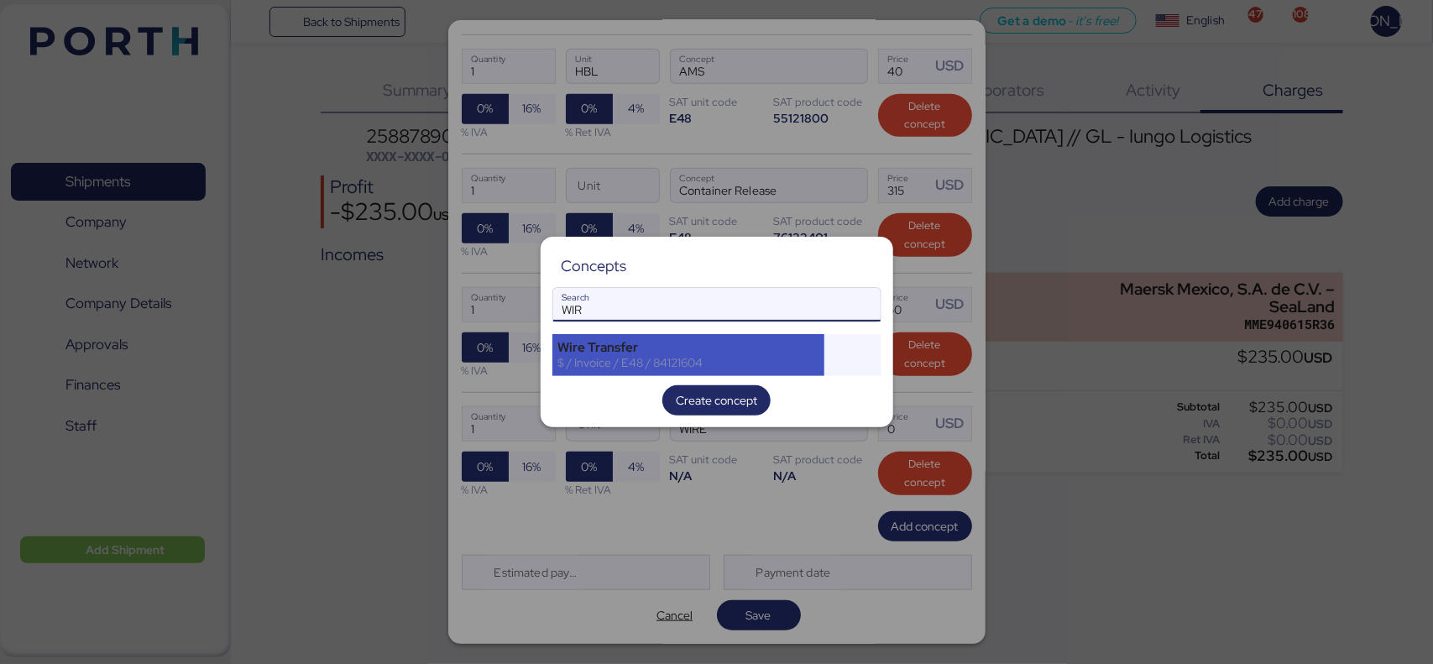
type input "WIR"
click at [694, 366] on div "$ / Invoice / E48 / 84121604" at bounding box center [688, 362] width 261 height 15
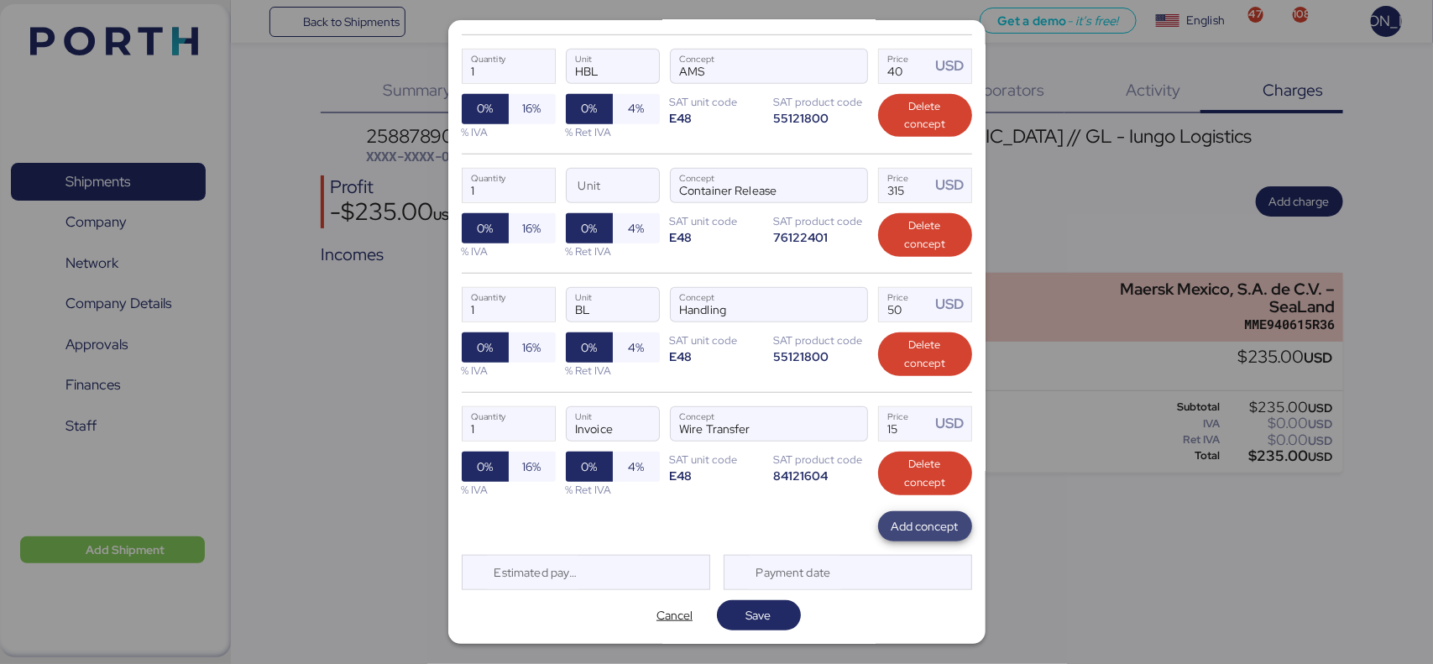
click at [905, 535] on span "Add concept" at bounding box center [925, 526] width 67 height 20
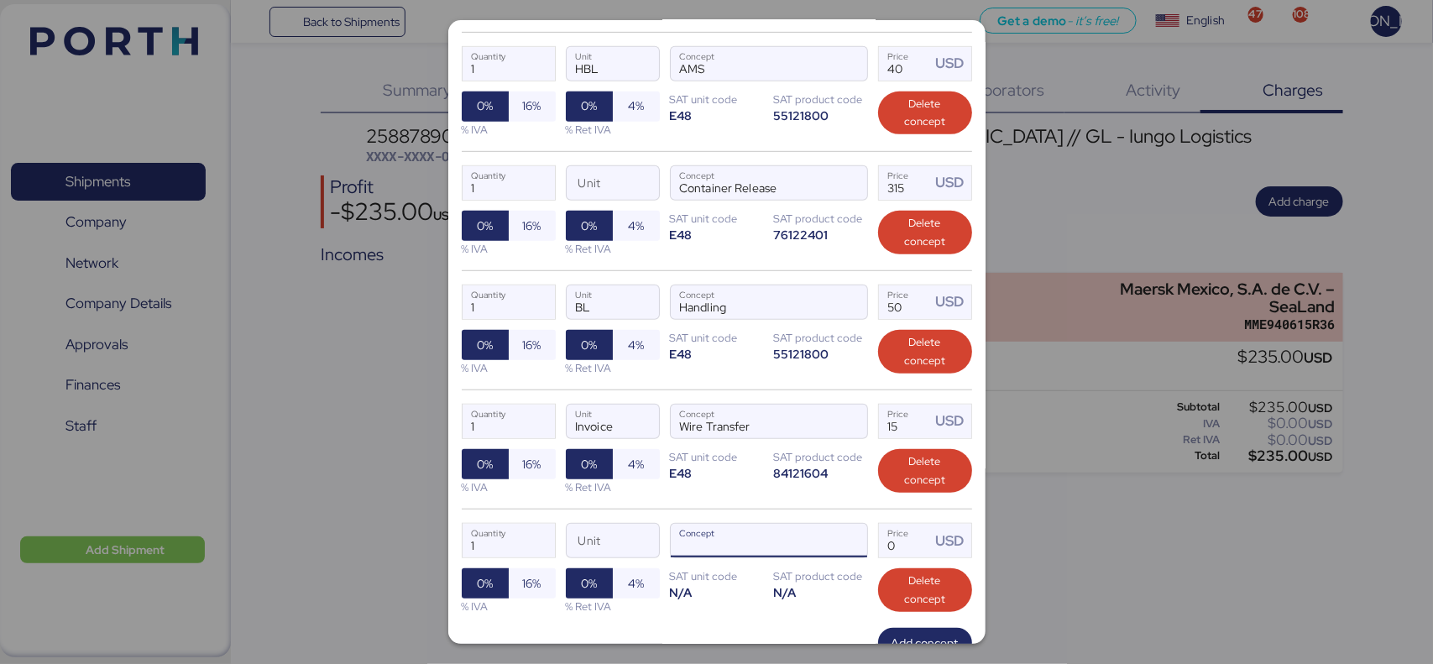
click at [708, 550] on input "Concept" at bounding box center [749, 541] width 156 height 34
type input "DELIVE"
click at [848, 543] on span "button" at bounding box center [849, 545] width 35 height 35
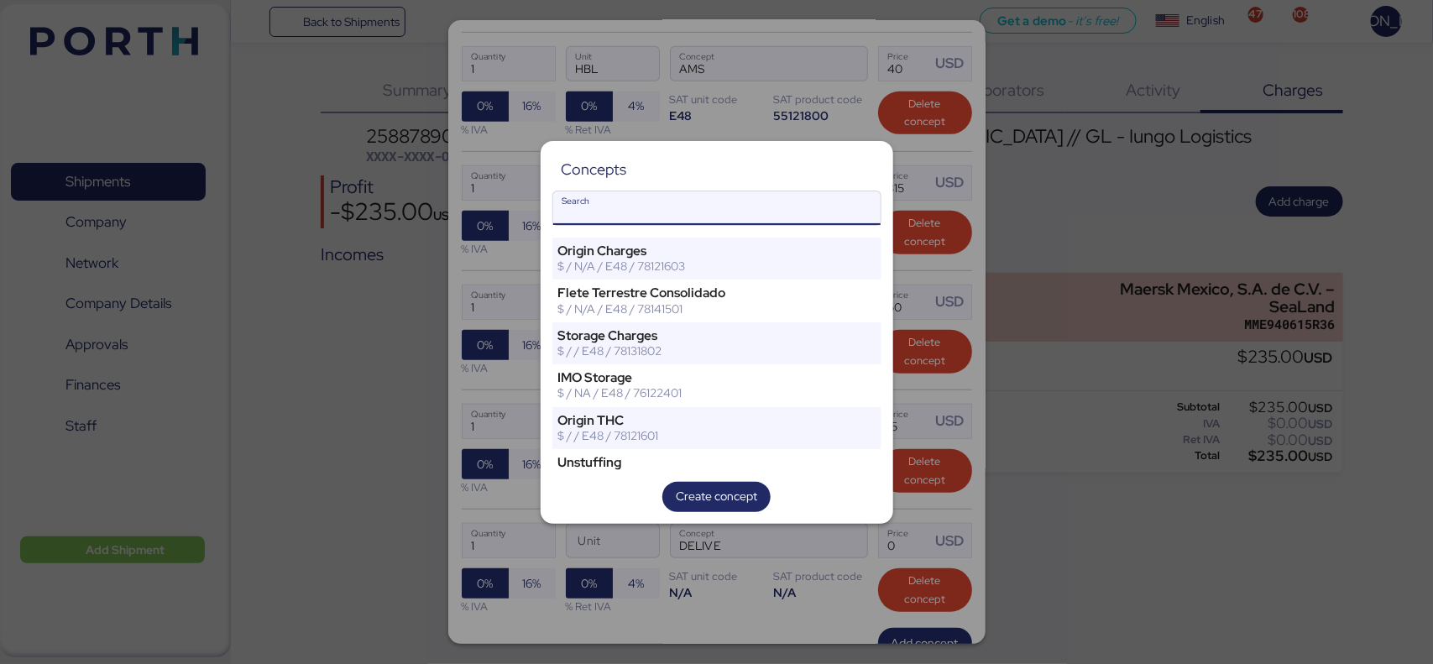
click at [724, 218] on input "Search" at bounding box center [716, 208] width 327 height 34
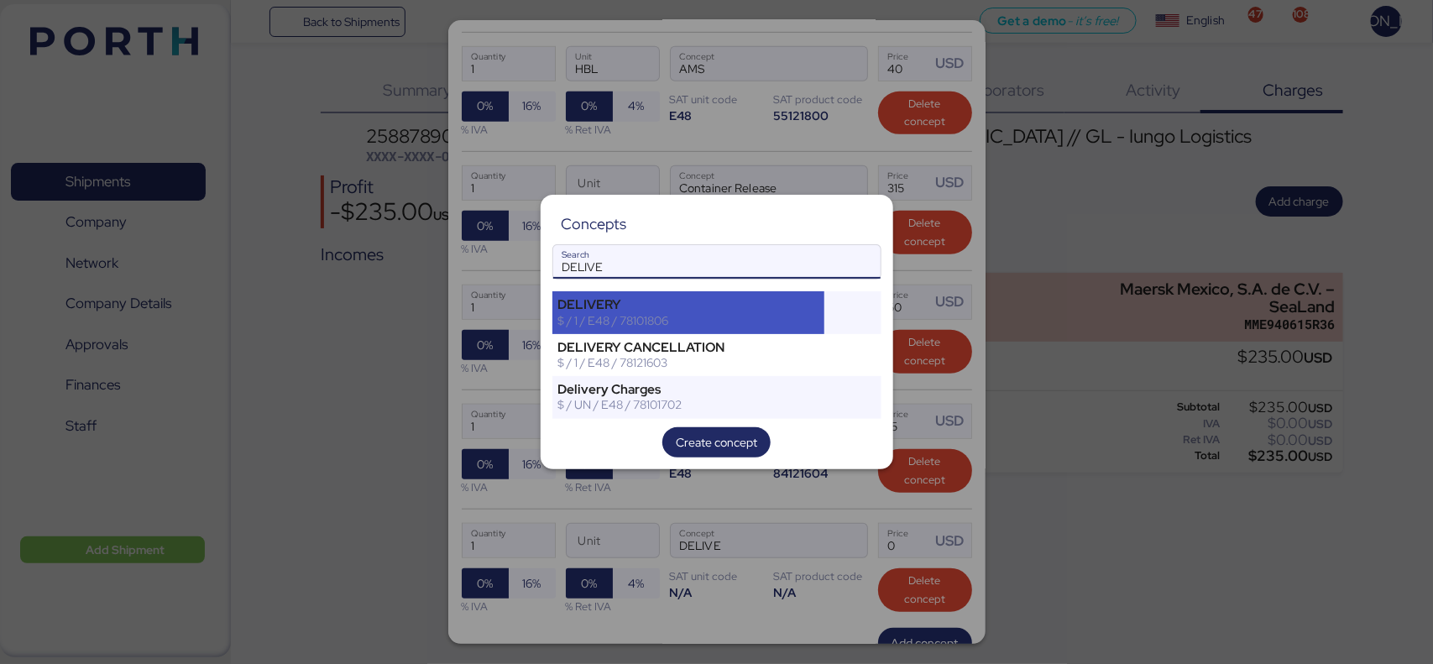
type input "DELIVE"
click at [715, 322] on div "$ / 1 / E48 / 78101806" at bounding box center [688, 320] width 261 height 15
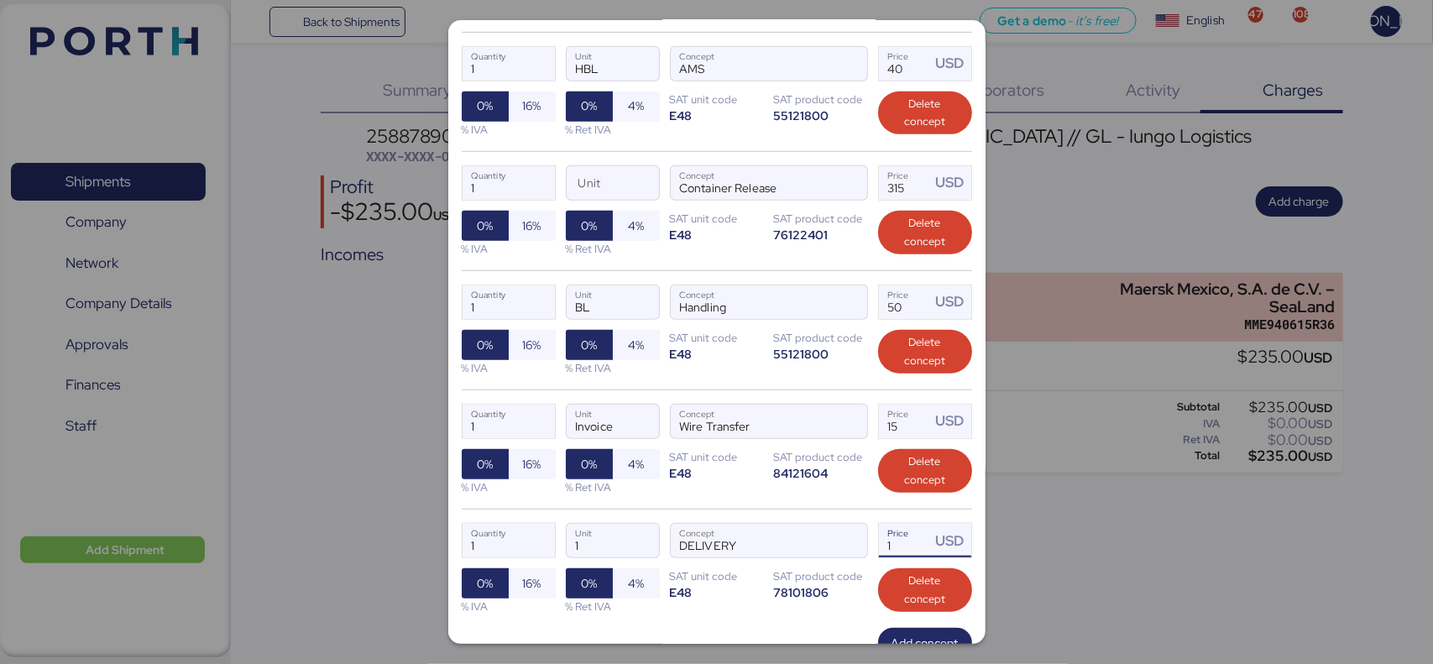
click at [893, 544] on input "1" at bounding box center [905, 541] width 52 height 34
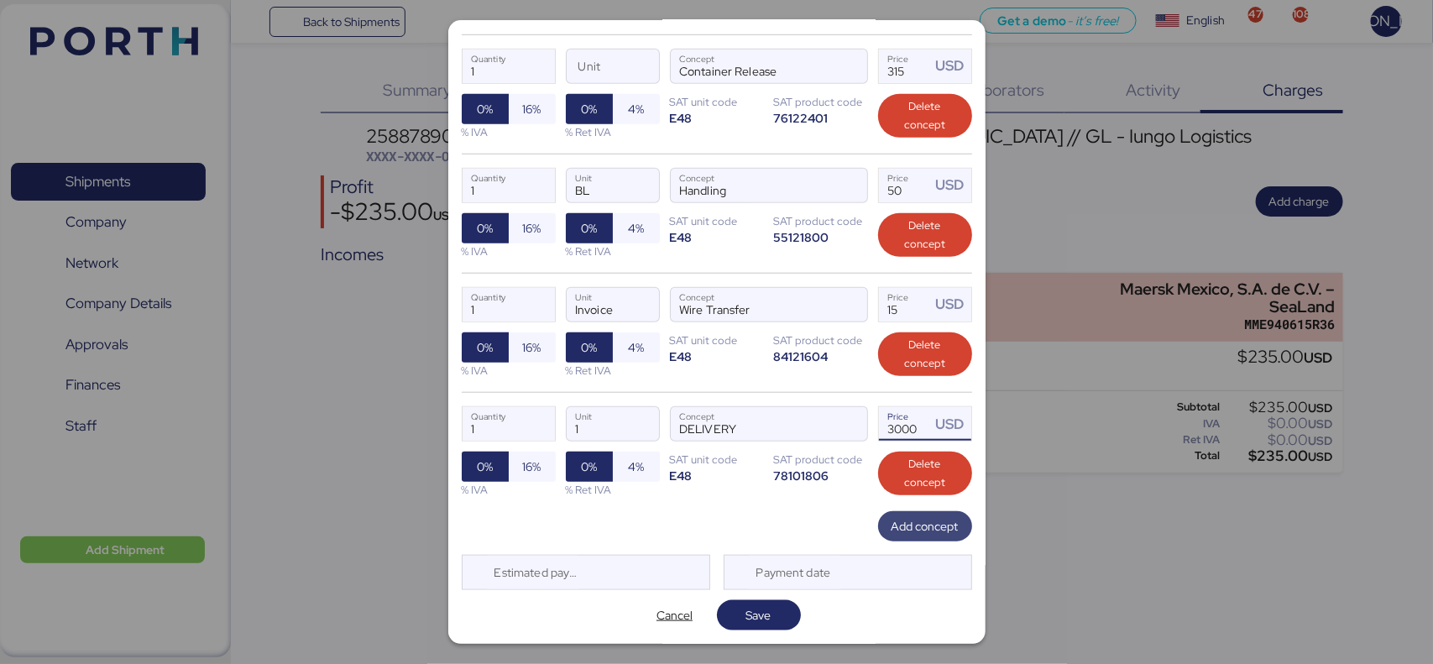
type input "3000"
click at [901, 529] on span "Add concept" at bounding box center [925, 526] width 67 height 20
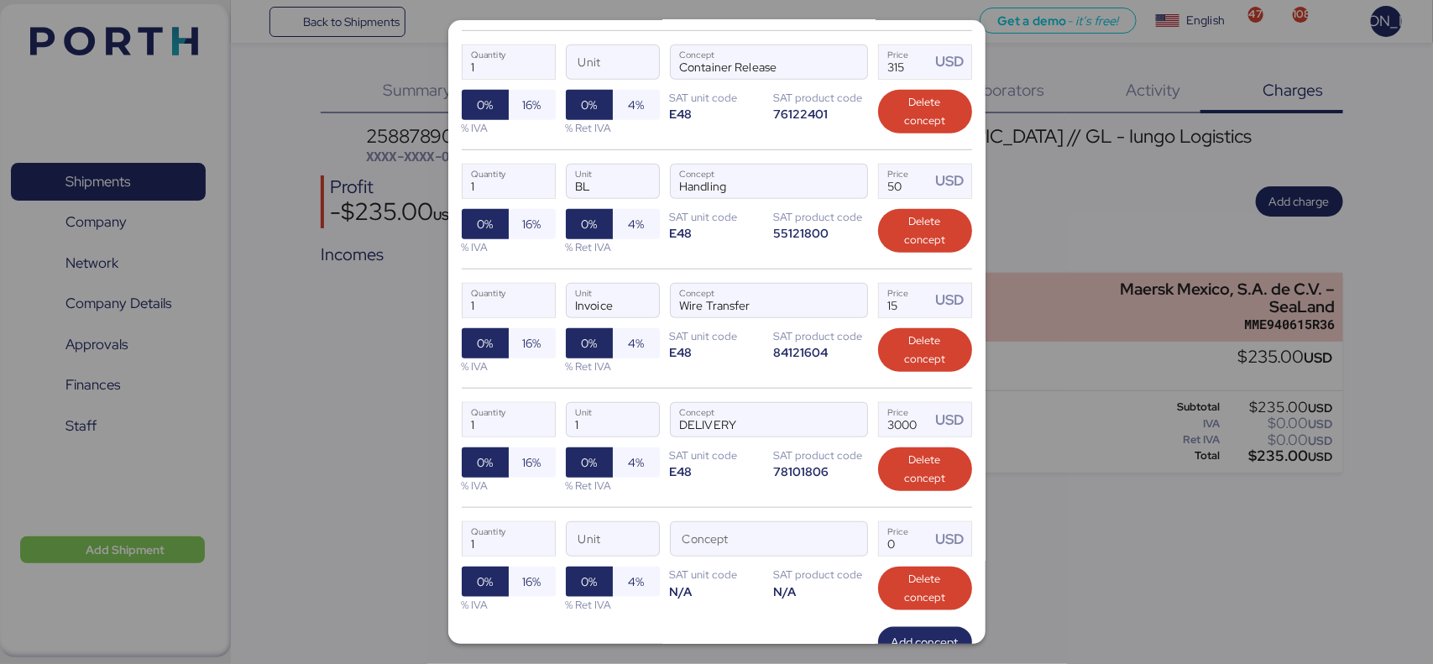
scroll to position [647, 0]
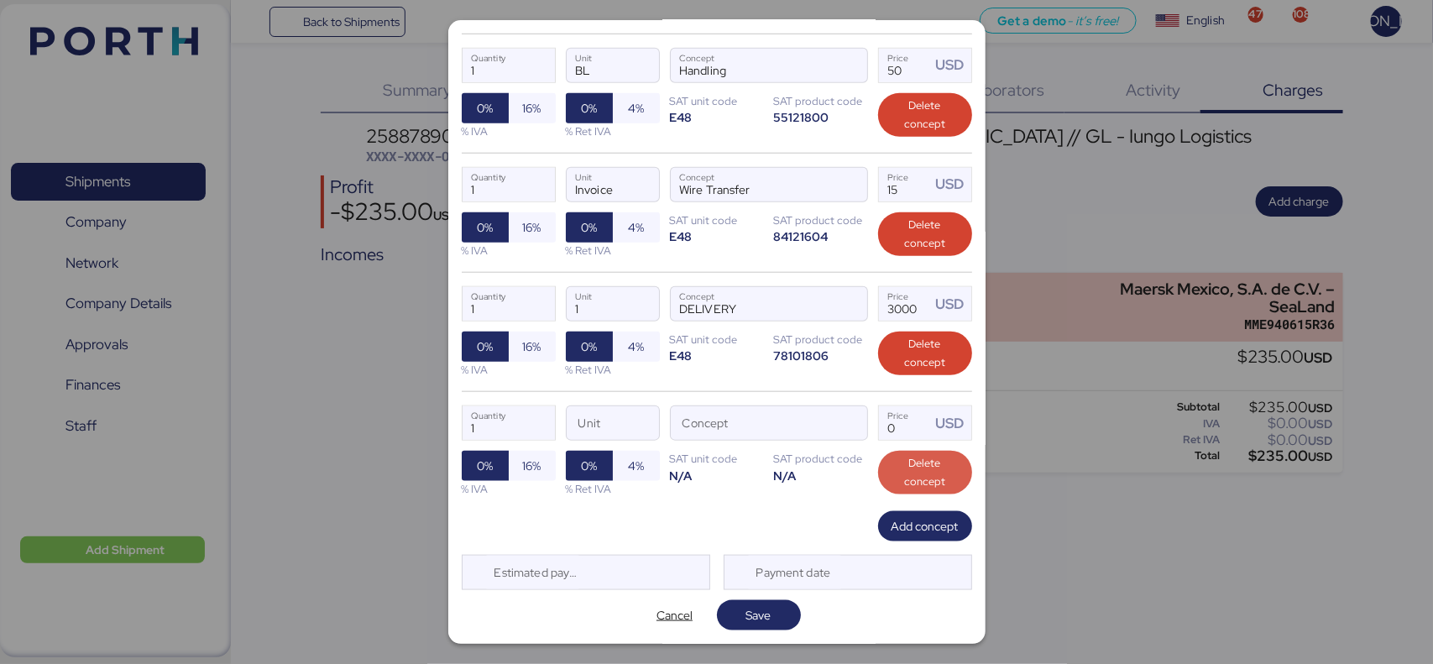
click at [895, 469] on span "Delete concept" at bounding box center [925, 472] width 67 height 37
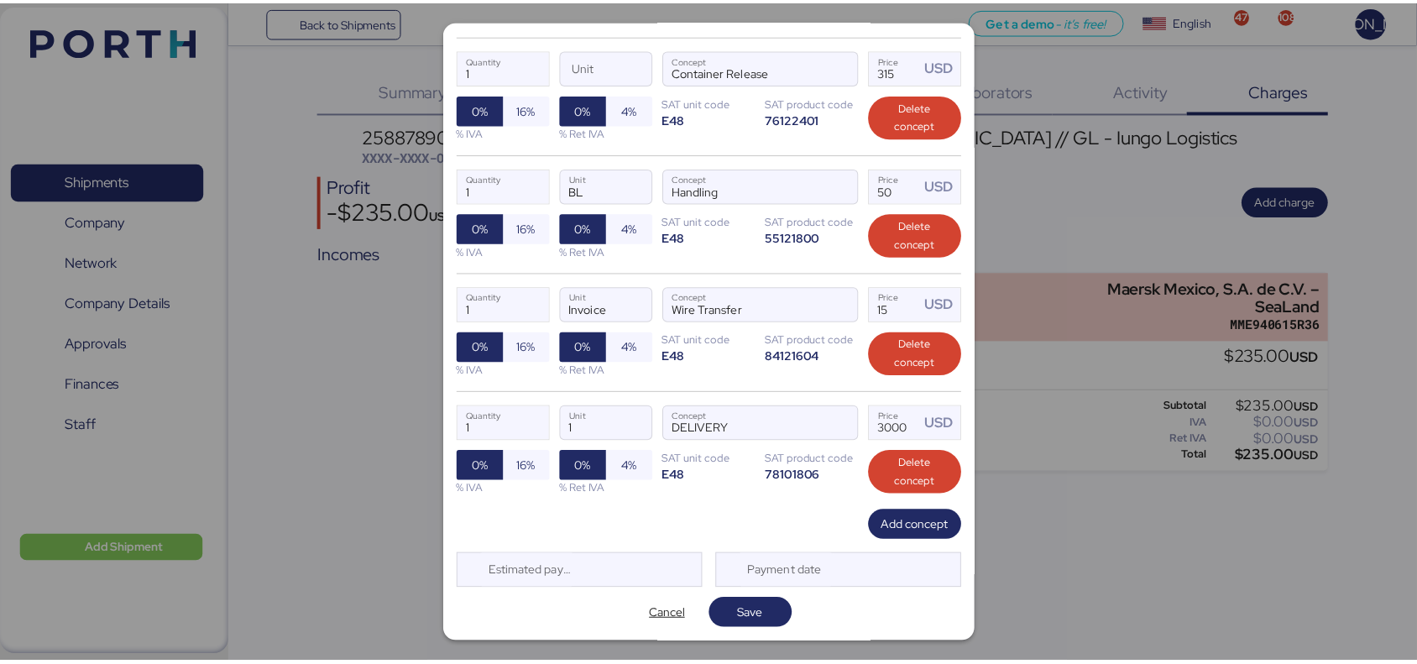
scroll to position [526, 0]
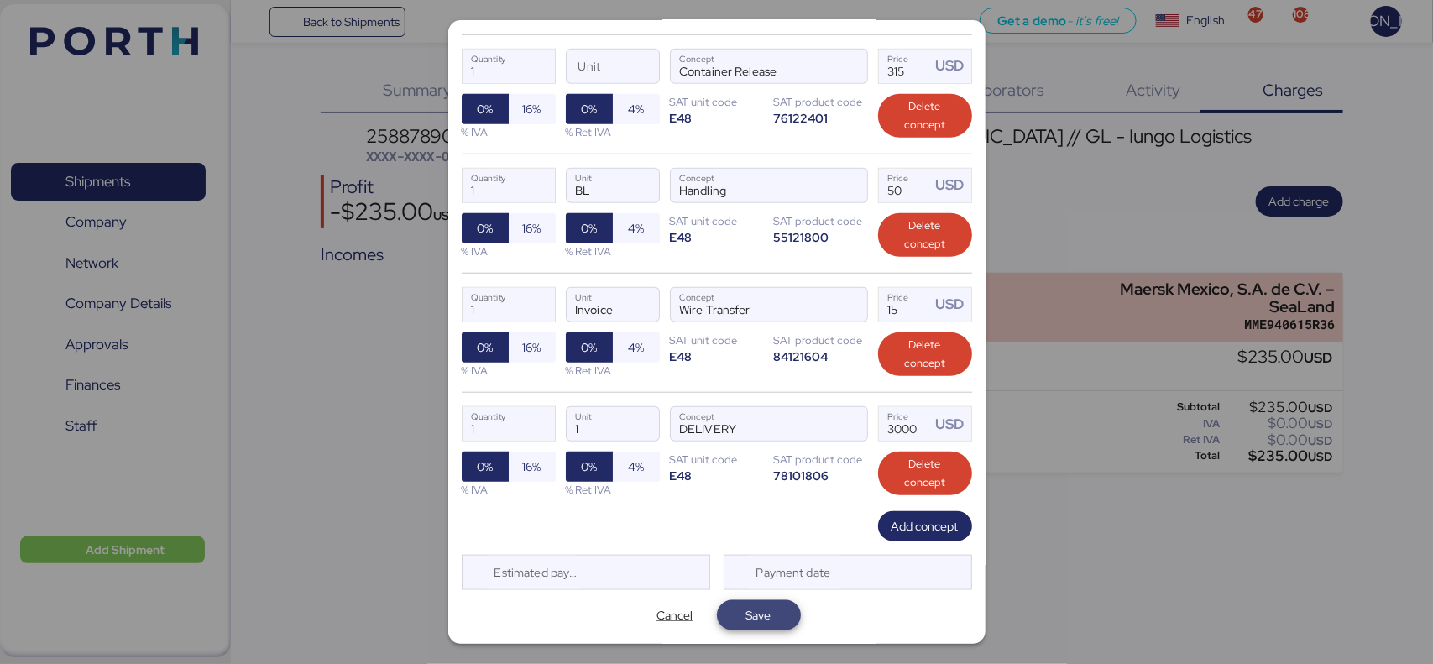
click at [757, 611] on span "Save" at bounding box center [758, 615] width 25 height 20
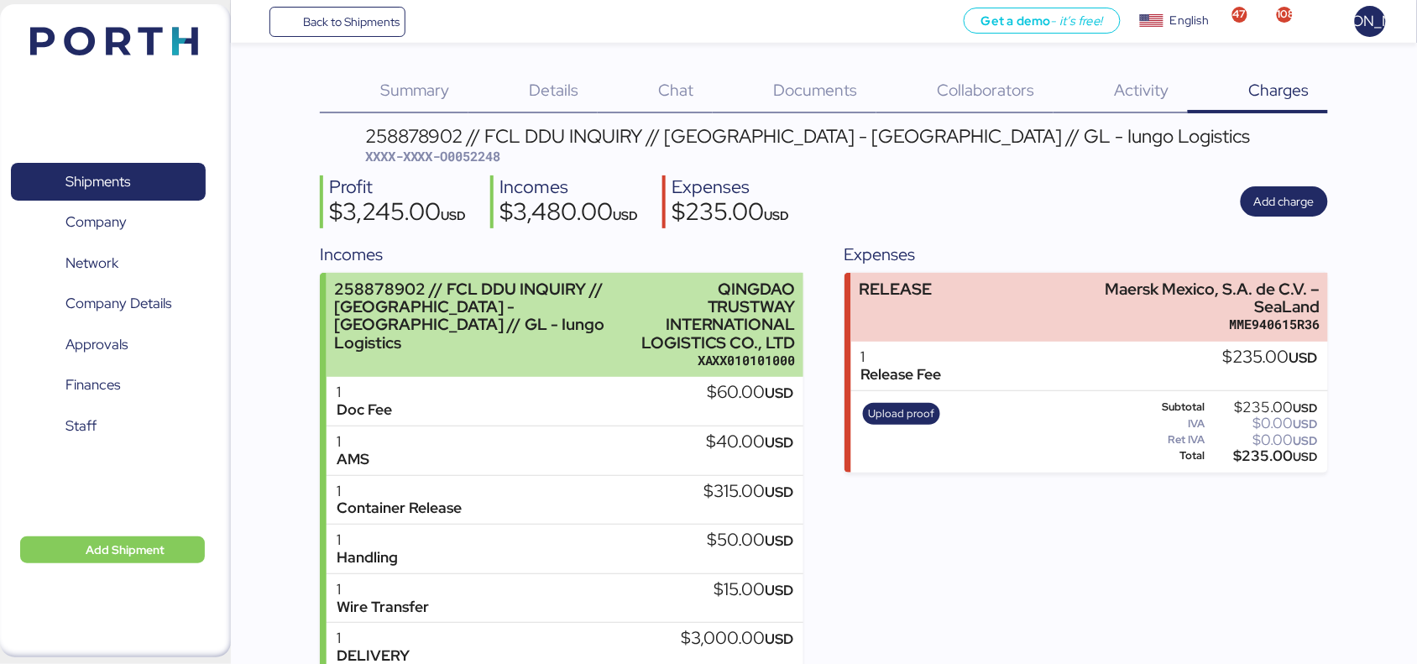
scroll to position [88, 0]
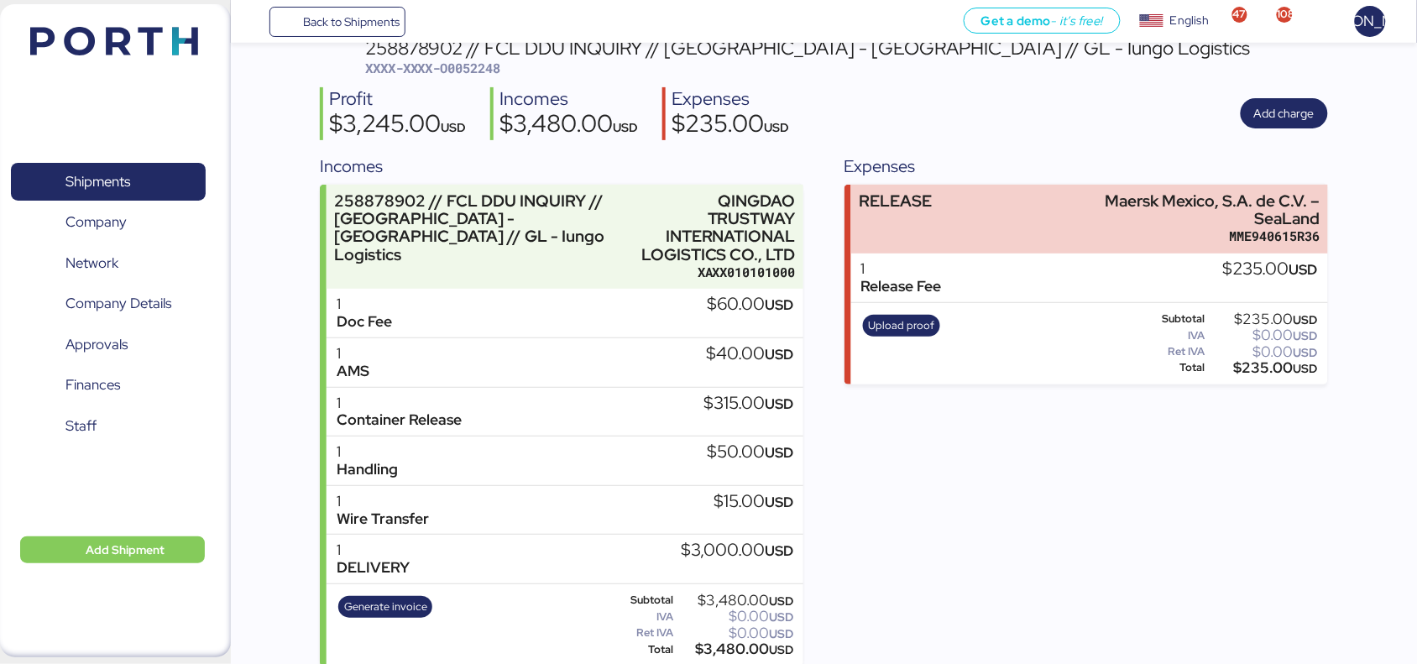
click at [463, 65] on span "XXXX-XXXX-O0052248" at bounding box center [433, 68] width 136 height 17
copy span "O0052248"
